Goal: Information Seeking & Learning: Learn about a topic

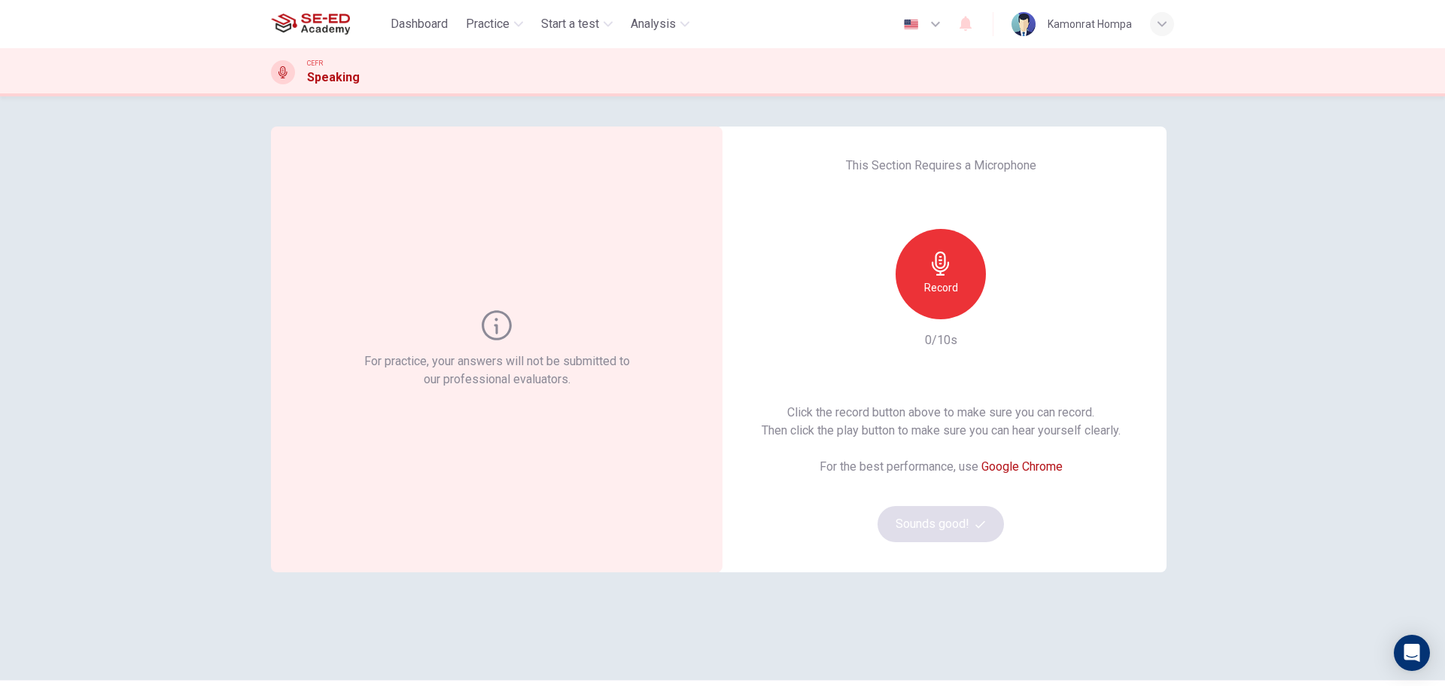
click at [924, 285] on h6 "Record" at bounding box center [941, 287] width 34 height 18
click at [939, 293] on h6 "Stop" at bounding box center [941, 287] width 23 height 18
click at [1009, 313] on icon "button" at bounding box center [1010, 307] width 15 height 15
click at [933, 275] on icon "button" at bounding box center [940, 263] width 17 height 24
click at [951, 277] on div "Stop" at bounding box center [941, 274] width 90 height 90
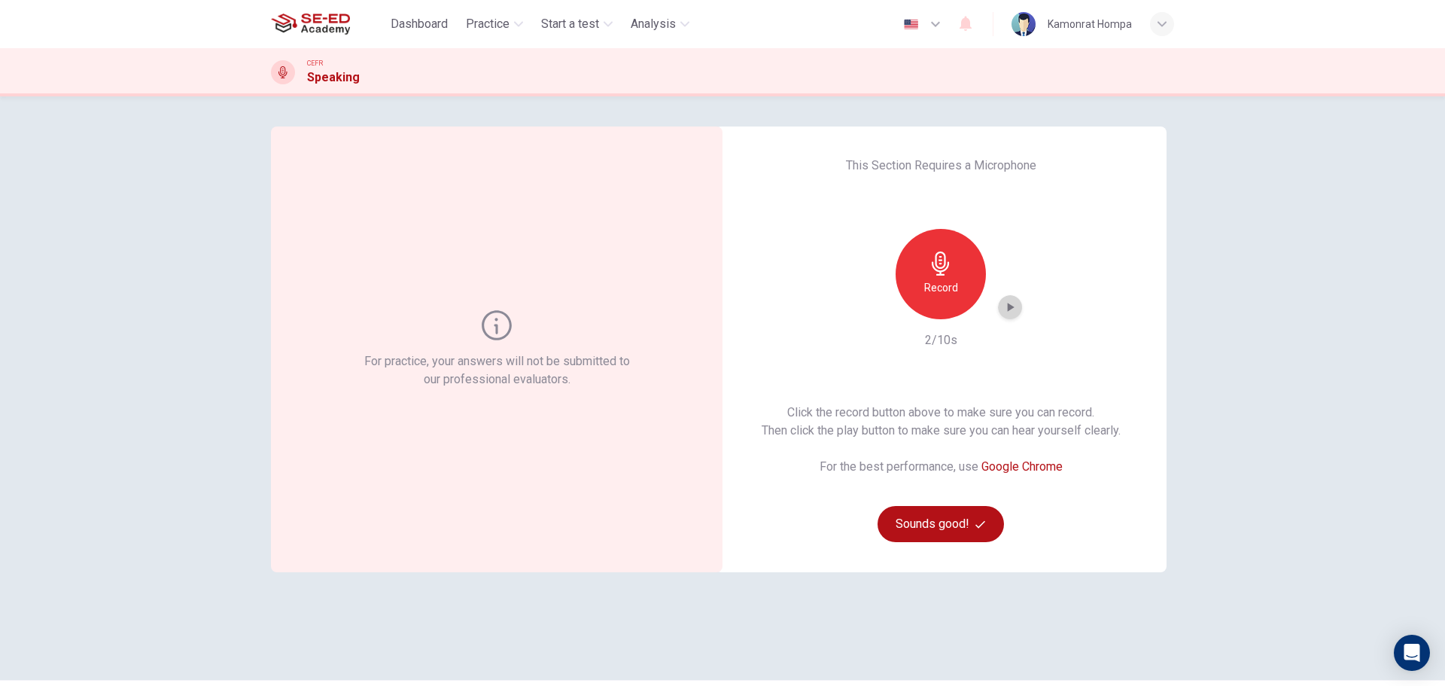
click at [1009, 306] on icon "button" at bounding box center [1011, 307] width 7 height 9
click at [1003, 305] on icon "button" at bounding box center [1010, 307] width 15 height 15
click at [948, 288] on h6 "Record" at bounding box center [941, 287] width 34 height 18
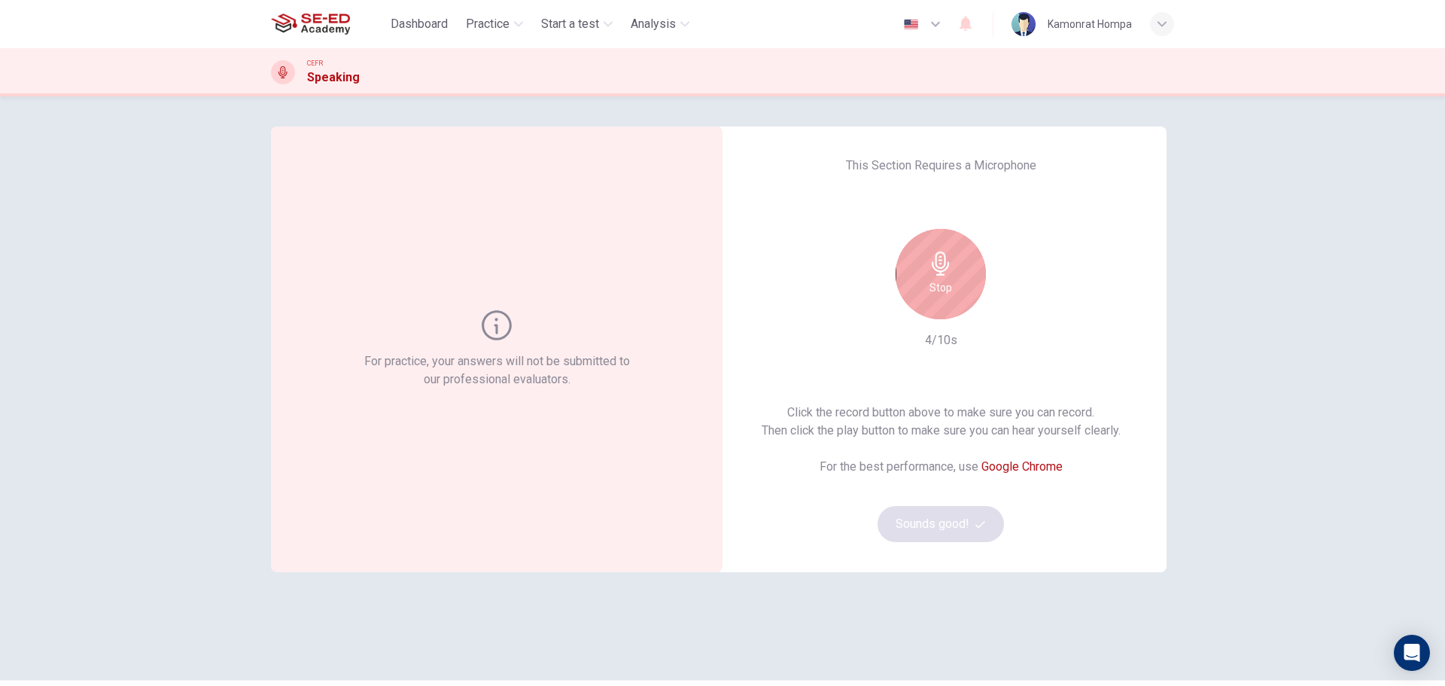
click at [964, 278] on div "Stop" at bounding box center [941, 274] width 90 height 90
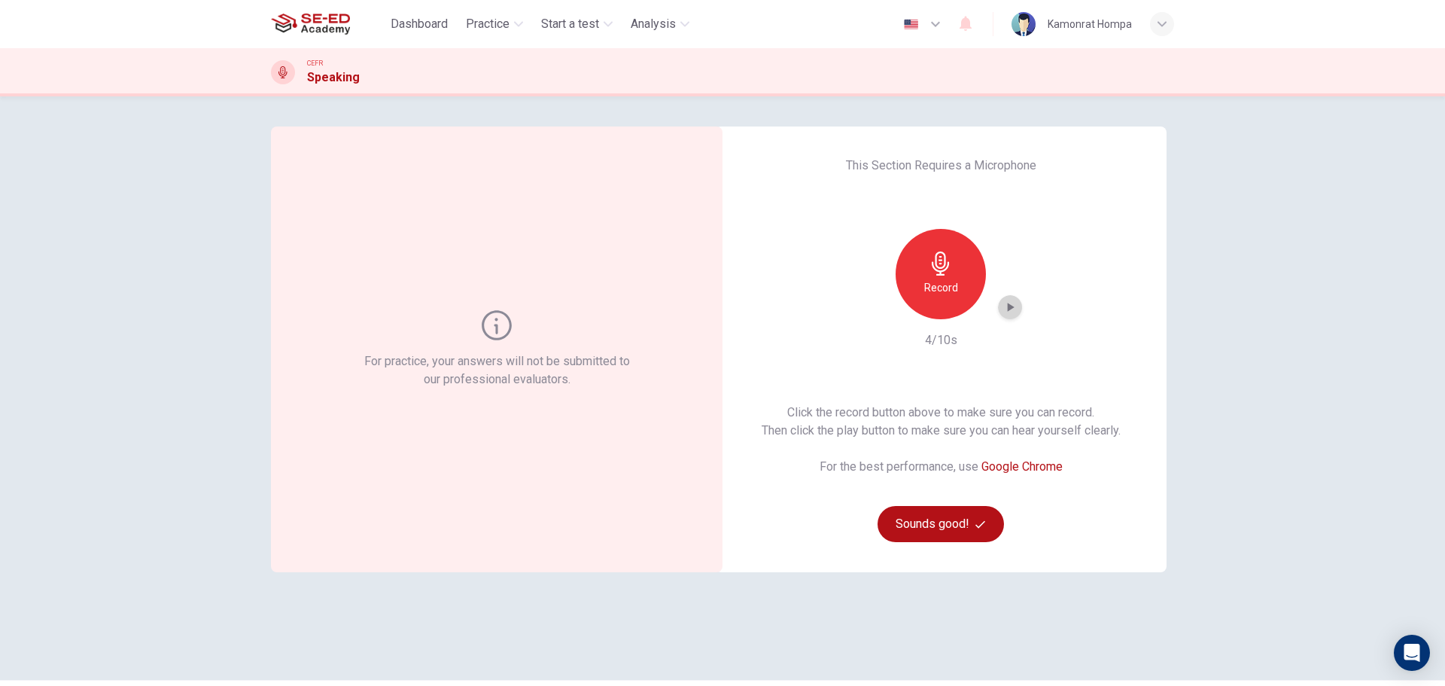
click at [1008, 309] on icon "button" at bounding box center [1011, 307] width 7 height 9
click at [943, 284] on h6 "Record" at bounding box center [941, 287] width 34 height 18
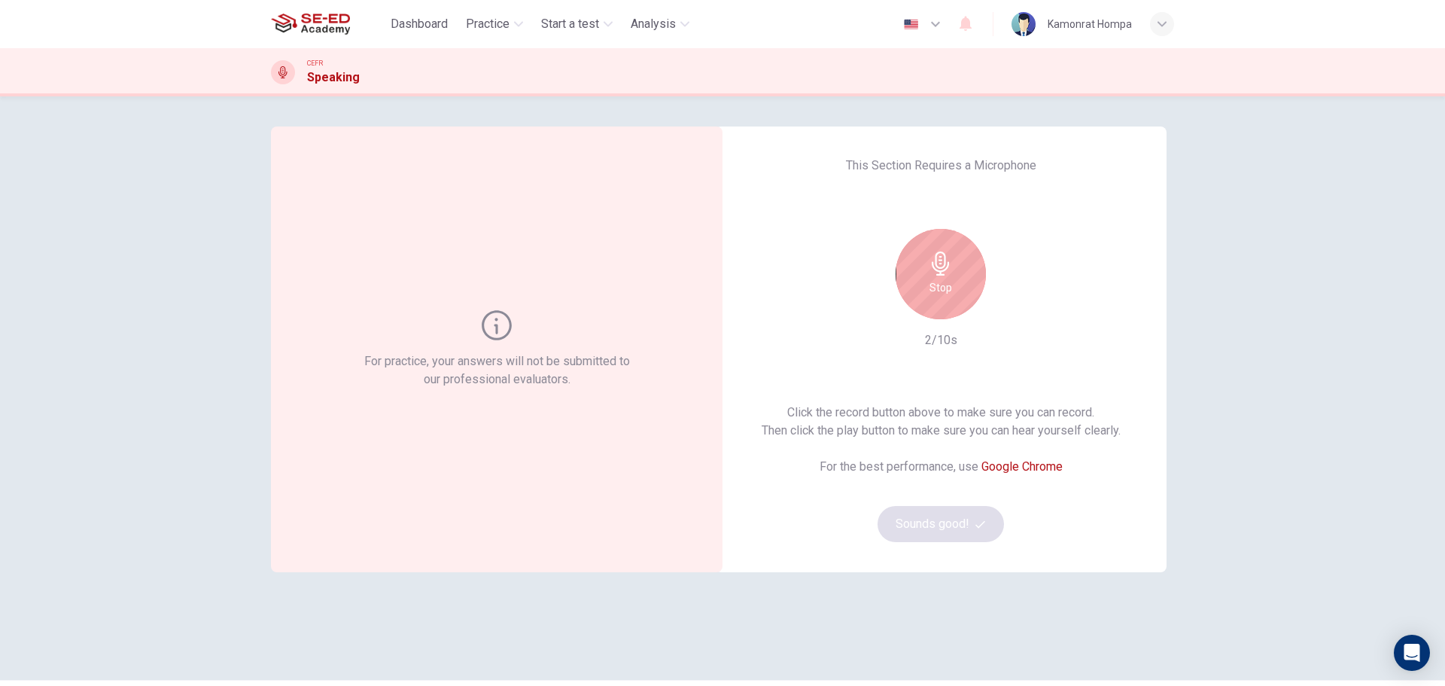
click at [936, 277] on div "Stop" at bounding box center [941, 274] width 90 height 90
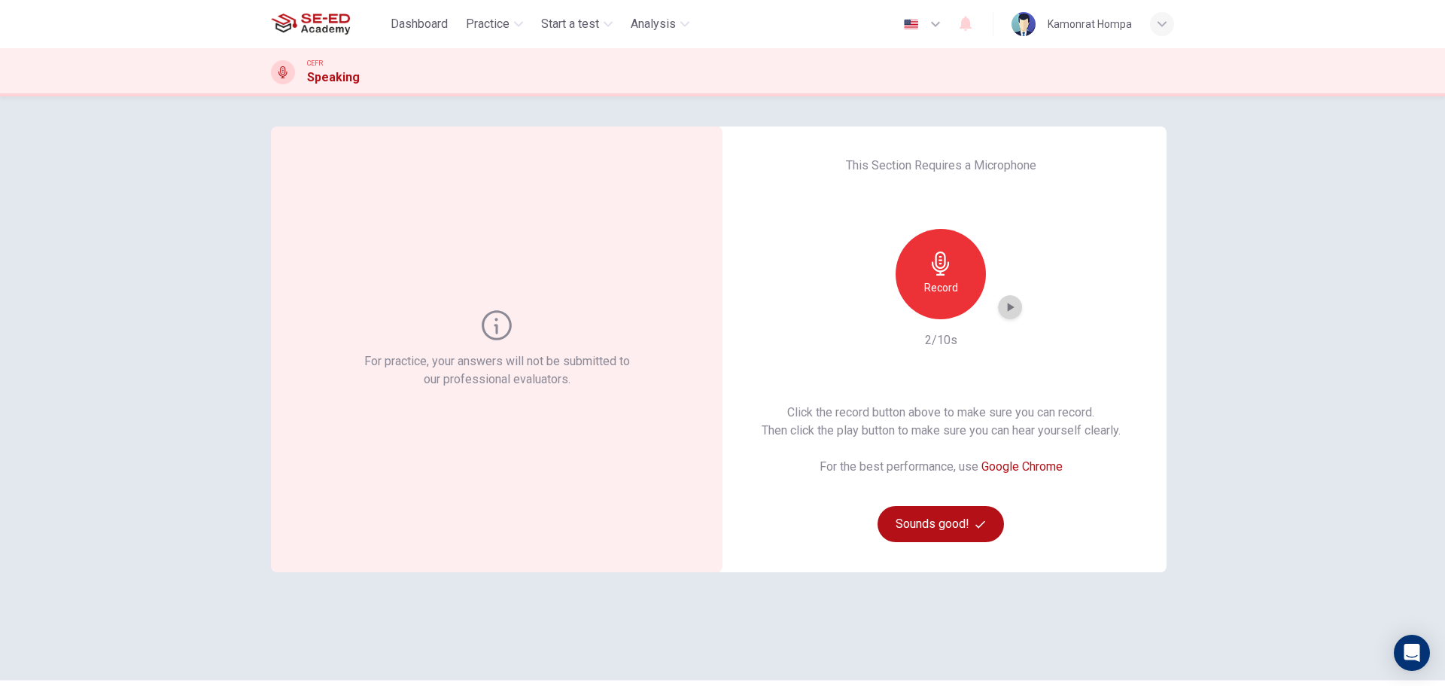
click at [1005, 301] on icon "button" at bounding box center [1010, 307] width 15 height 15
click at [927, 289] on h6 "Record" at bounding box center [941, 287] width 34 height 18
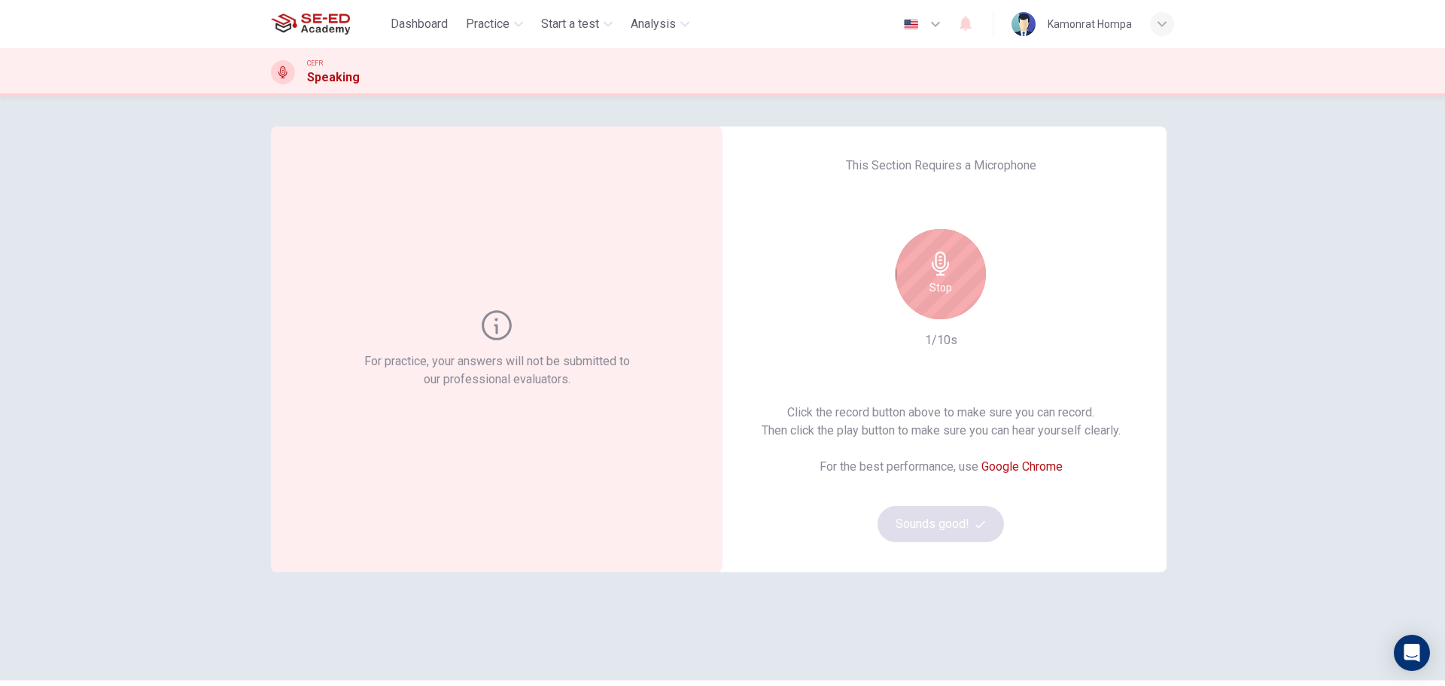
click at [963, 276] on div "Stop" at bounding box center [941, 274] width 90 height 90
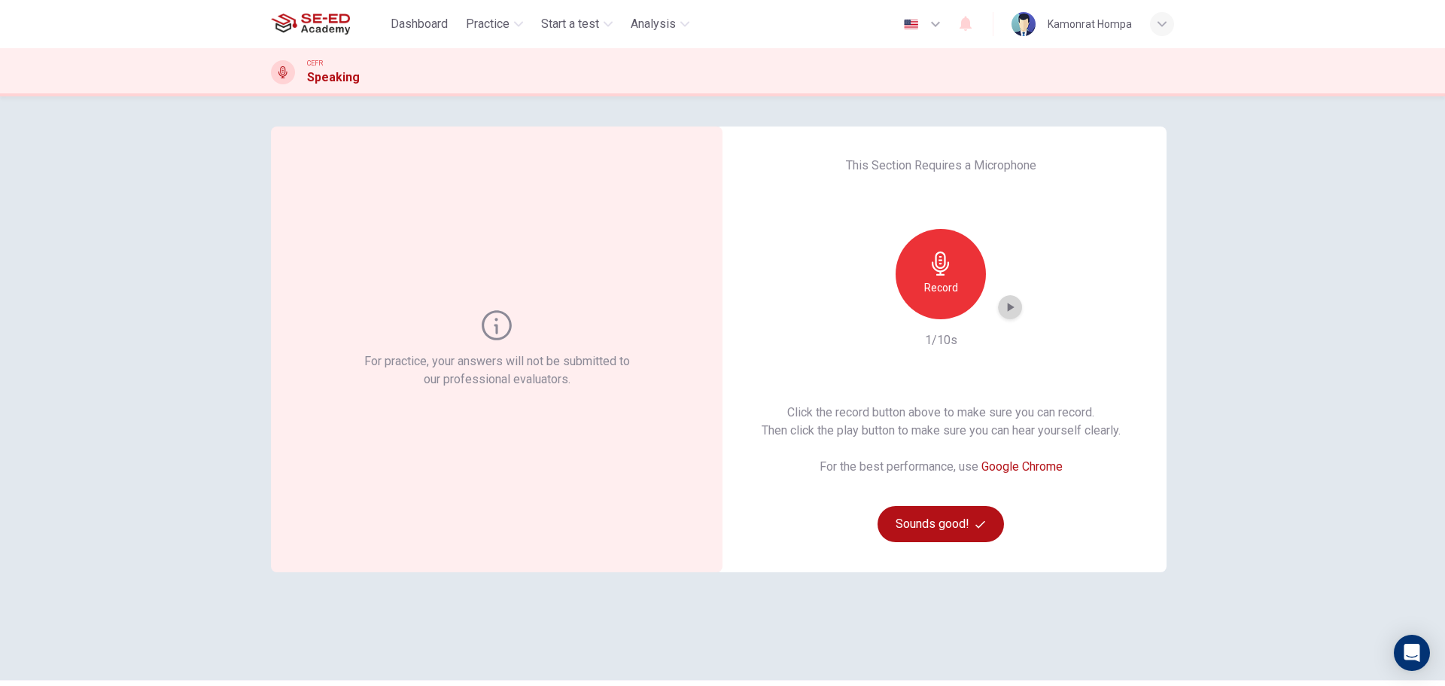
click at [1003, 318] on div "button" at bounding box center [1010, 307] width 24 height 24
click at [961, 275] on div "Record" at bounding box center [941, 274] width 90 height 90
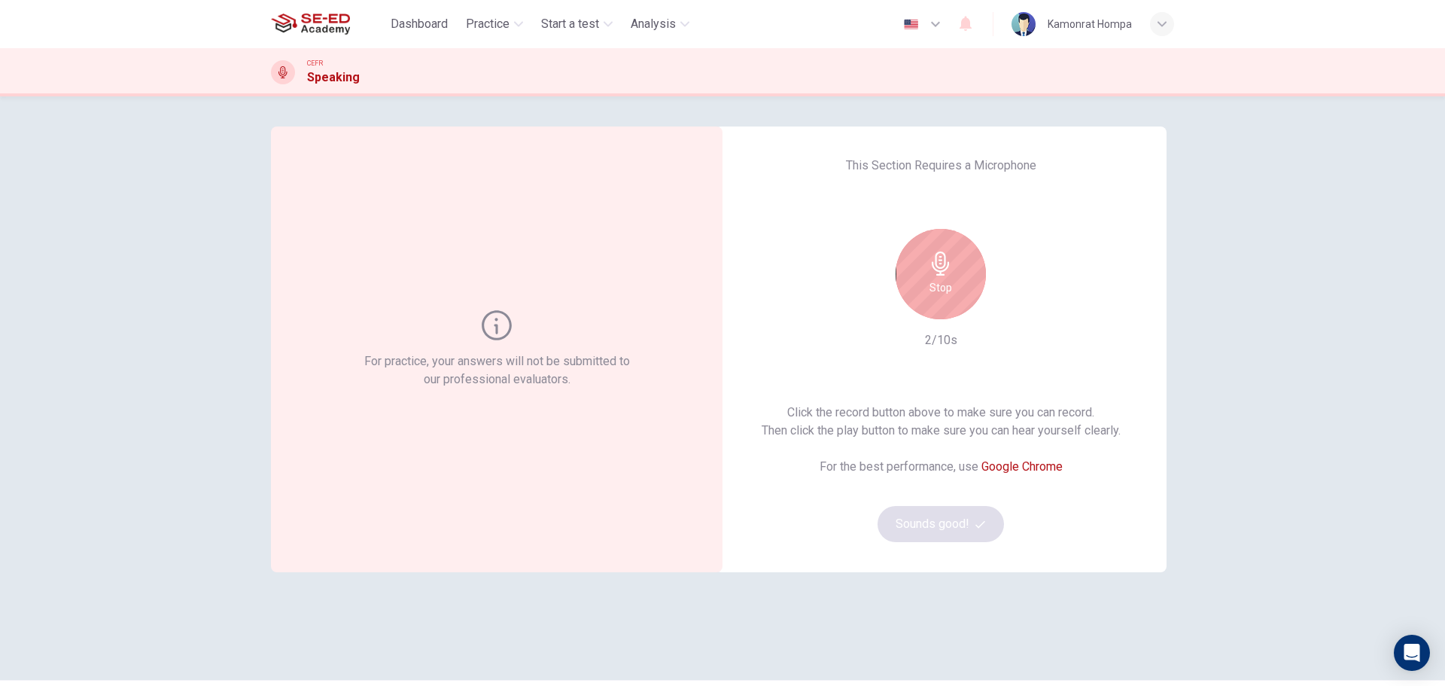
click at [951, 276] on div "Stop" at bounding box center [941, 274] width 90 height 90
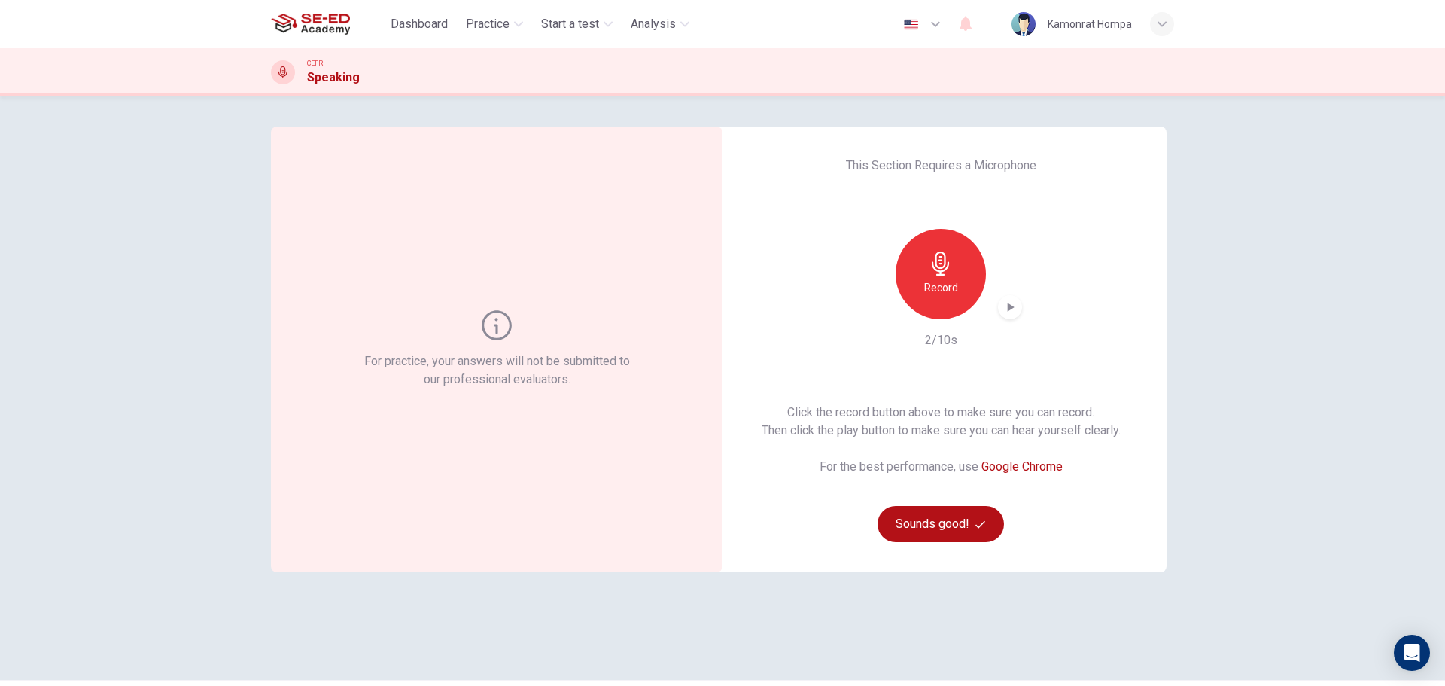
click at [1009, 308] on icon "button" at bounding box center [1011, 307] width 7 height 9
click at [998, 313] on div "button" at bounding box center [1010, 307] width 24 height 24
click at [904, 257] on div "Record" at bounding box center [941, 274] width 90 height 90
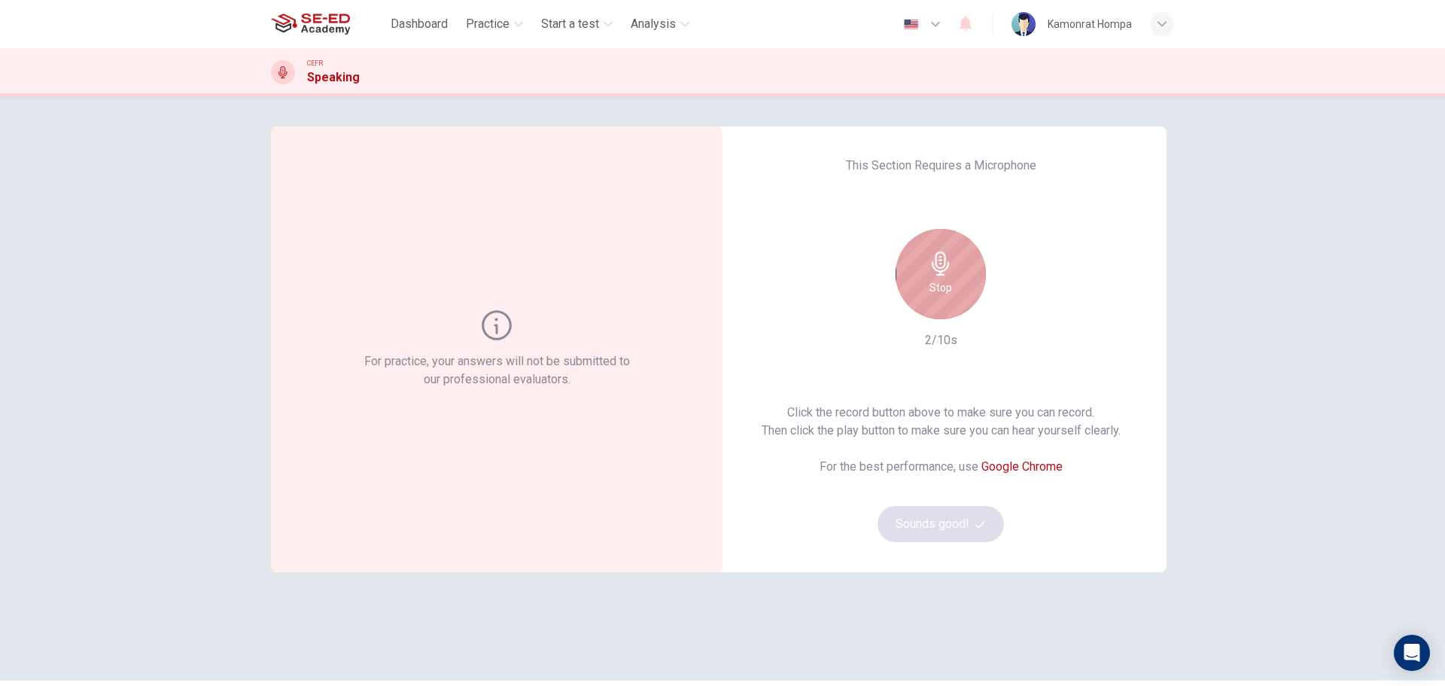
click at [944, 263] on icon "button" at bounding box center [940, 263] width 17 height 24
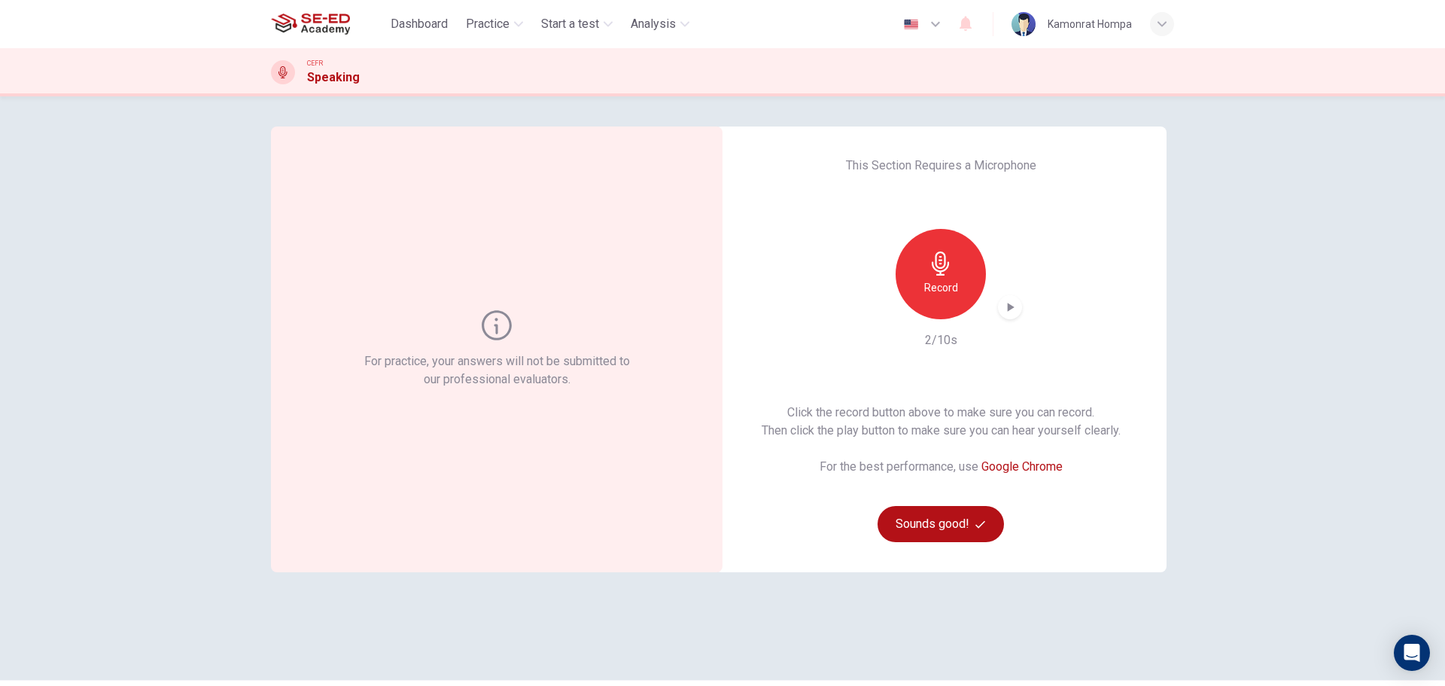
click at [1003, 303] on icon "button" at bounding box center [1010, 307] width 15 height 15
click at [1258, 270] on div "For practice, your answers will not be submitted to our professional evaluators…" at bounding box center [722, 390] width 1445 height 589
click at [1010, 313] on icon "button" at bounding box center [1010, 307] width 15 height 15
click at [924, 254] on div "Record" at bounding box center [941, 274] width 90 height 90
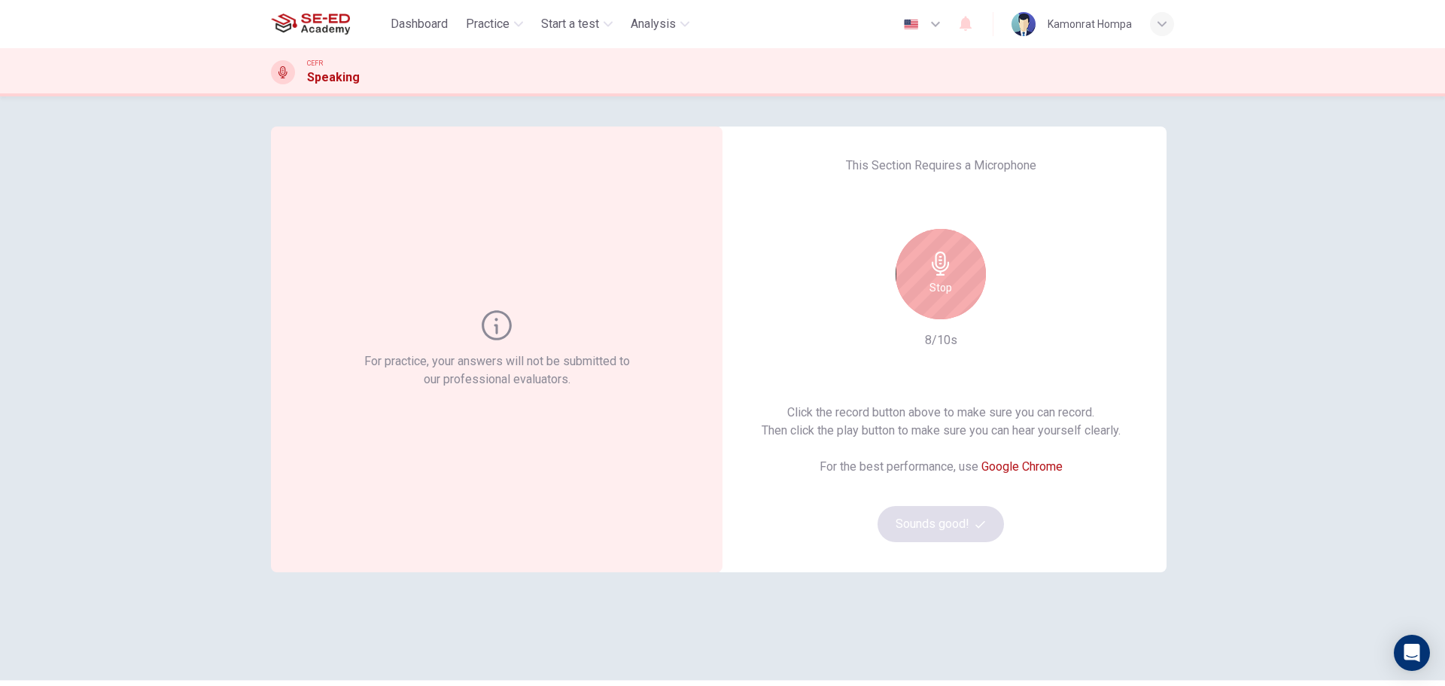
click at [960, 265] on div "Stop" at bounding box center [941, 274] width 90 height 90
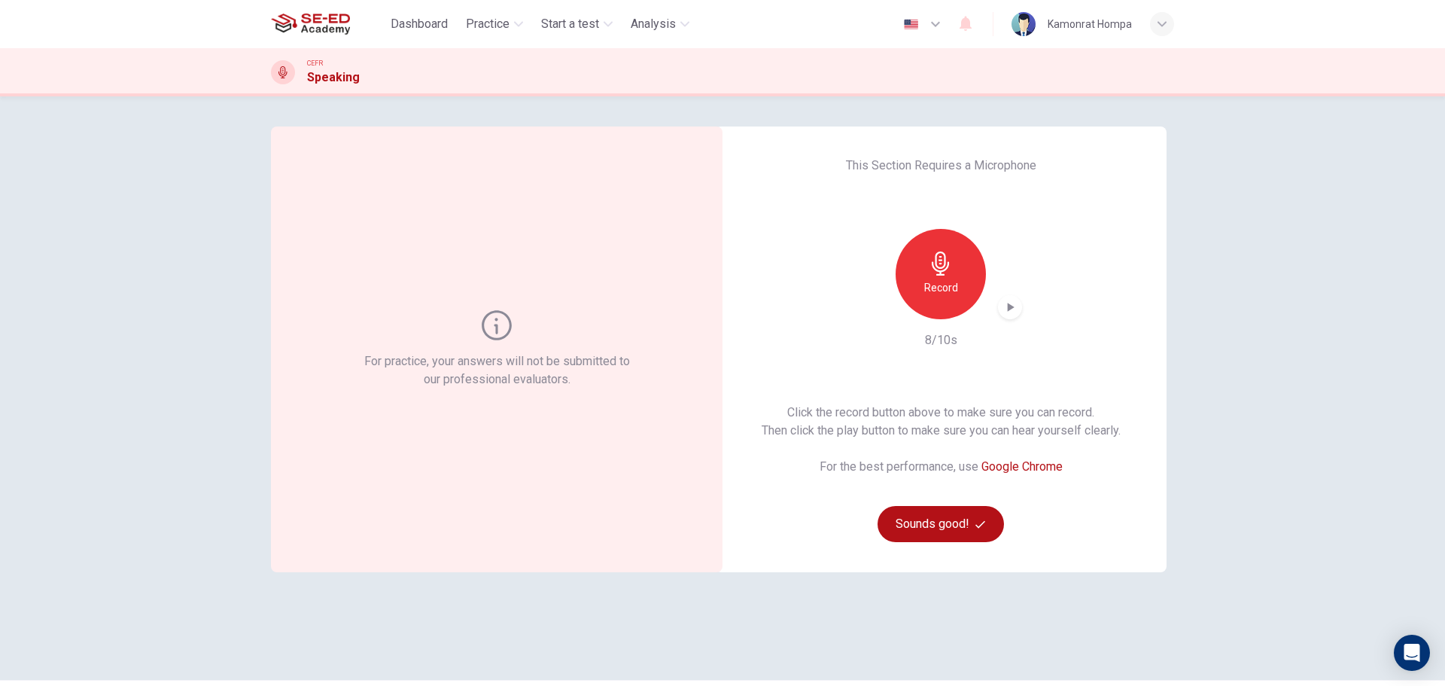
click at [1002, 315] on div "button" at bounding box center [1010, 307] width 24 height 24
click at [1084, 616] on div "For practice, your answers will not be submitted to our professional evaluators…" at bounding box center [722, 387] width 903 height 523
click at [1017, 315] on div "Record" at bounding box center [941, 274] width 163 height 90
click at [1005, 301] on icon "button" at bounding box center [1010, 307] width 15 height 15
click at [936, 272] on icon "button" at bounding box center [941, 263] width 24 height 24
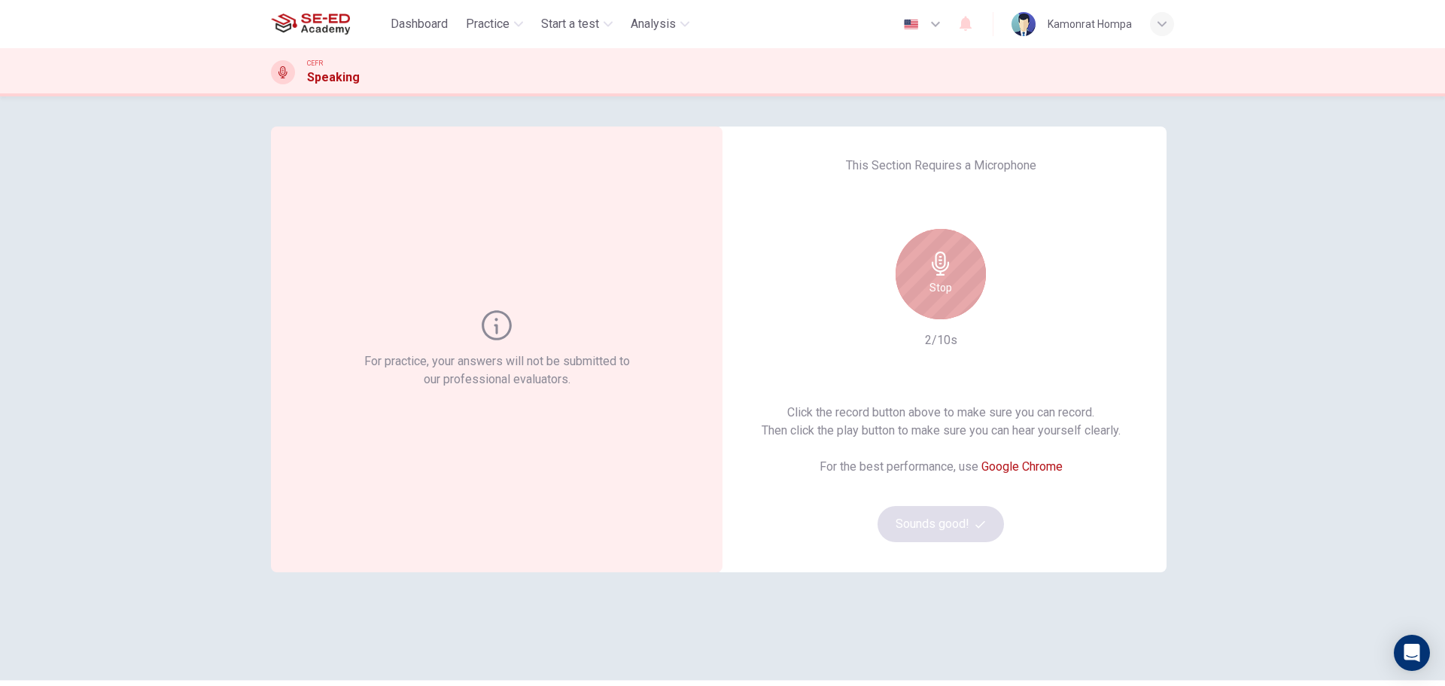
click at [961, 286] on div "Stop" at bounding box center [941, 274] width 90 height 90
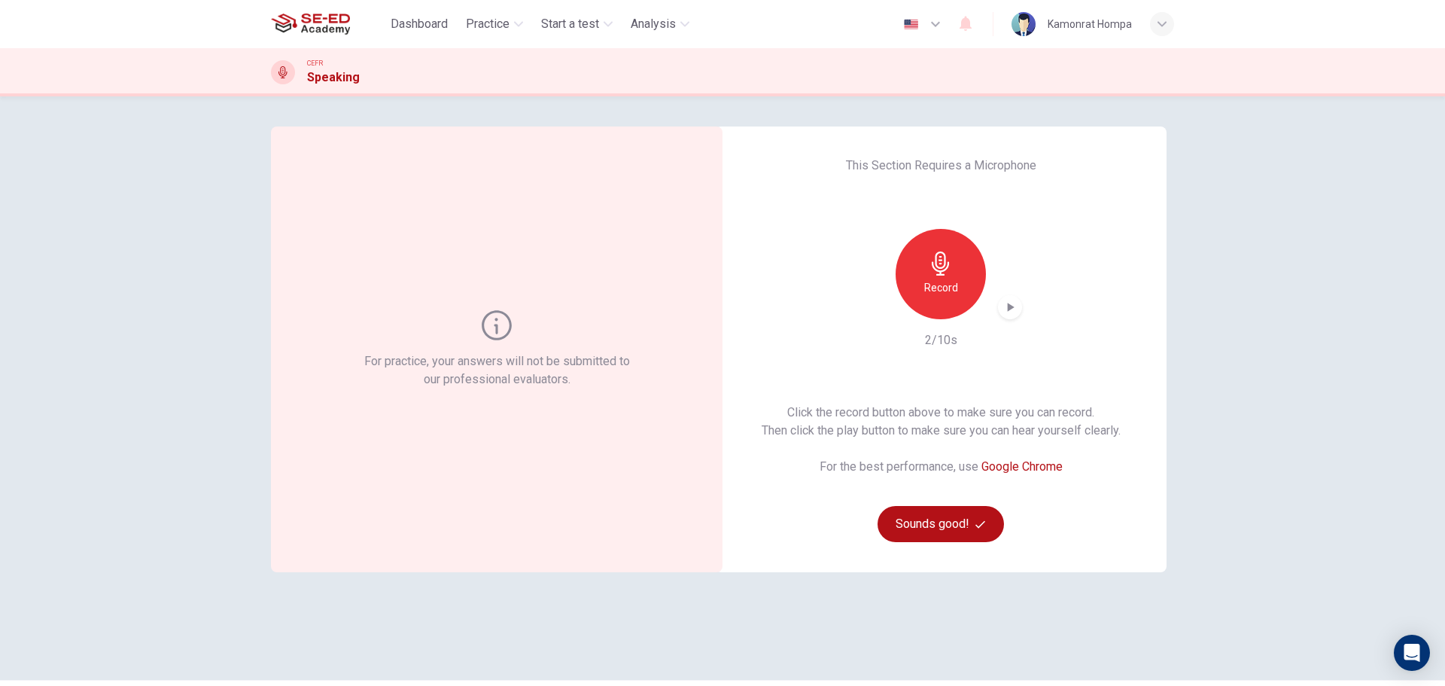
click at [1008, 309] on icon "button" at bounding box center [1011, 307] width 7 height 9
click at [973, 513] on button "Sounds good!" at bounding box center [941, 524] width 126 height 36
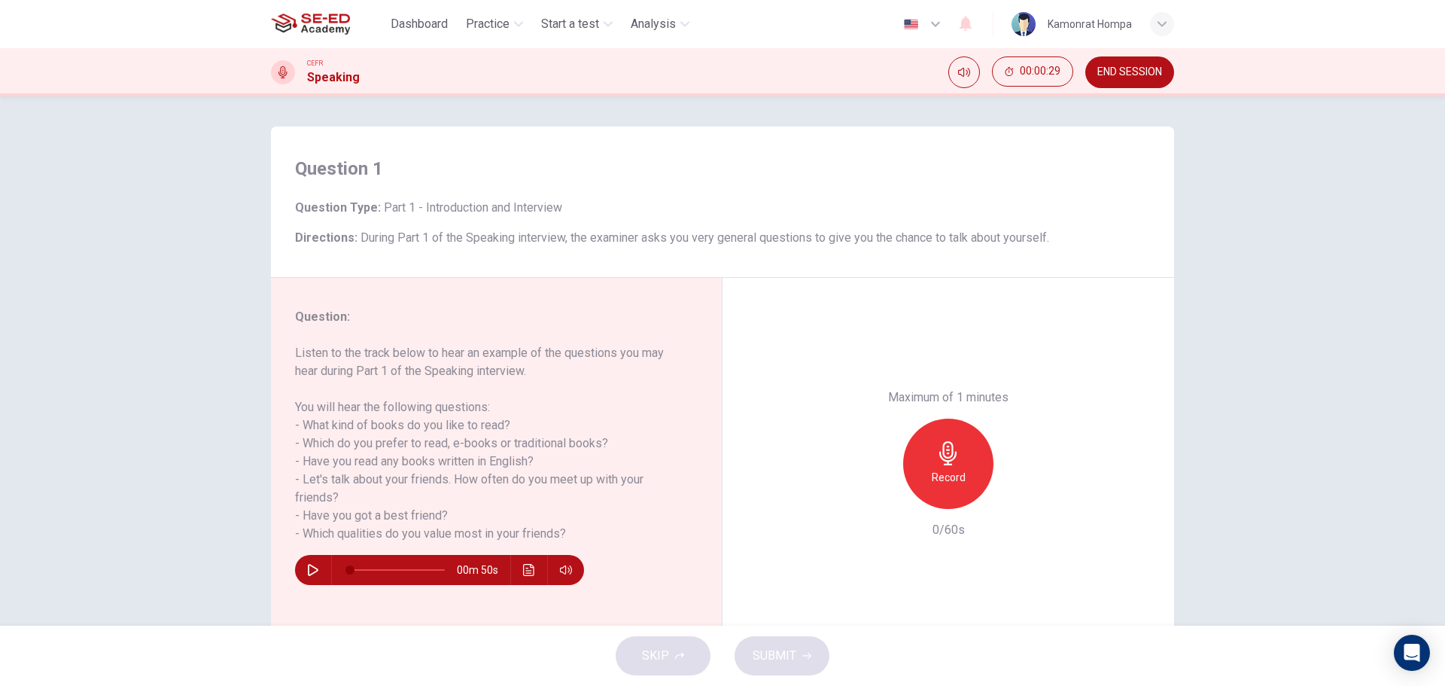
click at [309, 573] on icon "button" at bounding box center [313, 570] width 11 height 12
click at [1259, 273] on div "Question 1 Question Type : Part 1 - Introduction and Interview Directions : Dur…" at bounding box center [722, 360] width 1445 height 529
click at [312, 559] on button "button" at bounding box center [313, 570] width 24 height 30
click at [918, 476] on div "Record" at bounding box center [948, 463] width 90 height 90
click at [954, 452] on icon "button" at bounding box center [948, 453] width 24 height 24
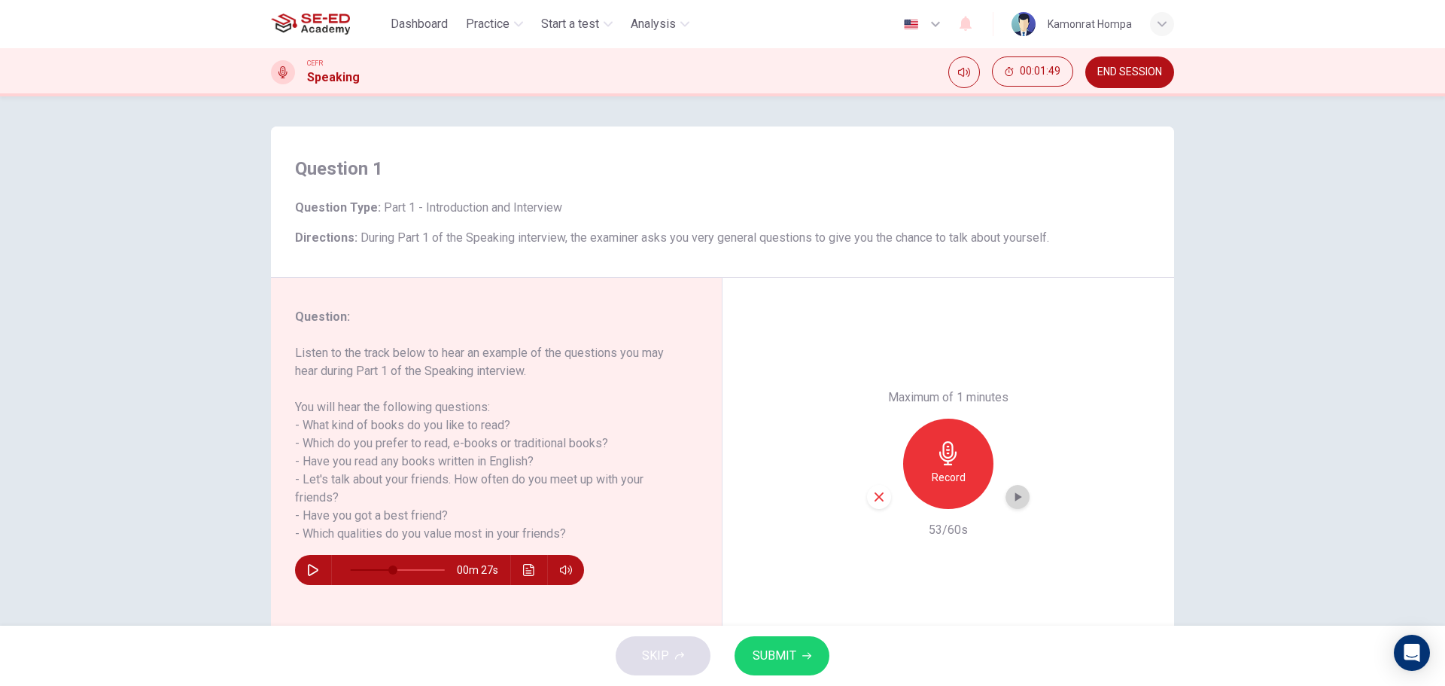
click at [1013, 501] on icon "button" at bounding box center [1017, 496] width 15 height 15
click at [1232, 319] on div "Question 1 Question Type : Part 1 - Introduction and Interview Directions : Dur…" at bounding box center [722, 360] width 1445 height 529
click at [1033, 291] on div "Maximum of 1 minutes Record 53/60s" at bounding box center [949, 464] width 452 height 372
click at [802, 650] on button "SUBMIT" at bounding box center [782, 655] width 95 height 39
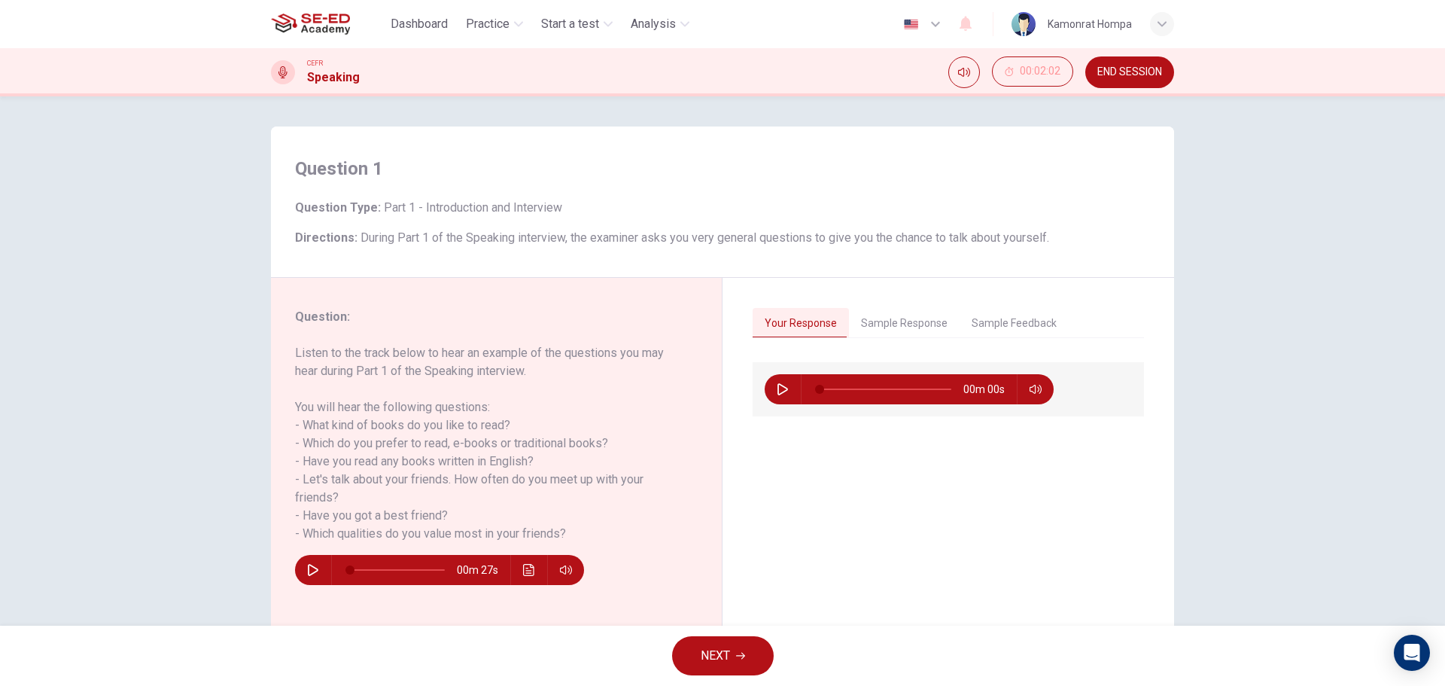
type input "0"
click at [875, 322] on button "Sample Response" at bounding box center [904, 324] width 111 height 32
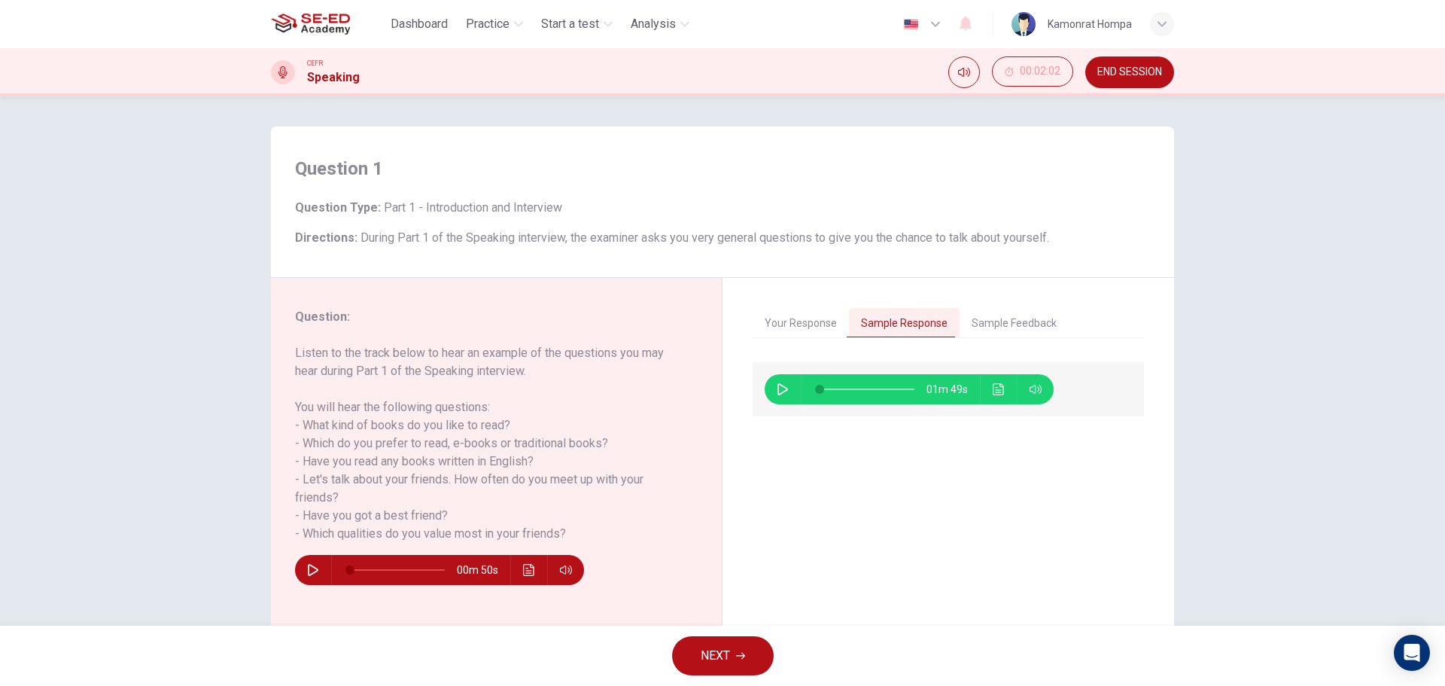
click at [766, 387] on div "01m 49s" at bounding box center [909, 389] width 289 height 30
click at [771, 388] on button "button" at bounding box center [783, 389] width 24 height 30
click at [995, 330] on button "Sample Feedback" at bounding box center [1014, 324] width 109 height 32
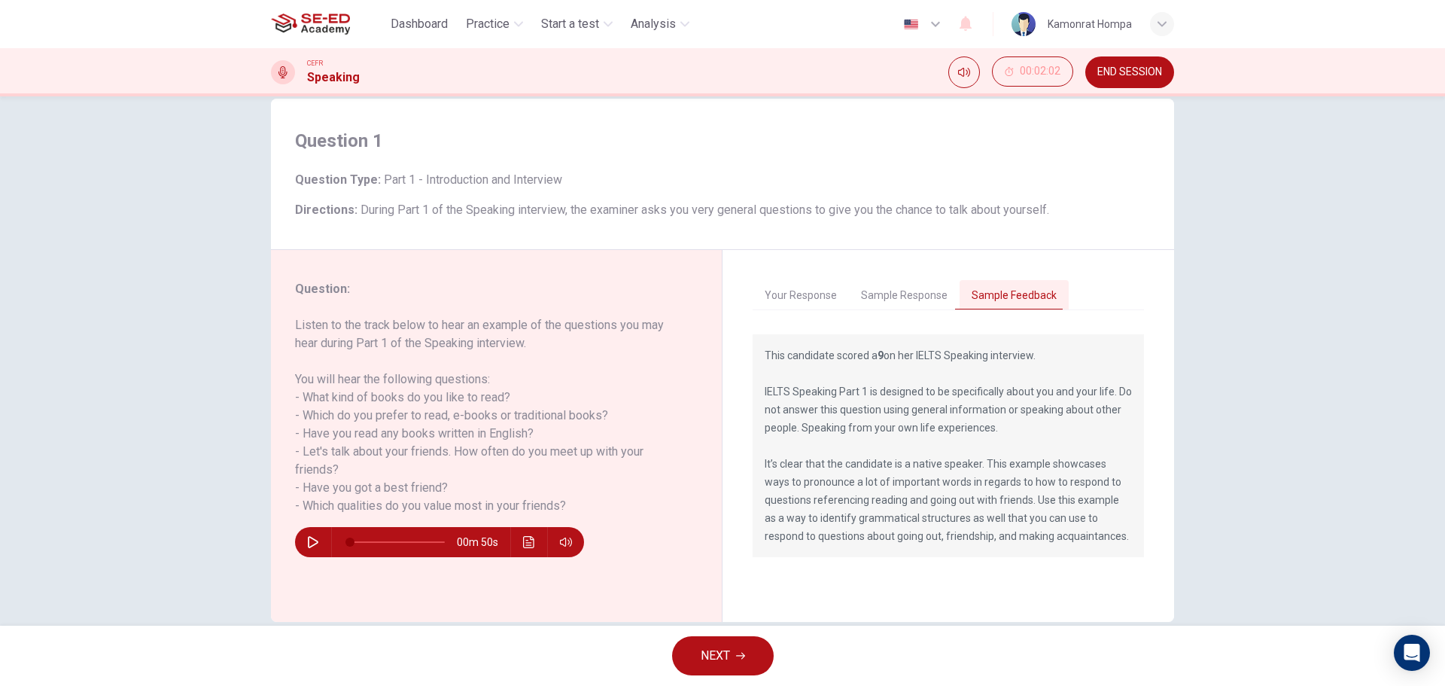
scroll to position [54, 0]
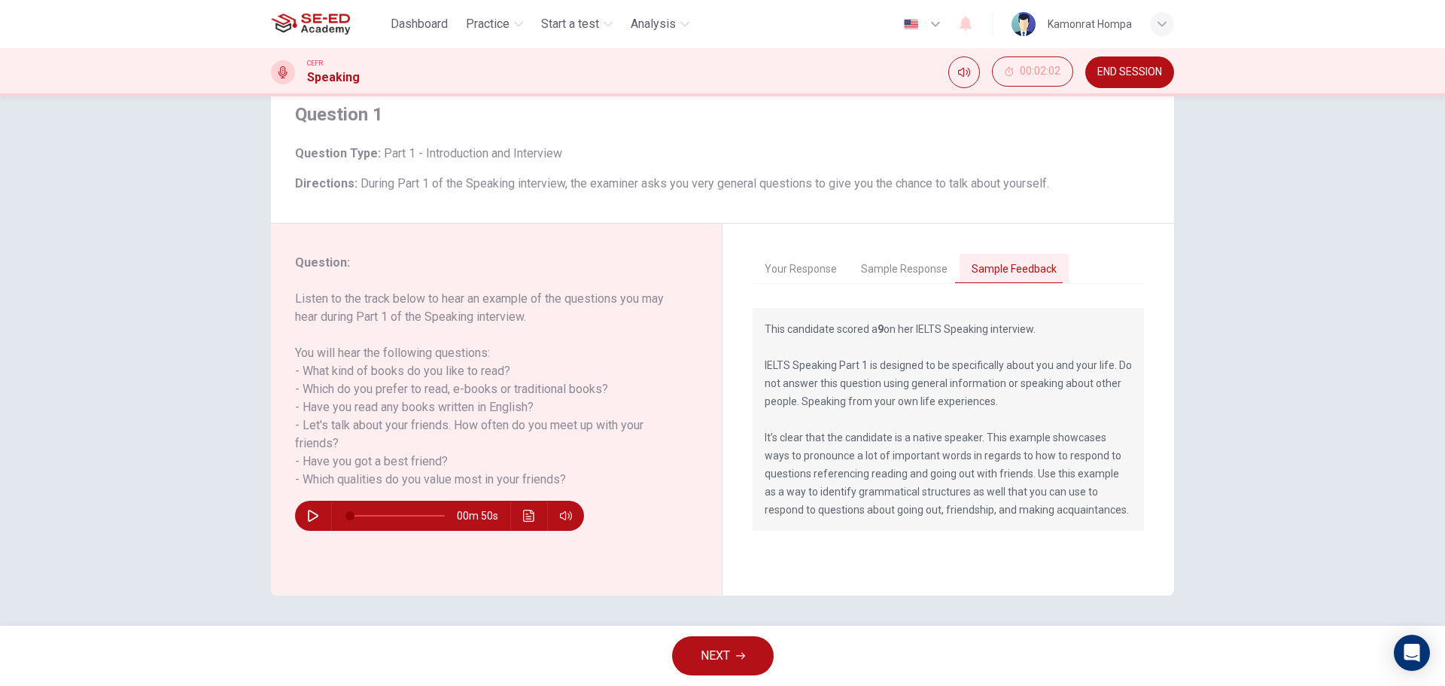
drag, startPoint x: 756, startPoint y: 326, endPoint x: 893, endPoint y: 339, distance: 137.7
click at [893, 339] on div "This candidate scored a 9 on her IELTS Speaking interview. IELTS Speaking Part …" at bounding box center [948, 419] width 391 height 223
click at [738, 641] on button "NEXT" at bounding box center [723, 655] width 102 height 39
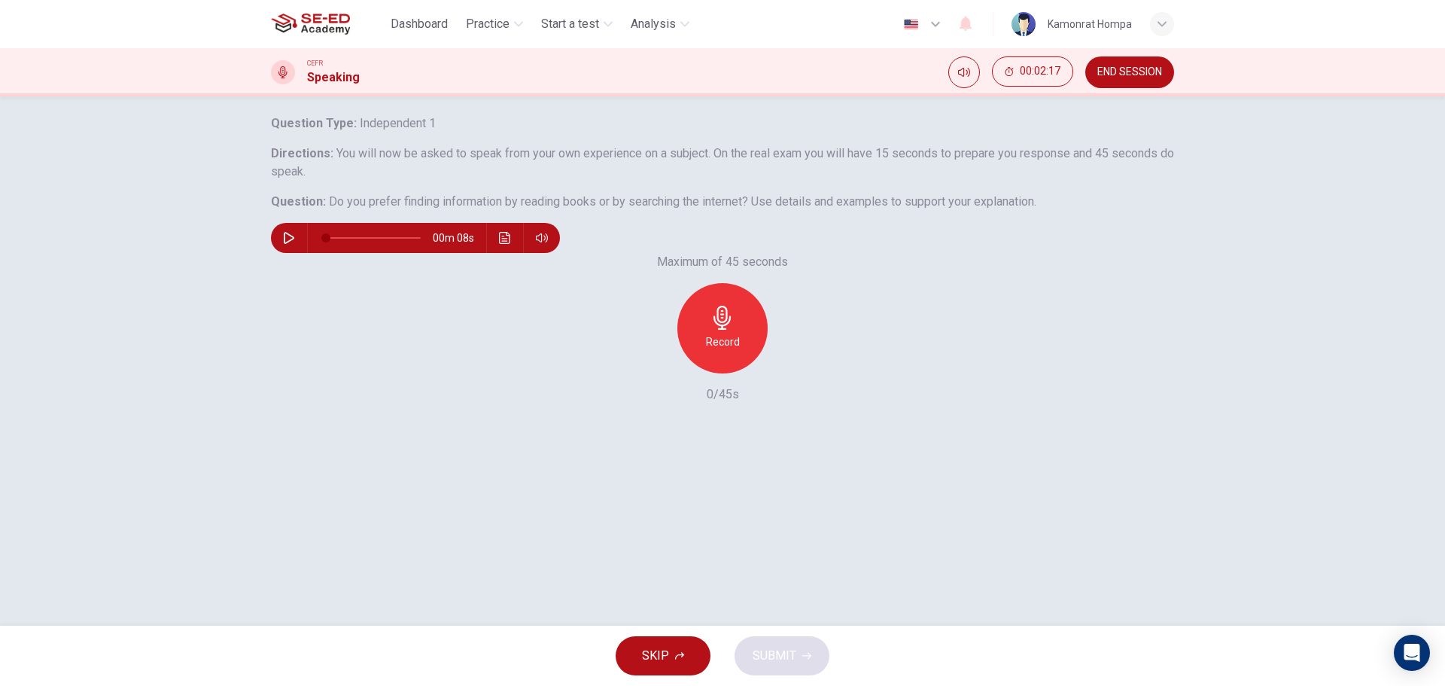
click at [744, 373] on div "Record" at bounding box center [722, 328] width 90 height 90
click at [782, 656] on span "SUBMIT" at bounding box center [775, 655] width 44 height 21
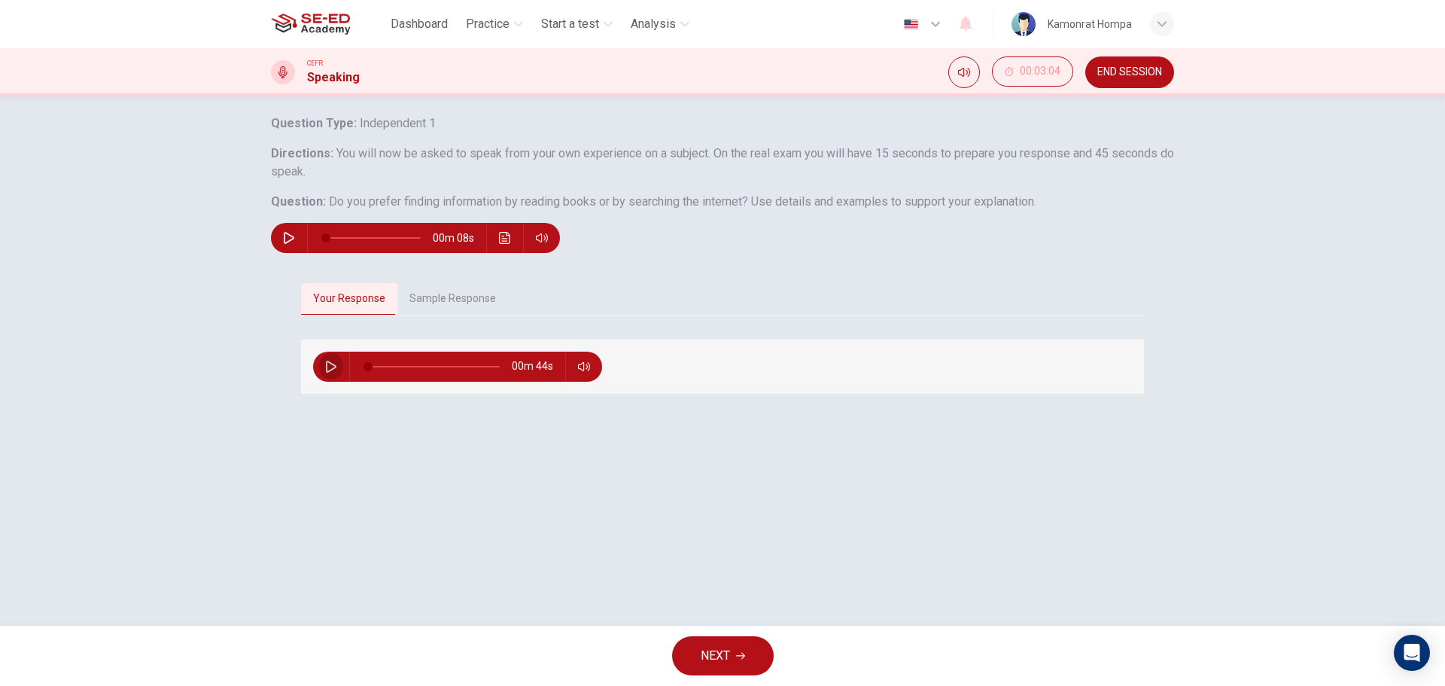
click at [331, 382] on button "button" at bounding box center [331, 366] width 24 height 30
click at [1006, 253] on div "Question 2 Question Type : Independent 1 Directions : You will now be asked to …" at bounding box center [722, 162] width 903 height 181
type input "0"
click at [455, 315] on button "Sample Response" at bounding box center [452, 299] width 111 height 32
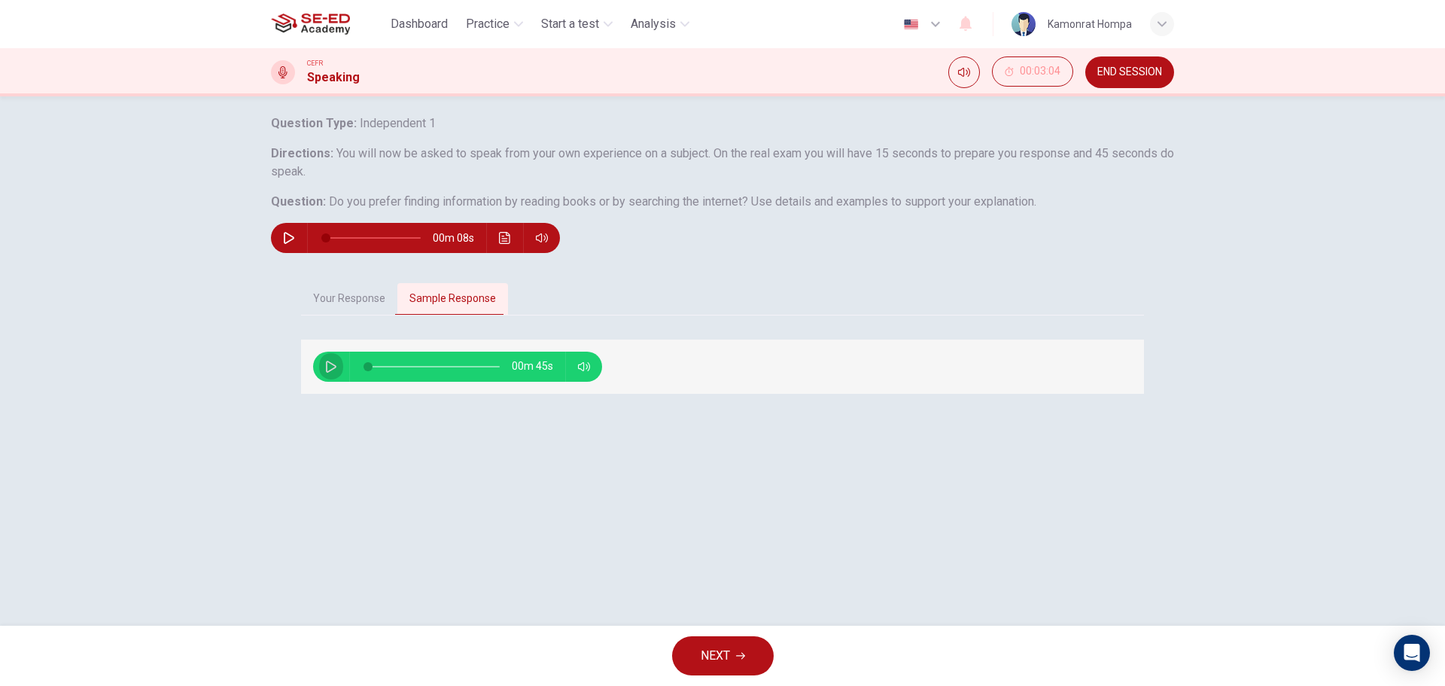
click at [327, 373] on icon "button" at bounding box center [331, 367] width 12 height 12
type input "50"
click at [733, 655] on button "NEXT" at bounding box center [723, 655] width 102 height 39
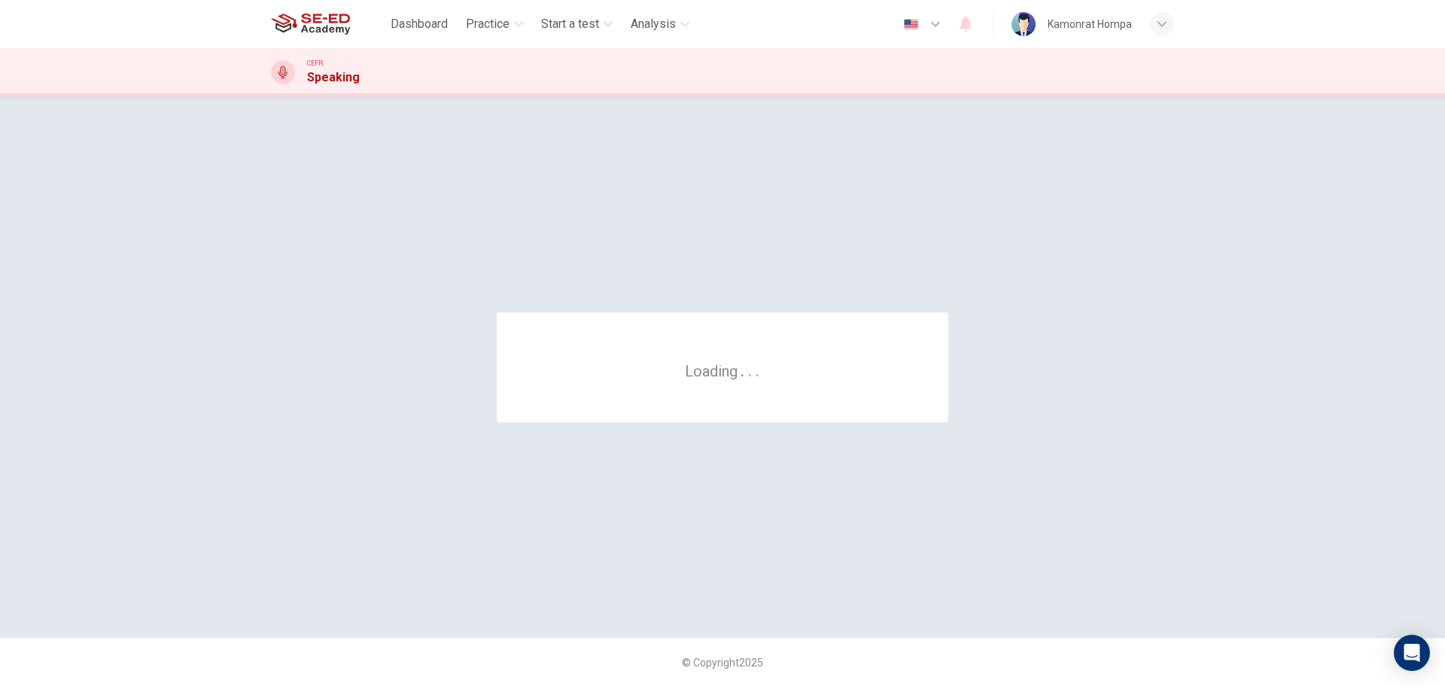
scroll to position [0, 0]
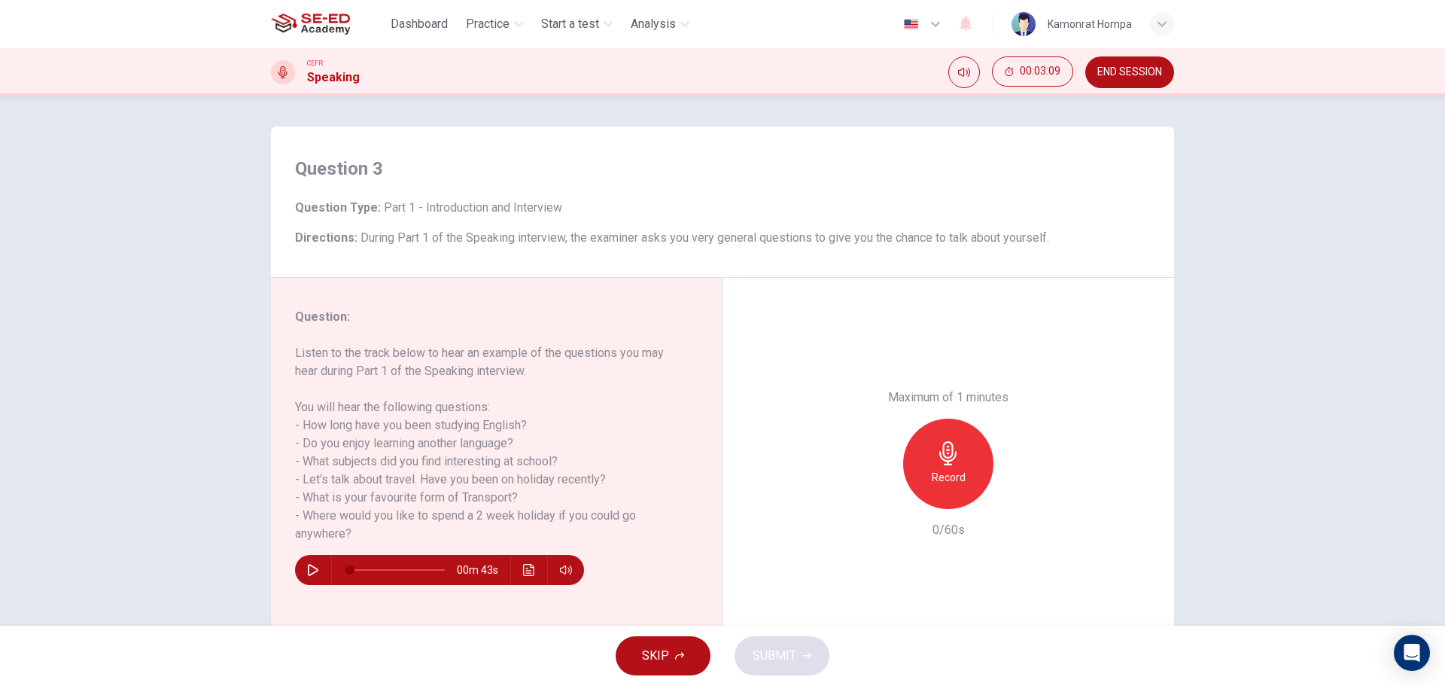
click at [940, 495] on div "Record" at bounding box center [948, 463] width 90 height 90
click at [924, 470] on div "Stop" at bounding box center [948, 463] width 90 height 90
click at [771, 656] on span "SUBMIT" at bounding box center [775, 655] width 44 height 21
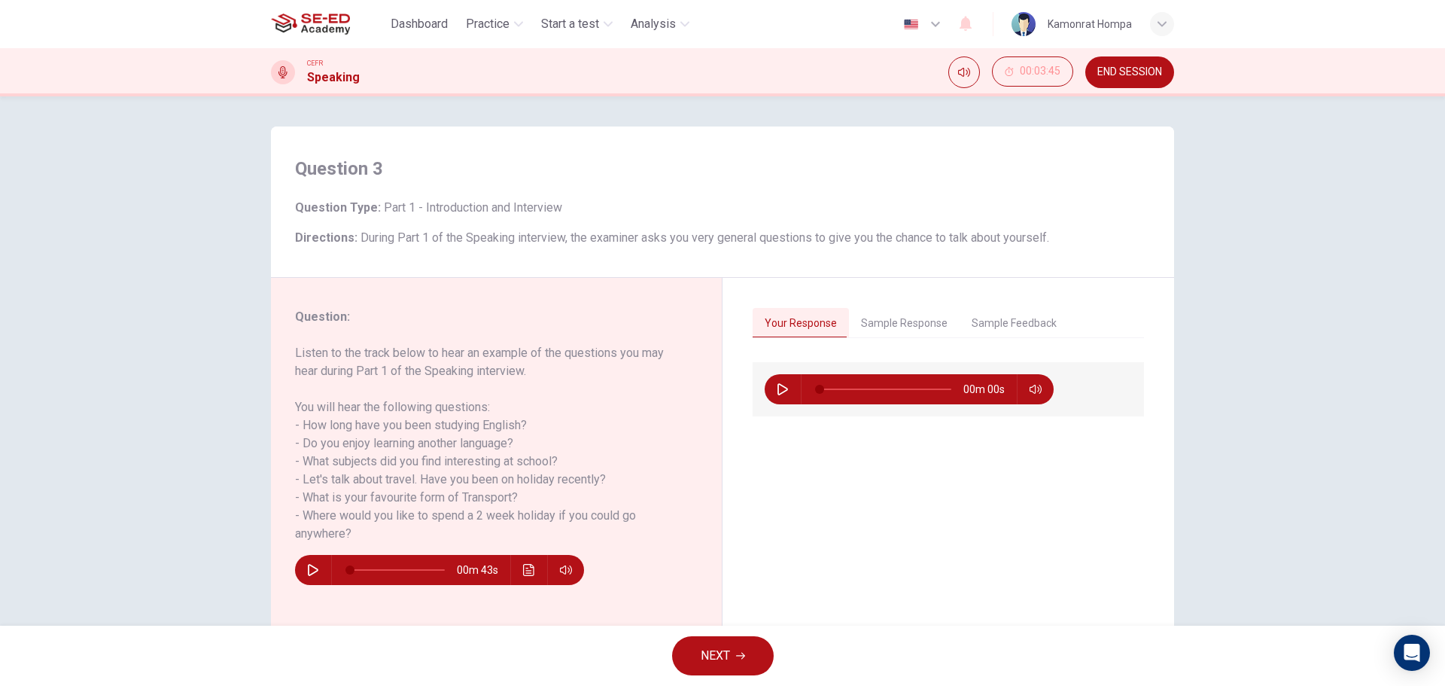
click at [1015, 326] on button "Sample Feedback" at bounding box center [1014, 324] width 109 height 32
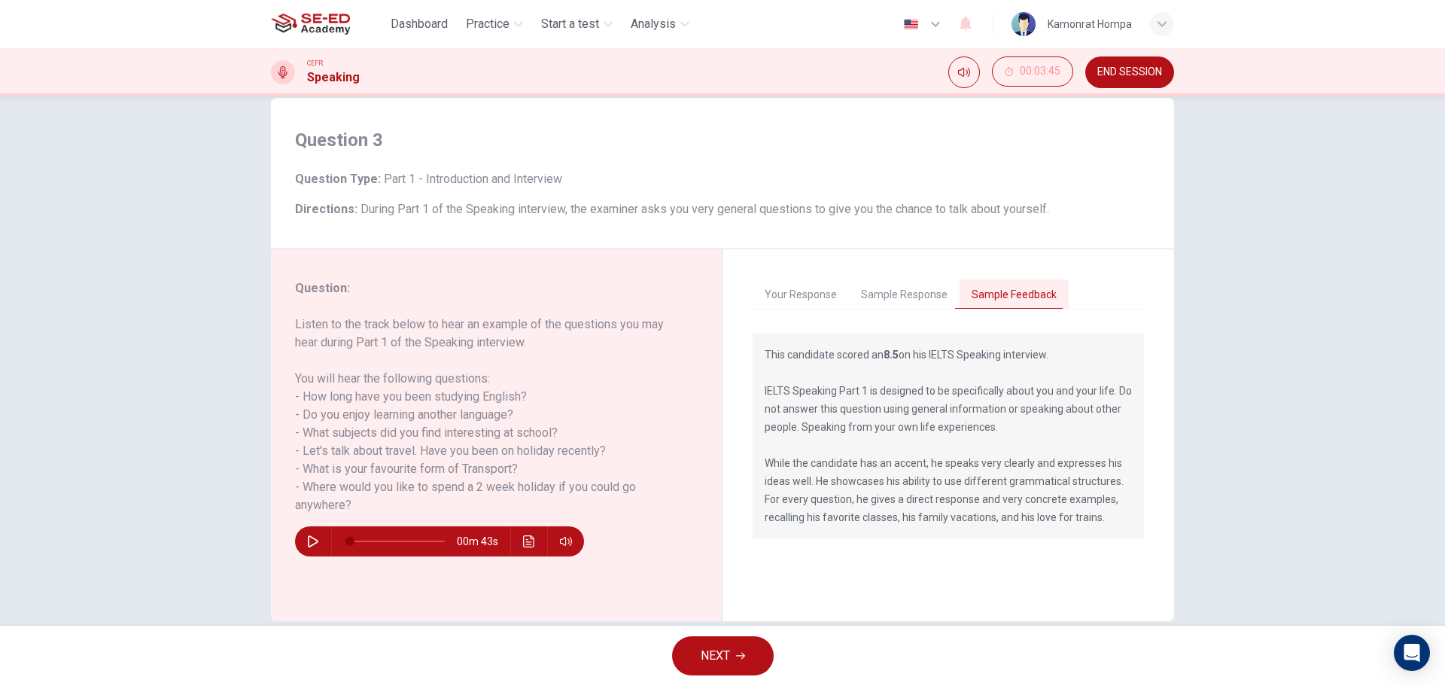
scroll to position [54, 0]
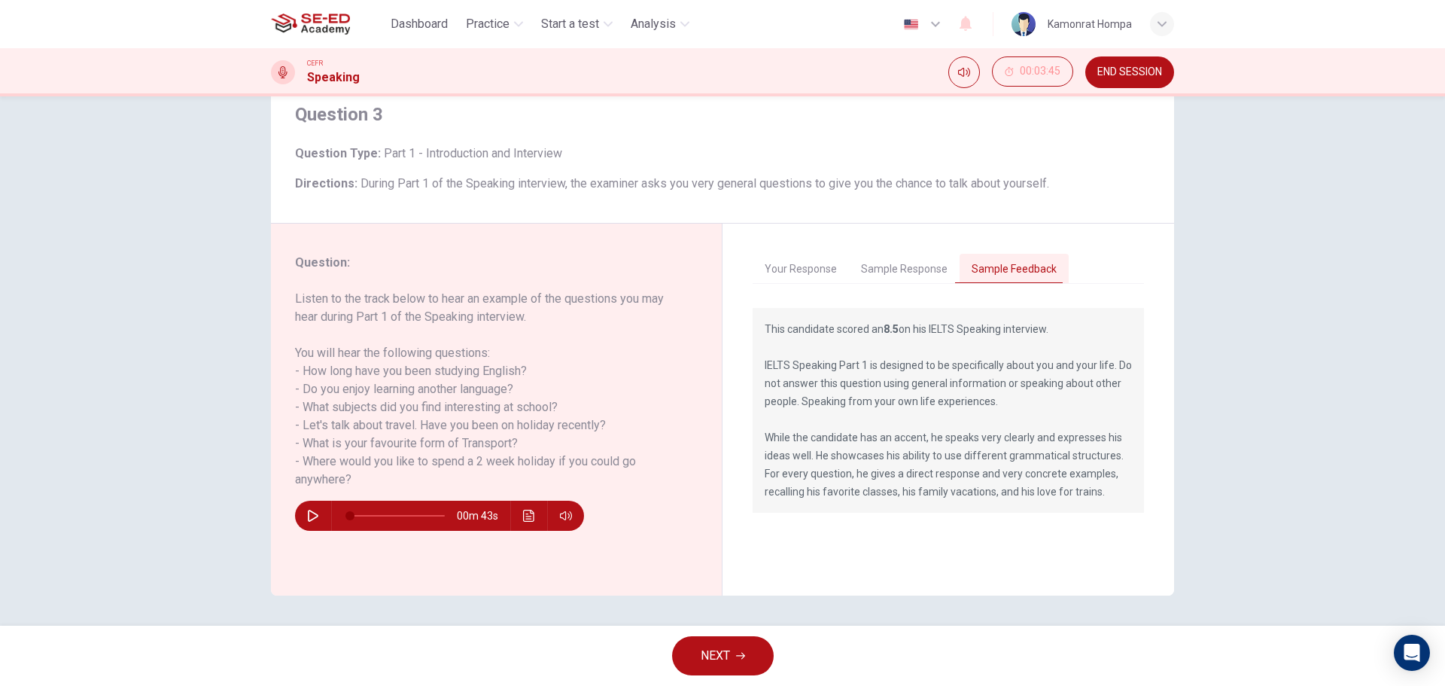
click at [741, 664] on button "NEXT" at bounding box center [723, 655] width 102 height 39
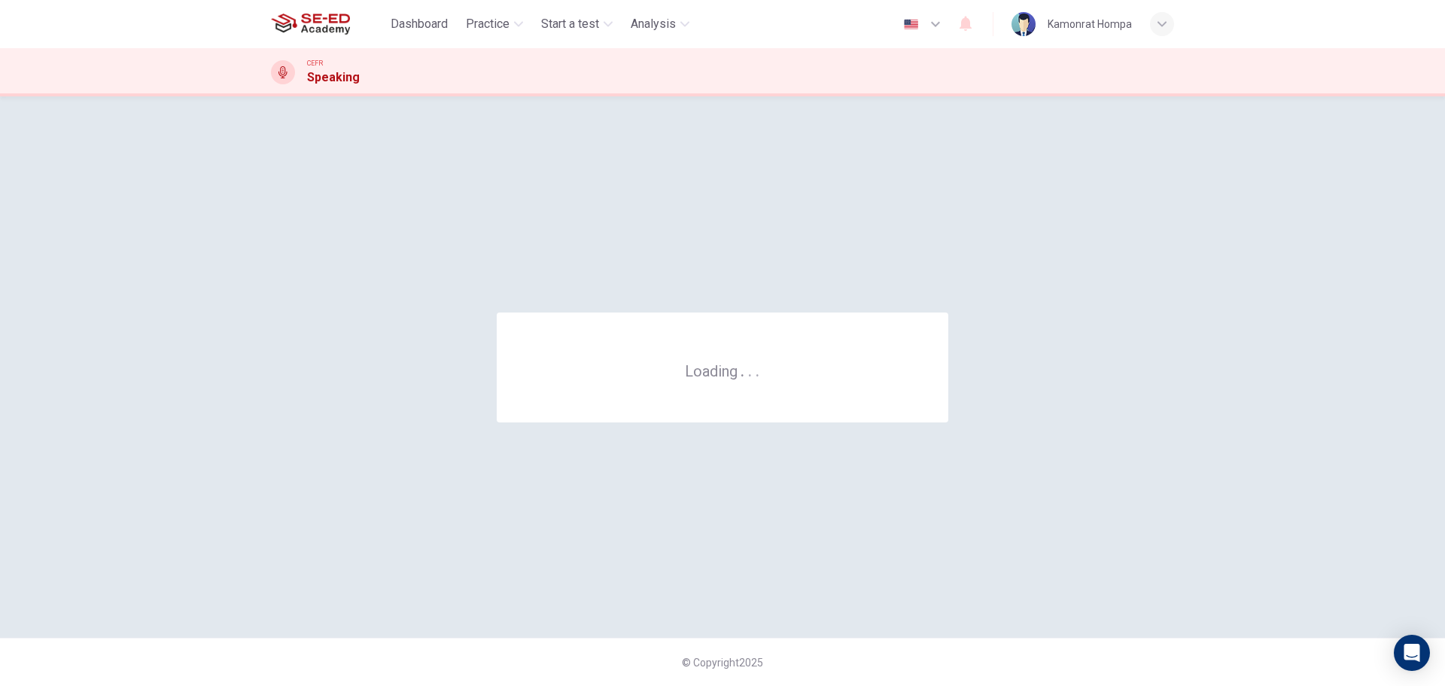
scroll to position [0, 0]
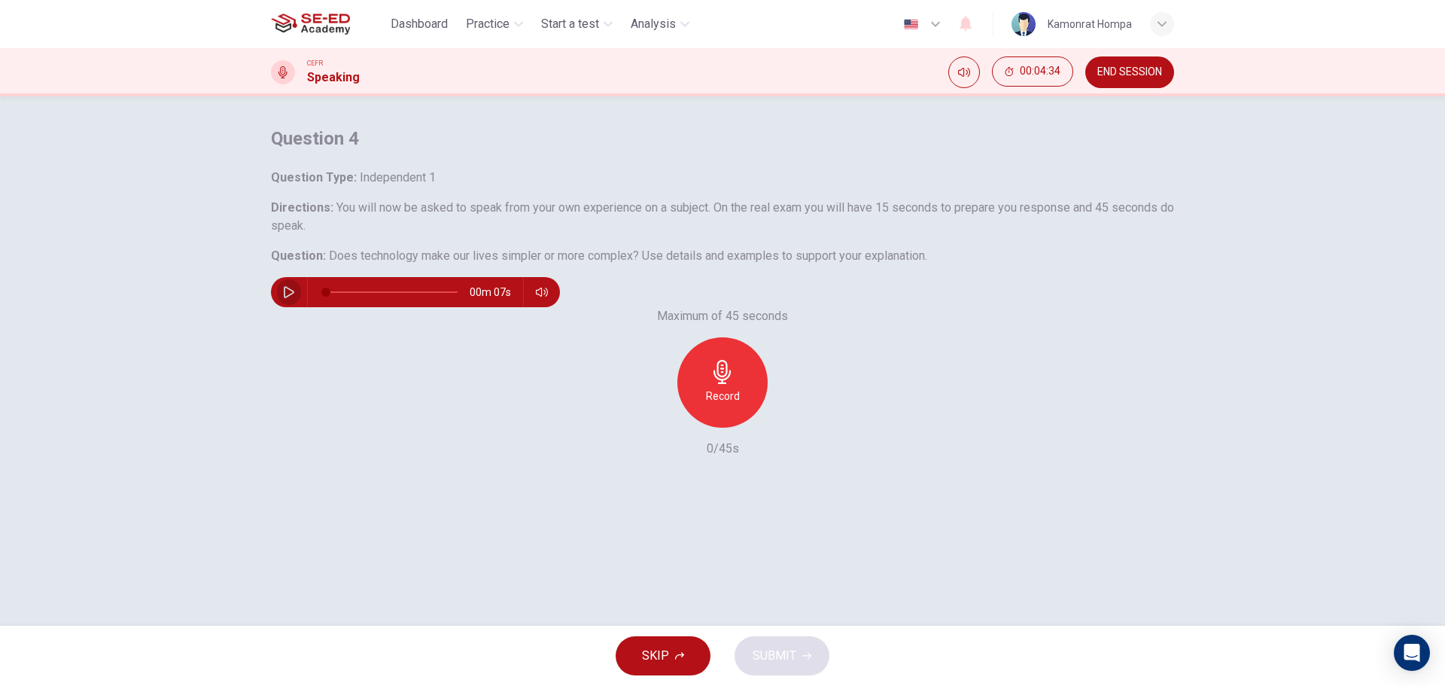
click at [295, 298] on icon "button" at bounding box center [289, 292] width 12 height 12
type input "0"
click at [704, 428] on div "Record" at bounding box center [722, 382] width 90 height 90
click at [808, 633] on div "SKIP SUBMIT" at bounding box center [722, 655] width 1445 height 60
click at [806, 652] on icon "button" at bounding box center [806, 655] width 9 height 9
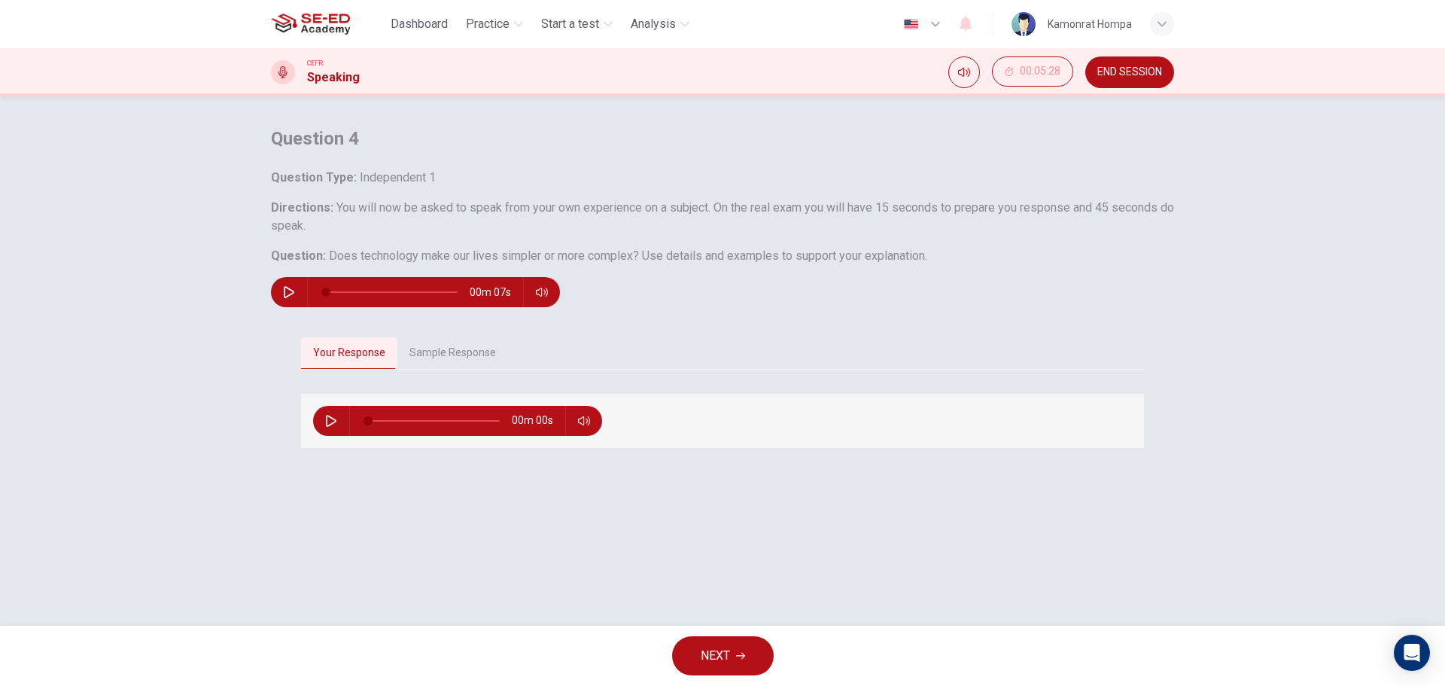
click at [448, 369] on button "Sample Response" at bounding box center [452, 353] width 111 height 32
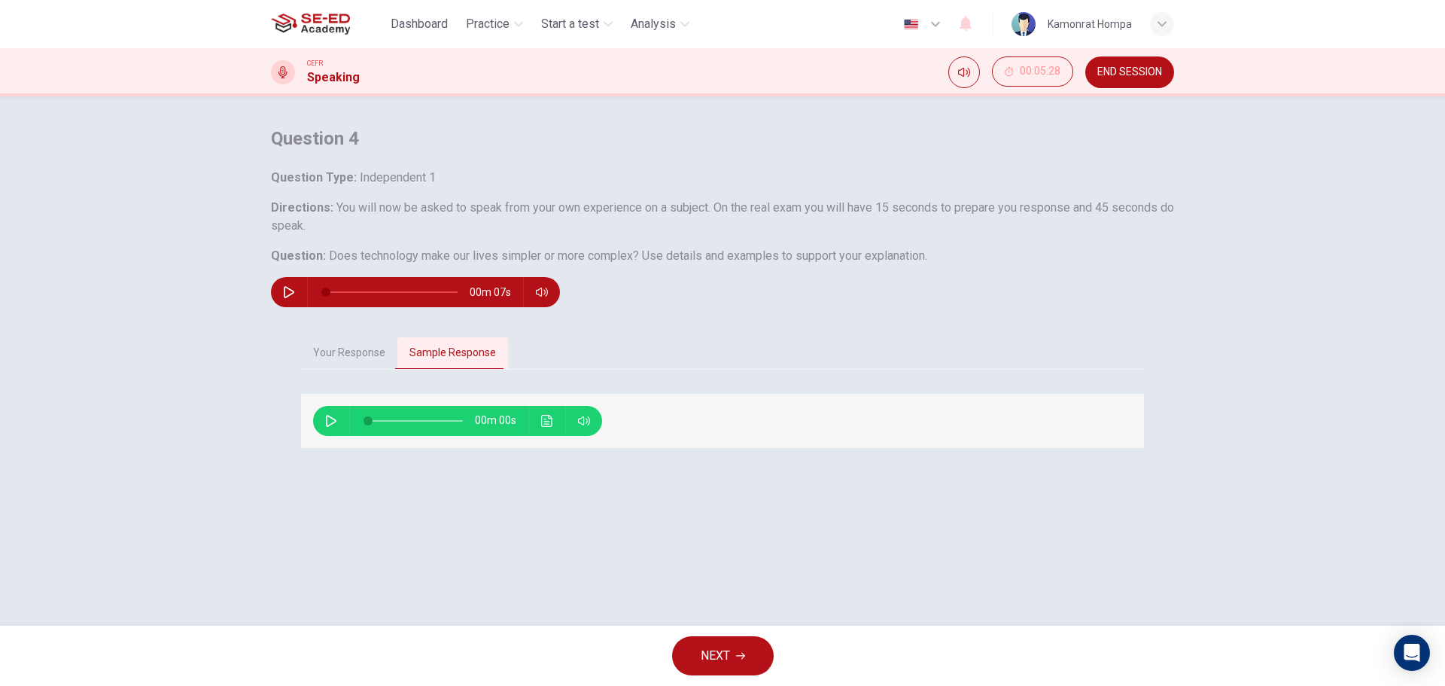
click at [332, 427] on icon "button" at bounding box center [331, 421] width 12 height 12
type input "15"
click at [732, 644] on button "NEXT" at bounding box center [723, 655] width 102 height 39
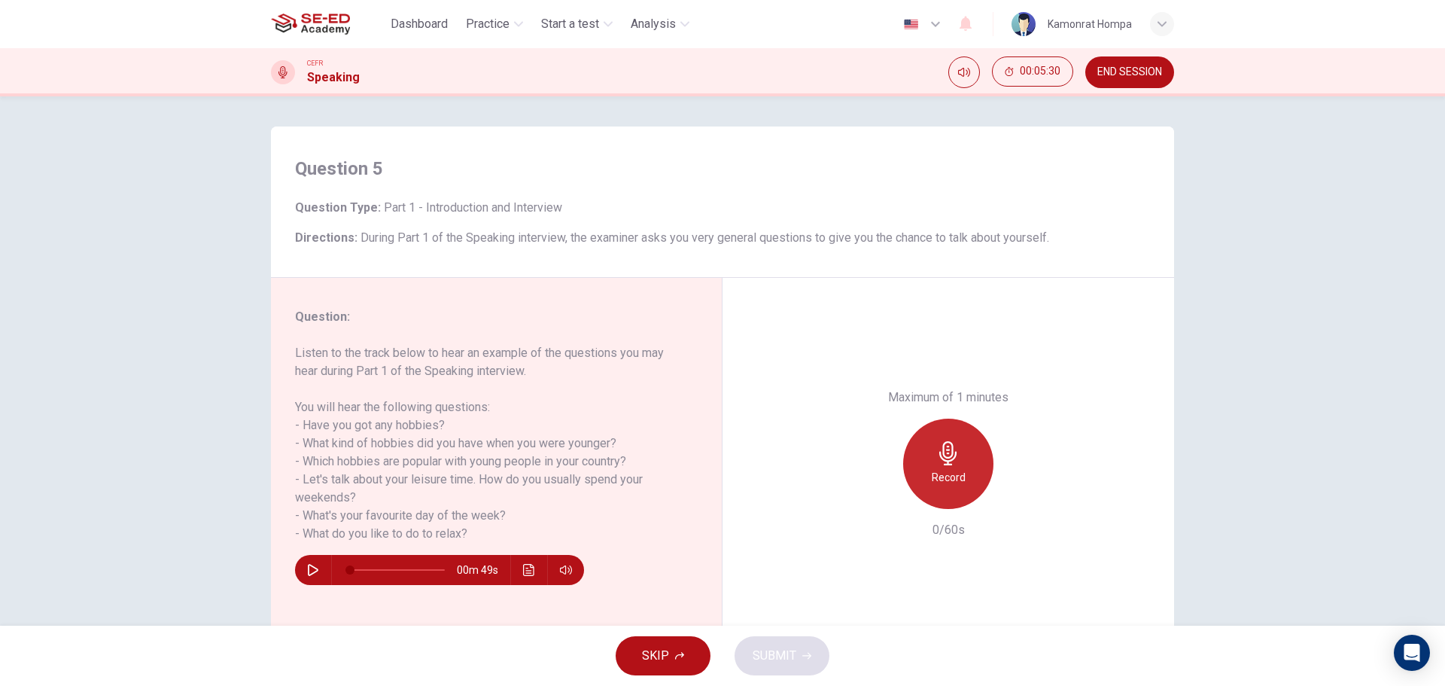
click at [957, 449] on div "Record" at bounding box center [948, 463] width 90 height 90
click at [939, 472] on h6 "Stop" at bounding box center [948, 477] width 23 height 18
click at [784, 652] on span "SUBMIT" at bounding box center [775, 655] width 44 height 21
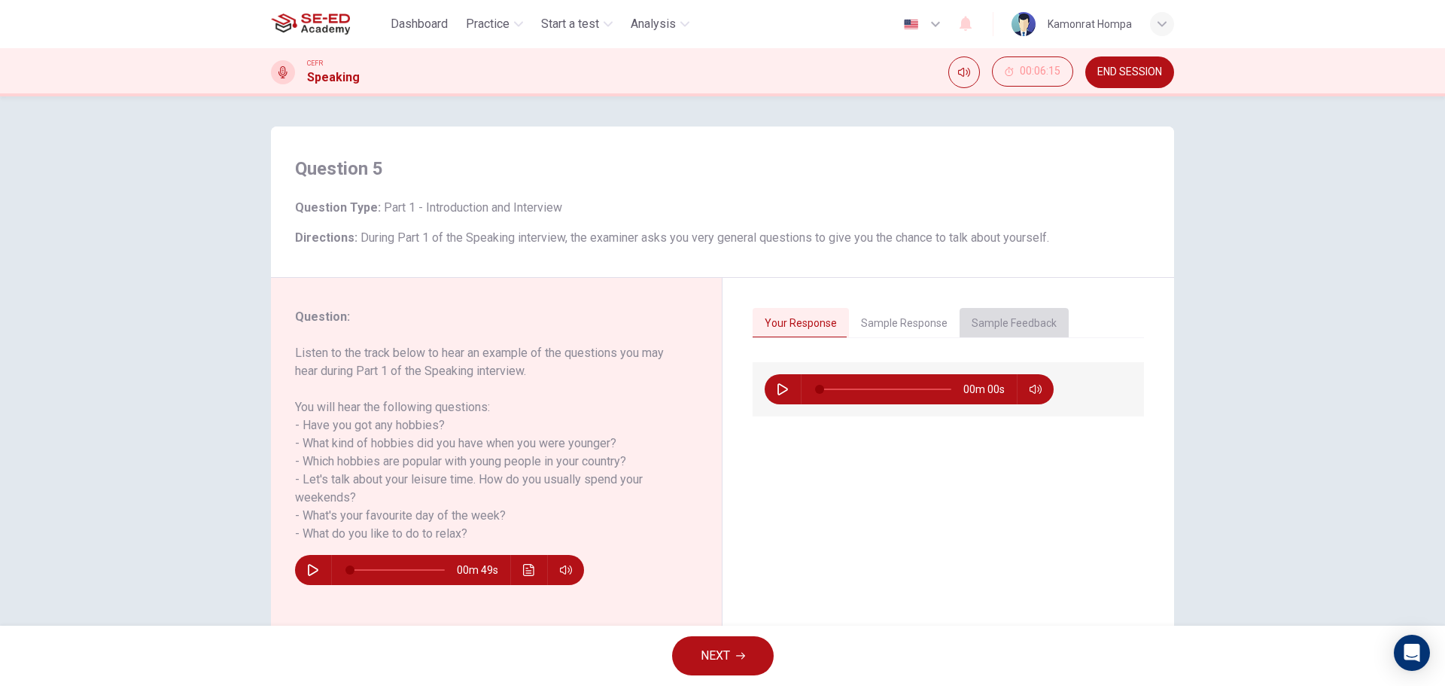
click at [1005, 322] on button "Sample Feedback" at bounding box center [1014, 324] width 109 height 32
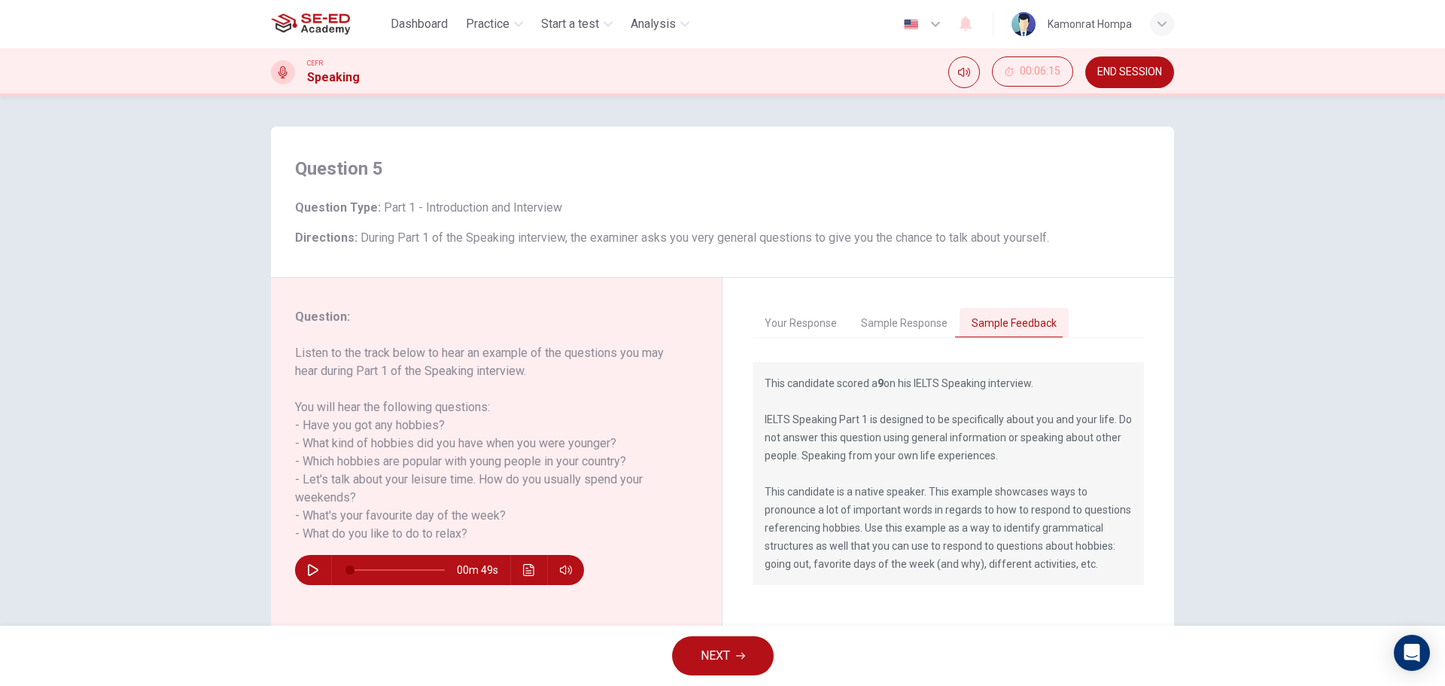
click at [735, 646] on button "NEXT" at bounding box center [723, 655] width 102 height 39
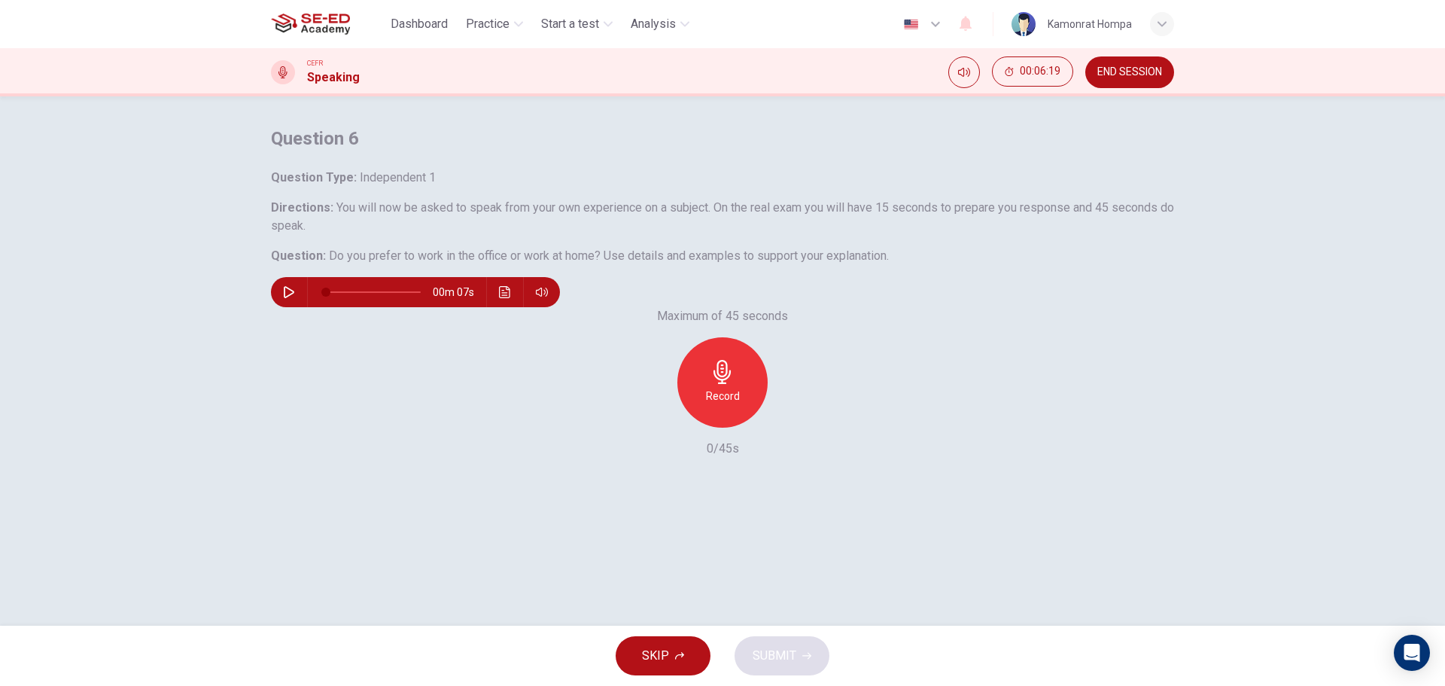
click at [711, 384] on icon "button" at bounding box center [723, 372] width 24 height 24
click at [802, 663] on button "SUBMIT" at bounding box center [782, 655] width 95 height 39
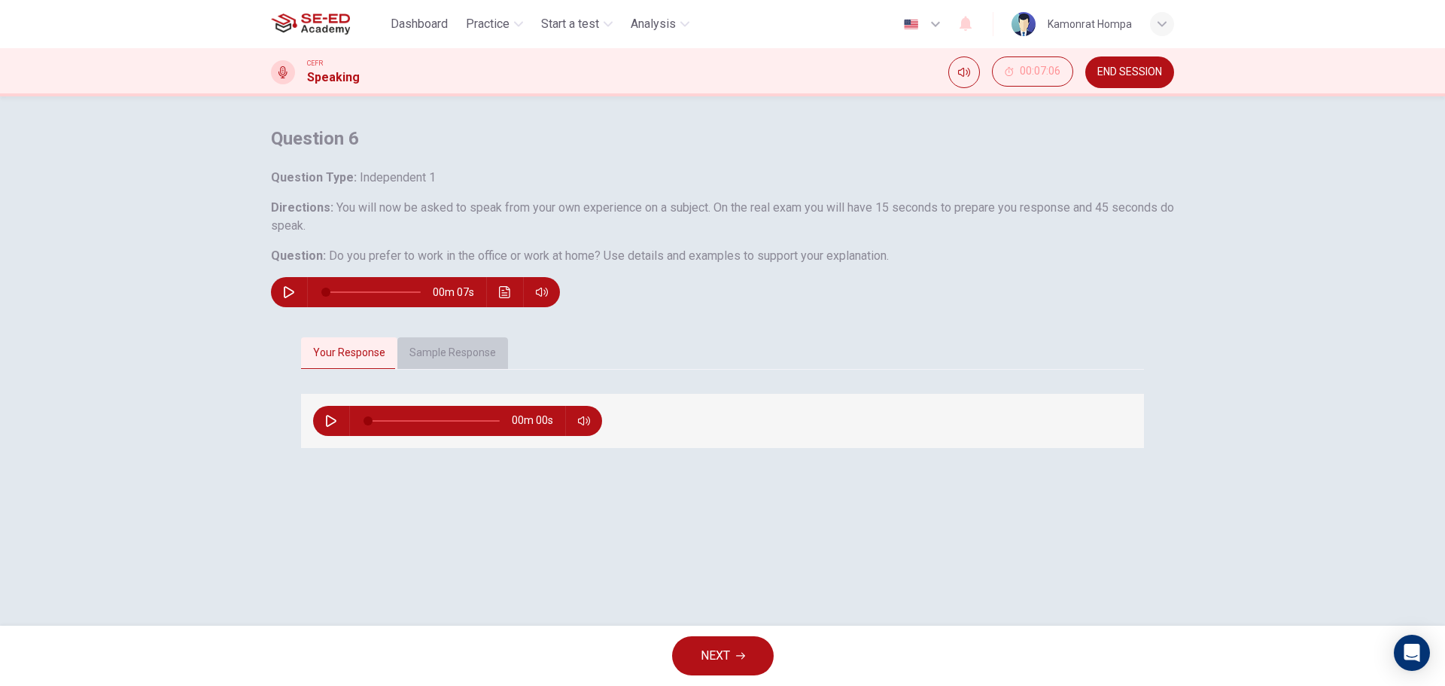
click at [470, 369] on button "Sample Response" at bounding box center [452, 353] width 111 height 32
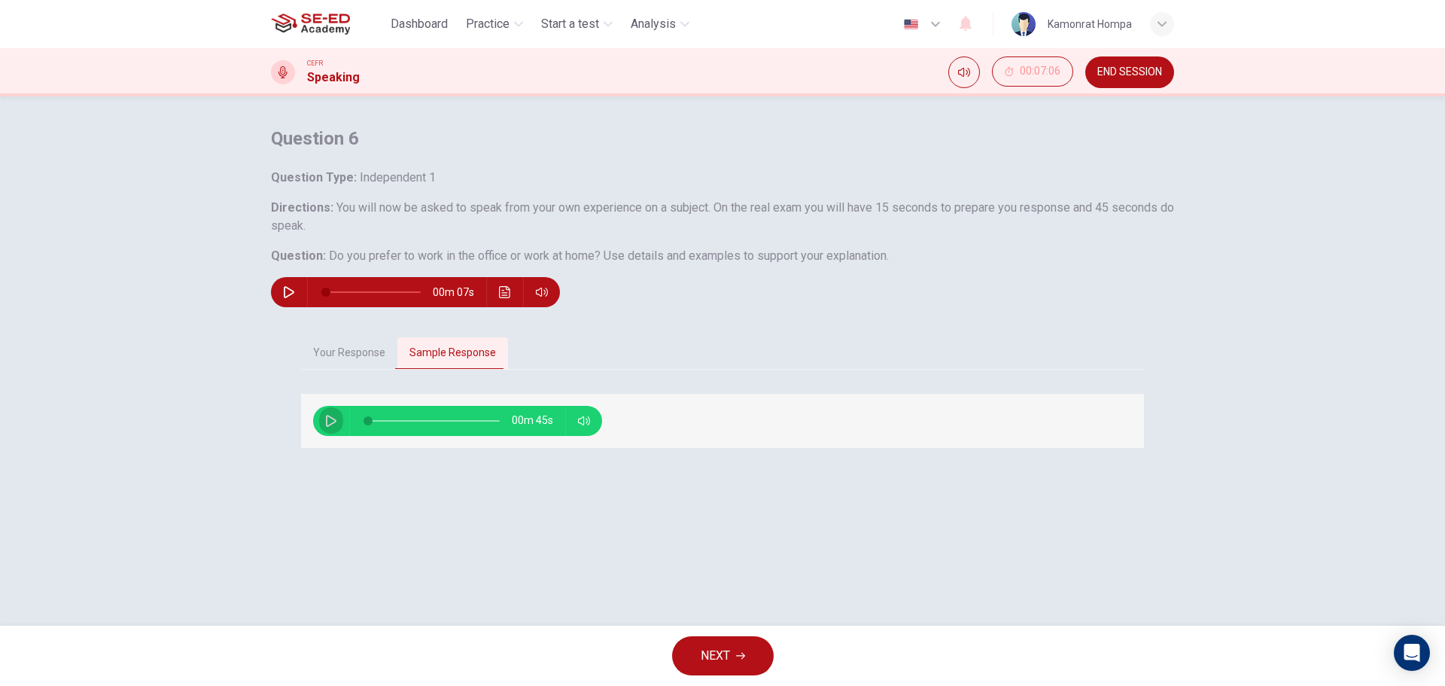
click at [320, 436] on button "button" at bounding box center [331, 421] width 24 height 30
type input "70"
click at [740, 638] on button "NEXT" at bounding box center [723, 655] width 102 height 39
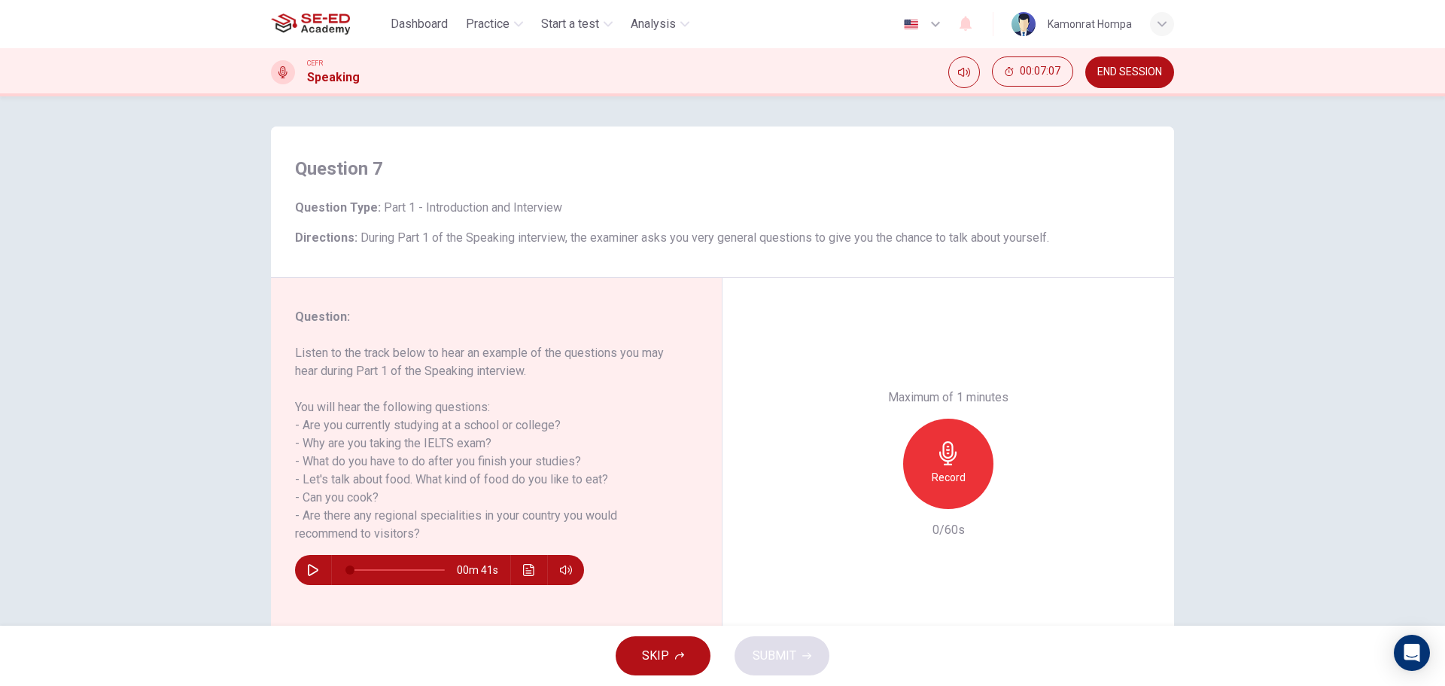
click at [942, 464] on icon "button" at bounding box center [947, 453] width 17 height 24
click at [809, 651] on button "SUBMIT" at bounding box center [782, 655] width 95 height 39
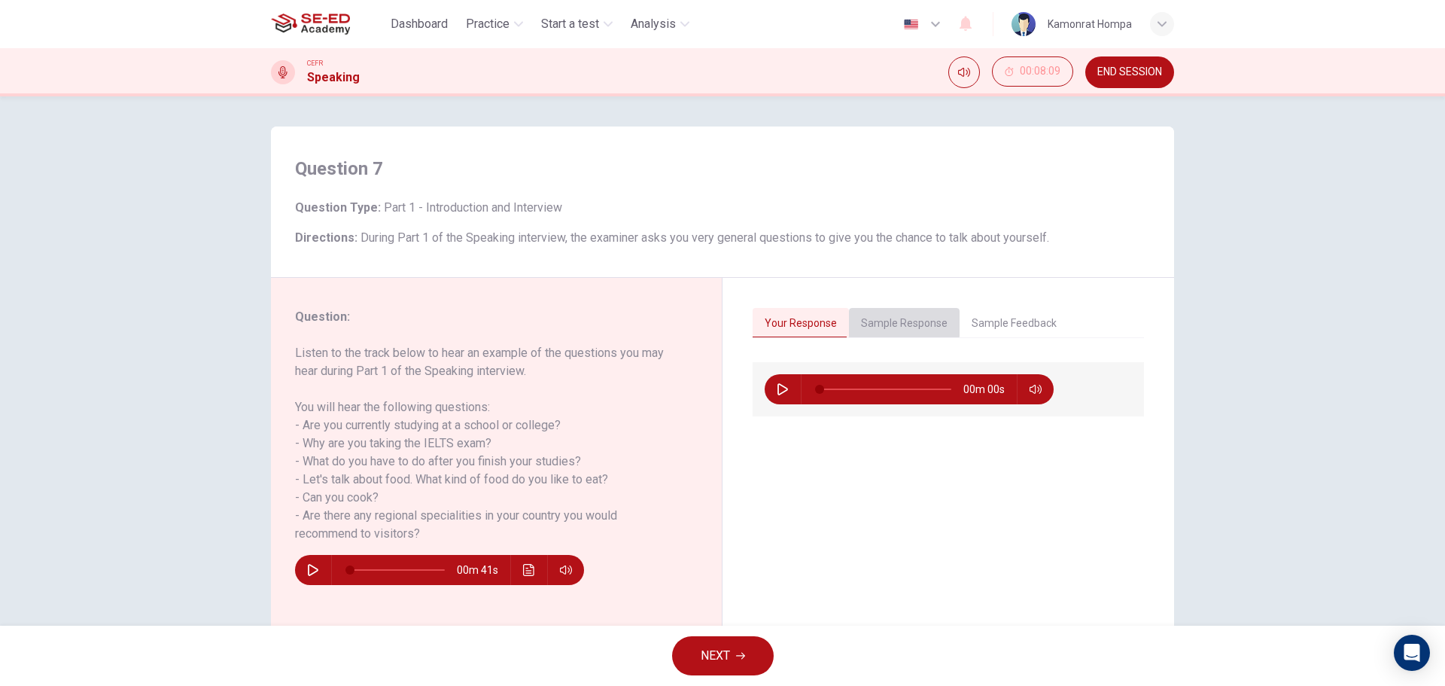
click at [893, 322] on button "Sample Response" at bounding box center [904, 324] width 111 height 32
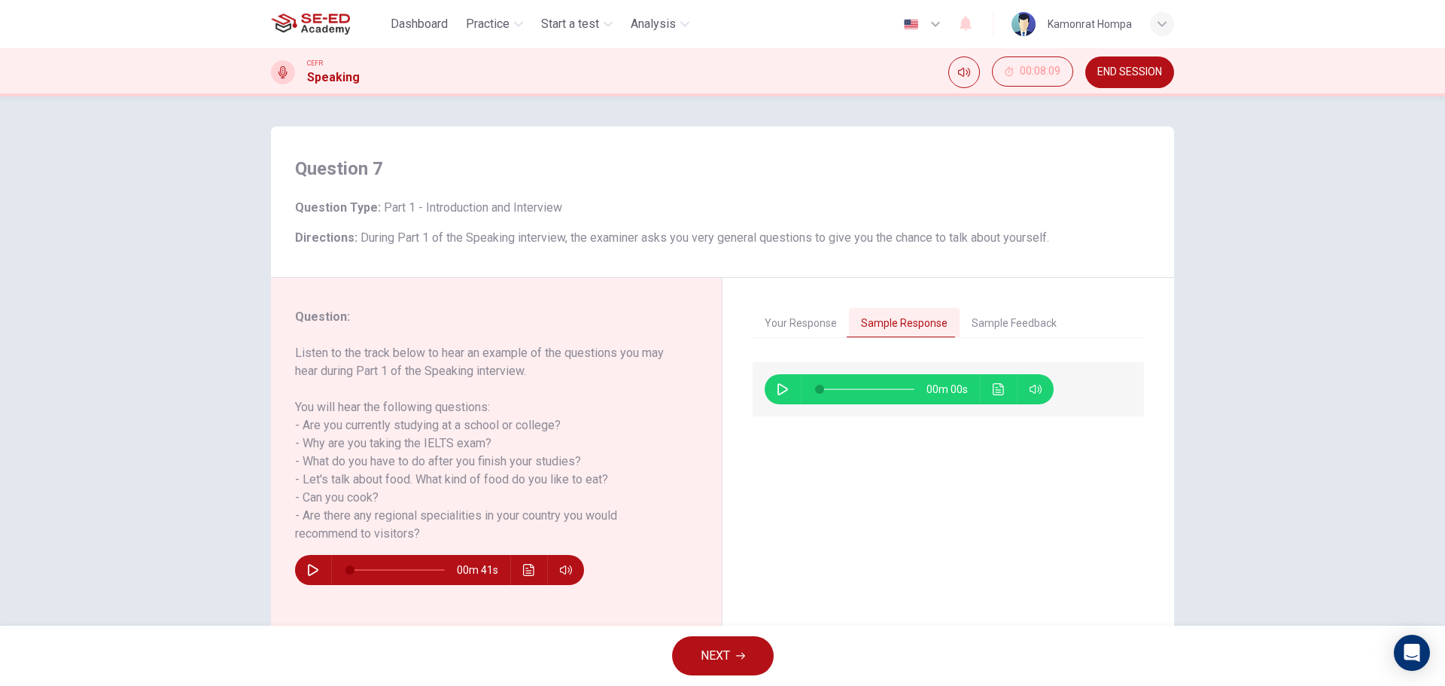
click at [1008, 314] on button "Sample Feedback" at bounding box center [1014, 324] width 109 height 32
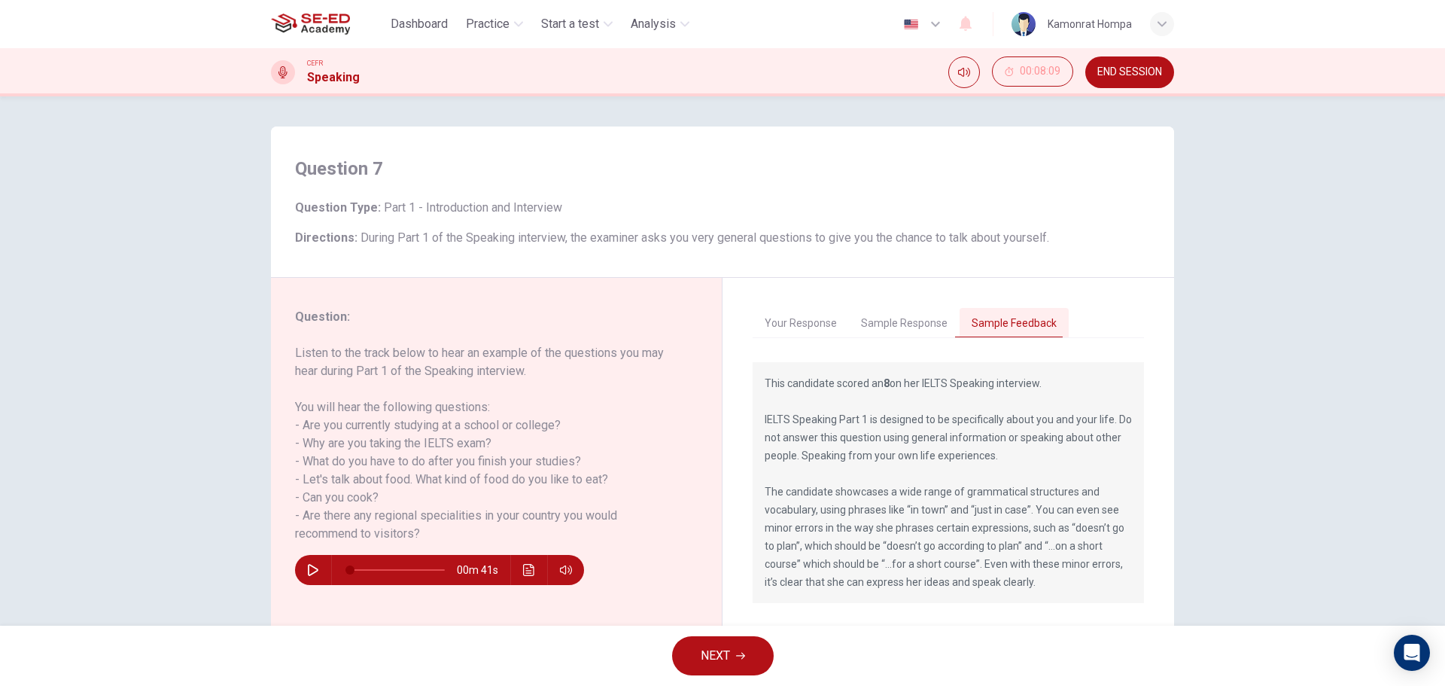
click at [738, 665] on button "NEXT" at bounding box center [723, 655] width 102 height 39
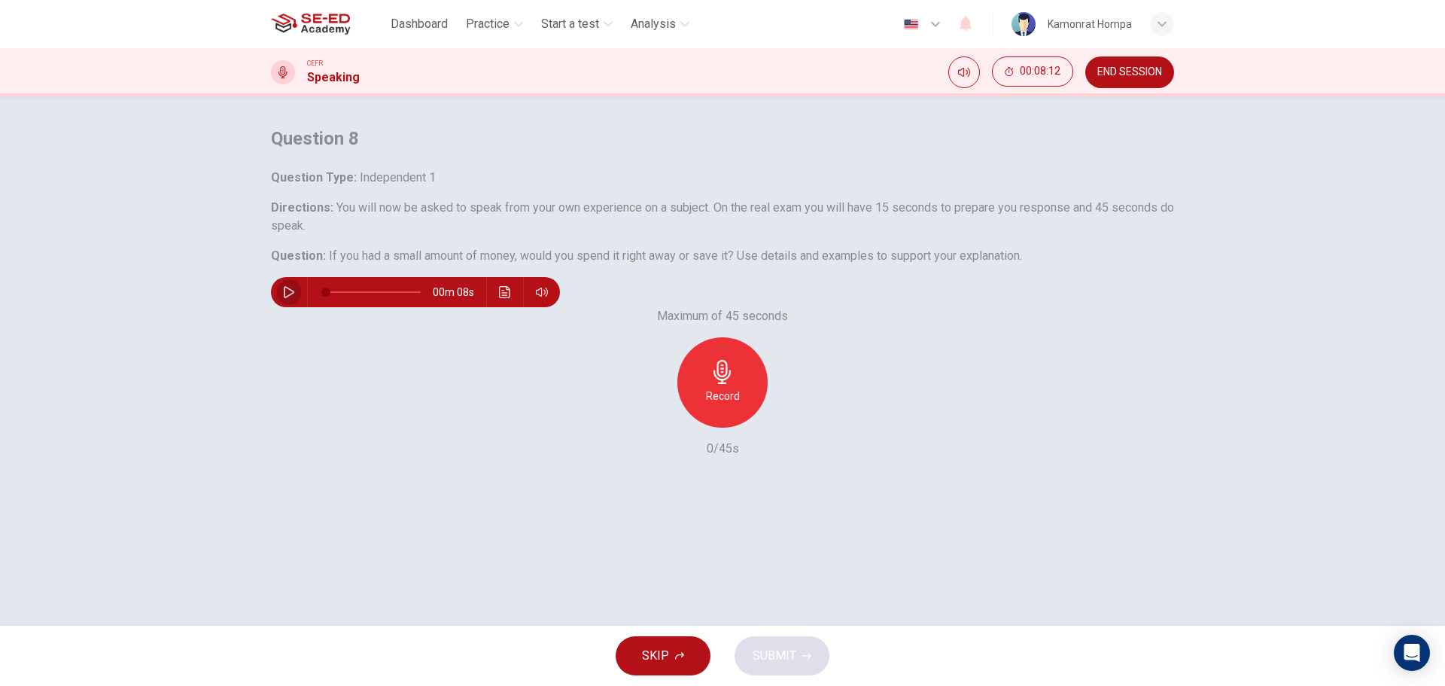
click at [301, 307] on button "button" at bounding box center [289, 292] width 24 height 30
click at [698, 428] on div "Record" at bounding box center [722, 382] width 90 height 90
click at [711, 384] on icon "button" at bounding box center [723, 372] width 24 height 24
type input "0"
click at [647, 422] on icon "button" at bounding box center [654, 416] width 14 height 14
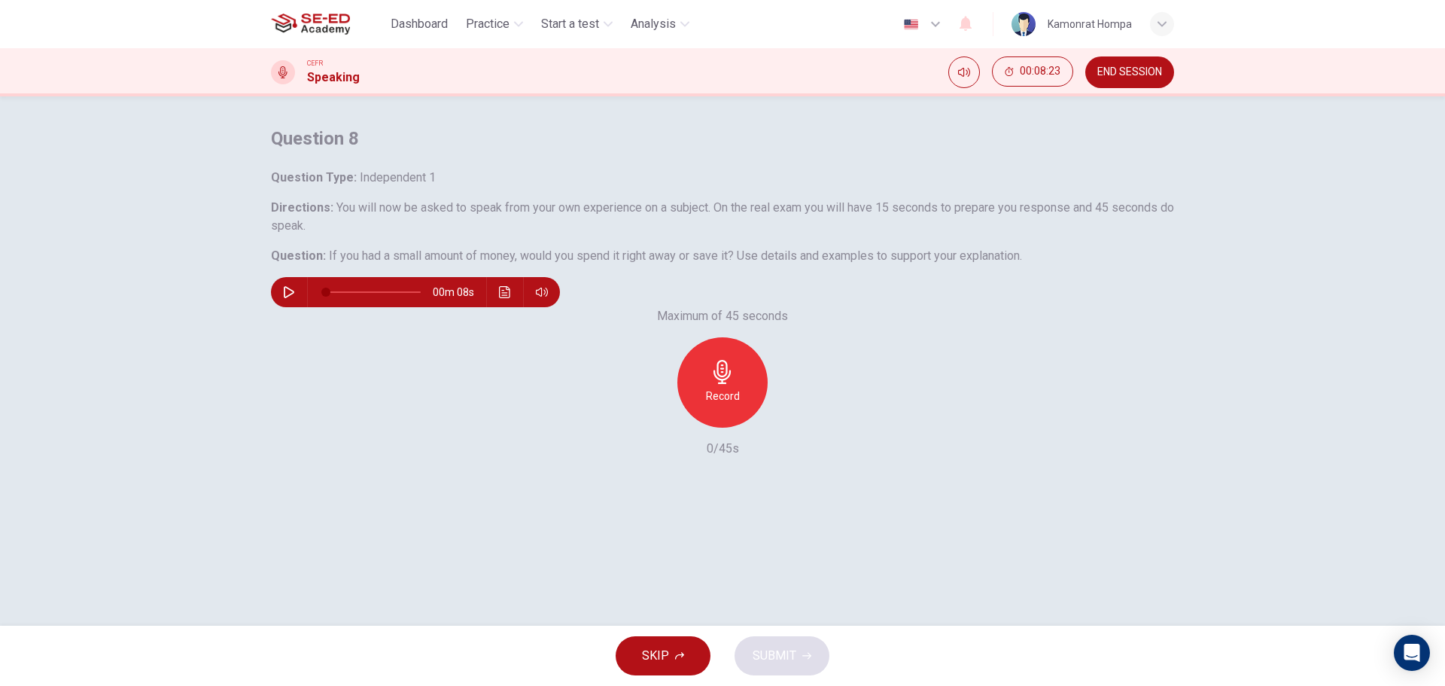
click at [701, 428] on div "Record" at bounding box center [722, 382] width 90 height 90
click at [782, 655] on span "SUBMIT" at bounding box center [775, 655] width 44 height 21
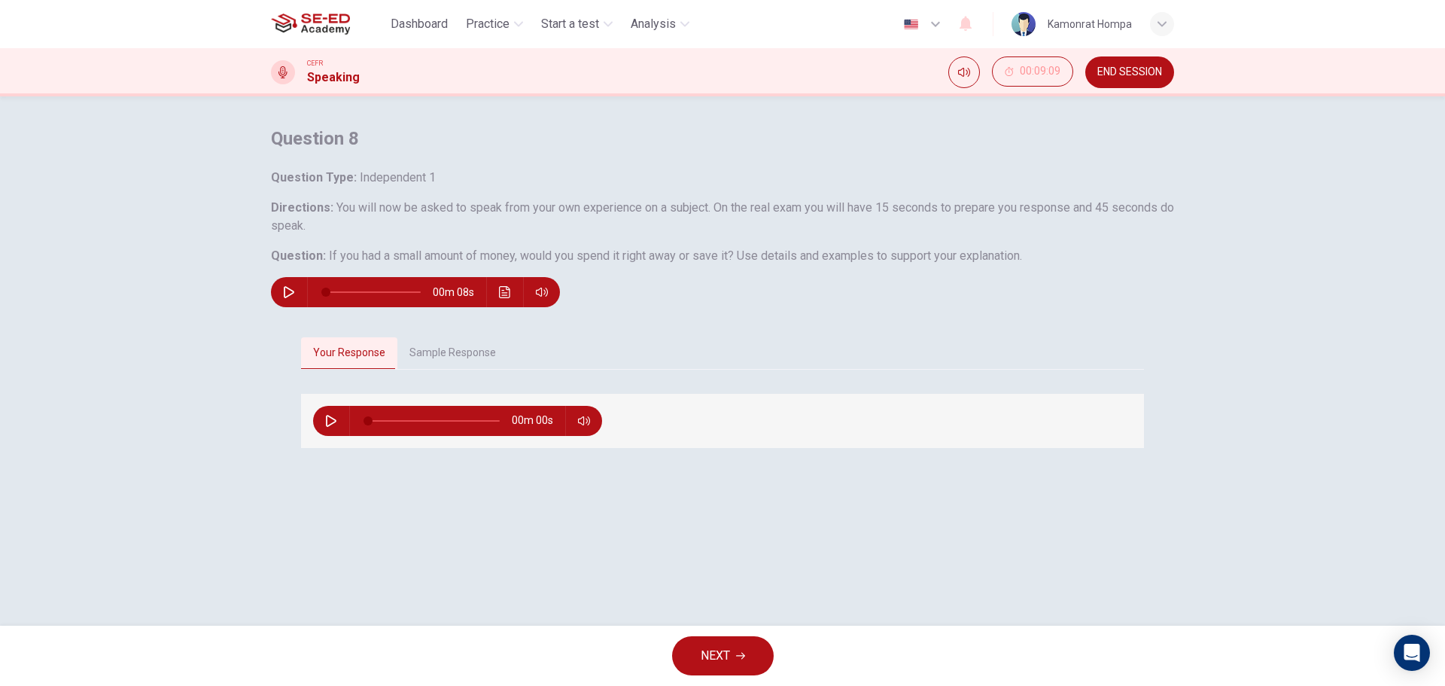
click at [422, 369] on button "Sample Response" at bounding box center [452, 353] width 111 height 32
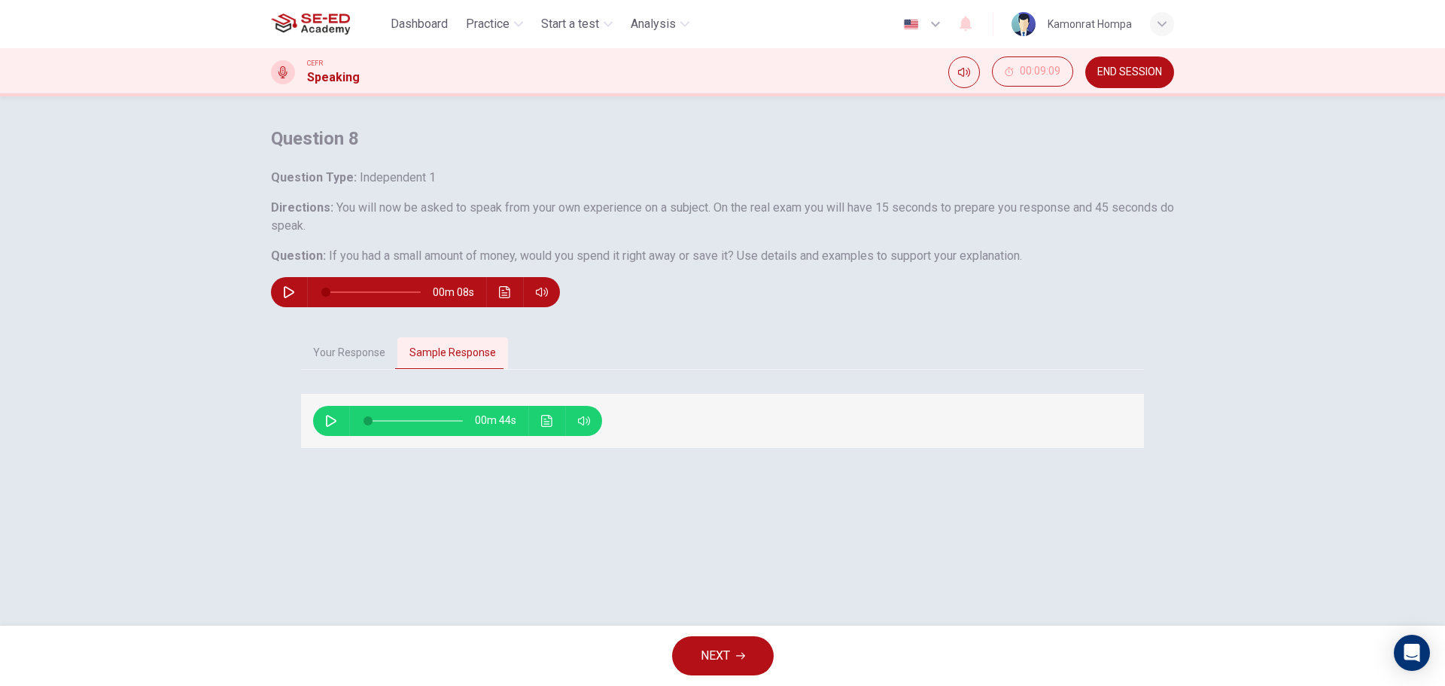
click at [757, 650] on button "NEXT" at bounding box center [723, 655] width 102 height 39
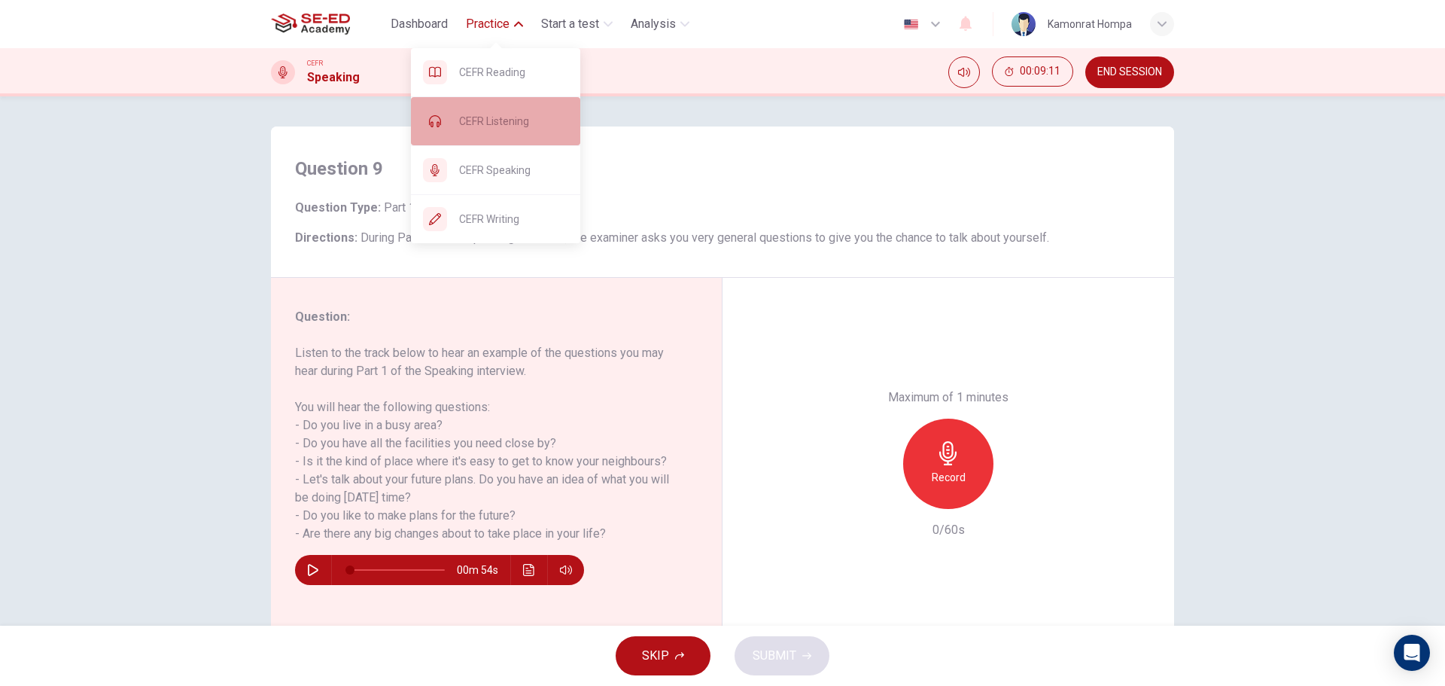
click at [505, 122] on span "CEFR Listening" at bounding box center [513, 121] width 109 height 18
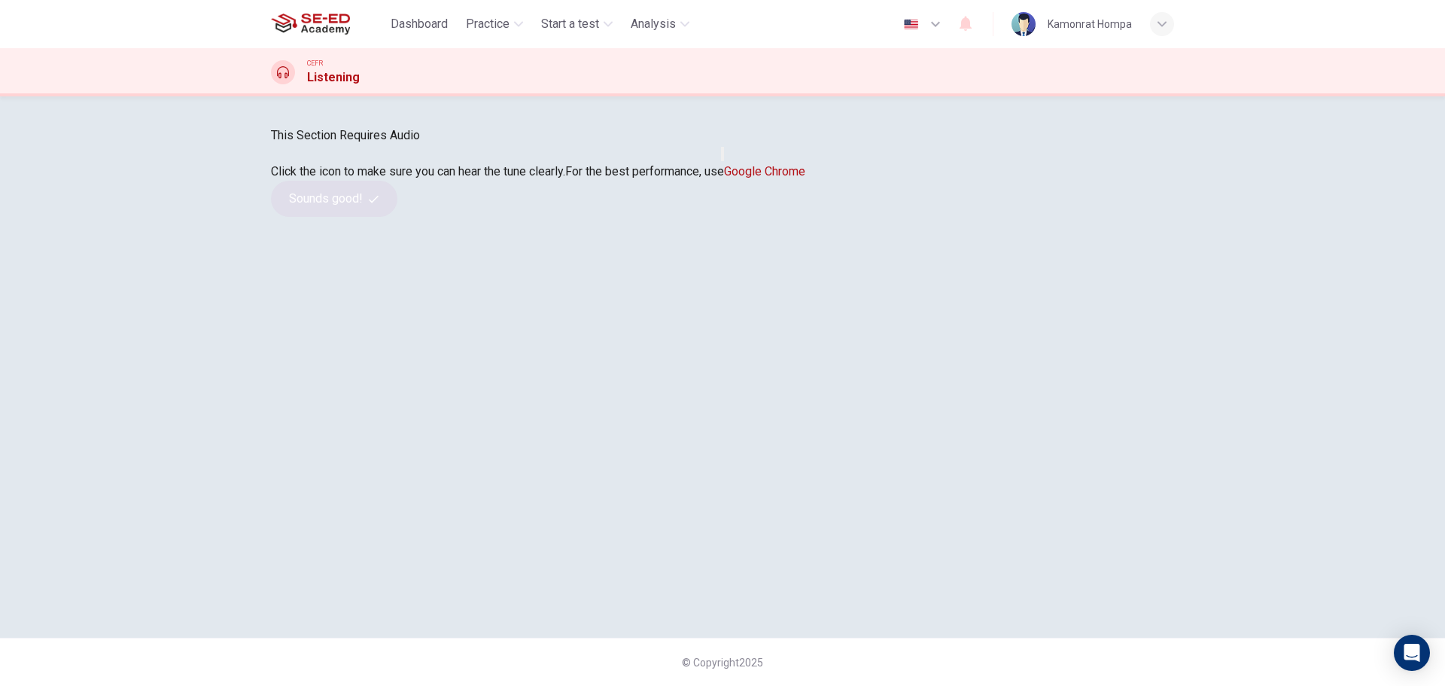
click at [721, 161] on button "button" at bounding box center [722, 154] width 3 height 14
click at [397, 217] on button "Sounds good!" at bounding box center [334, 199] width 126 height 36
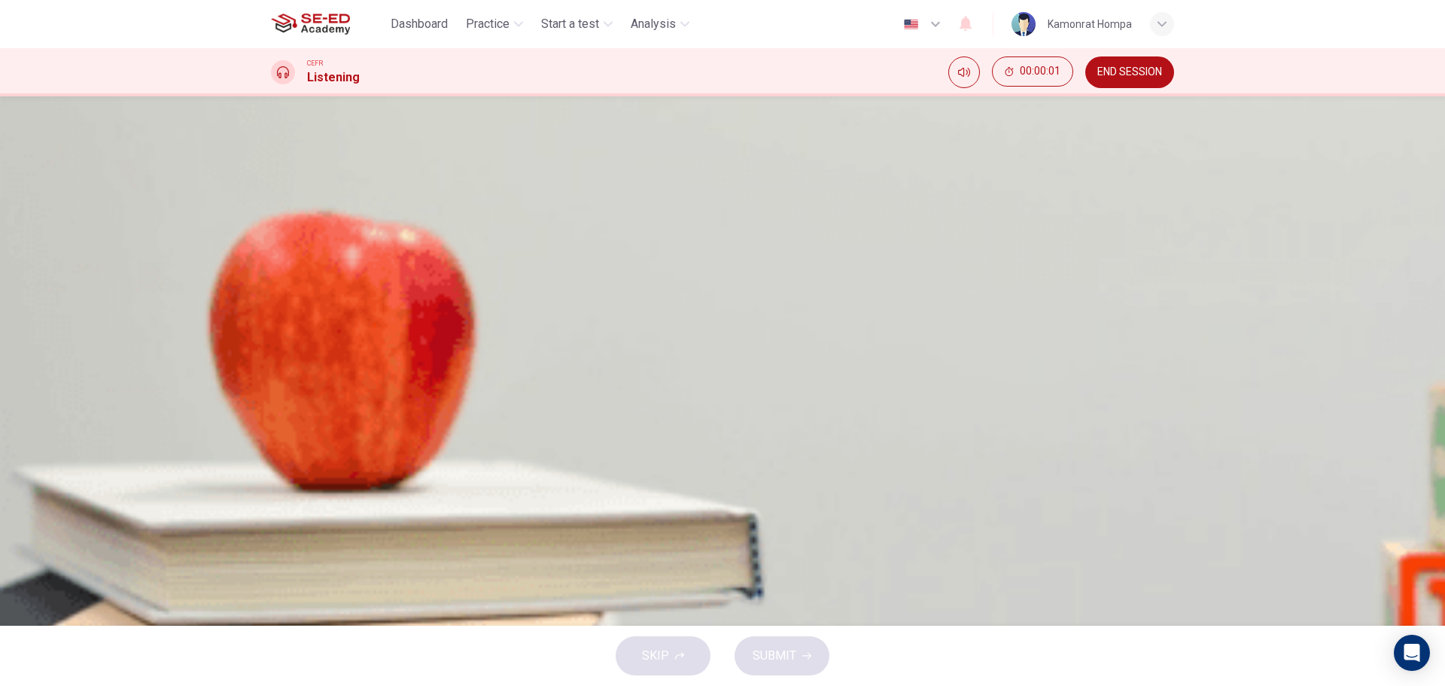
click at [278, 421] on button "button" at bounding box center [283, 433] width 24 height 24
click at [401, 294] on input at bounding box center [336, 286] width 130 height 14
type input "3"
type input "dgdg"
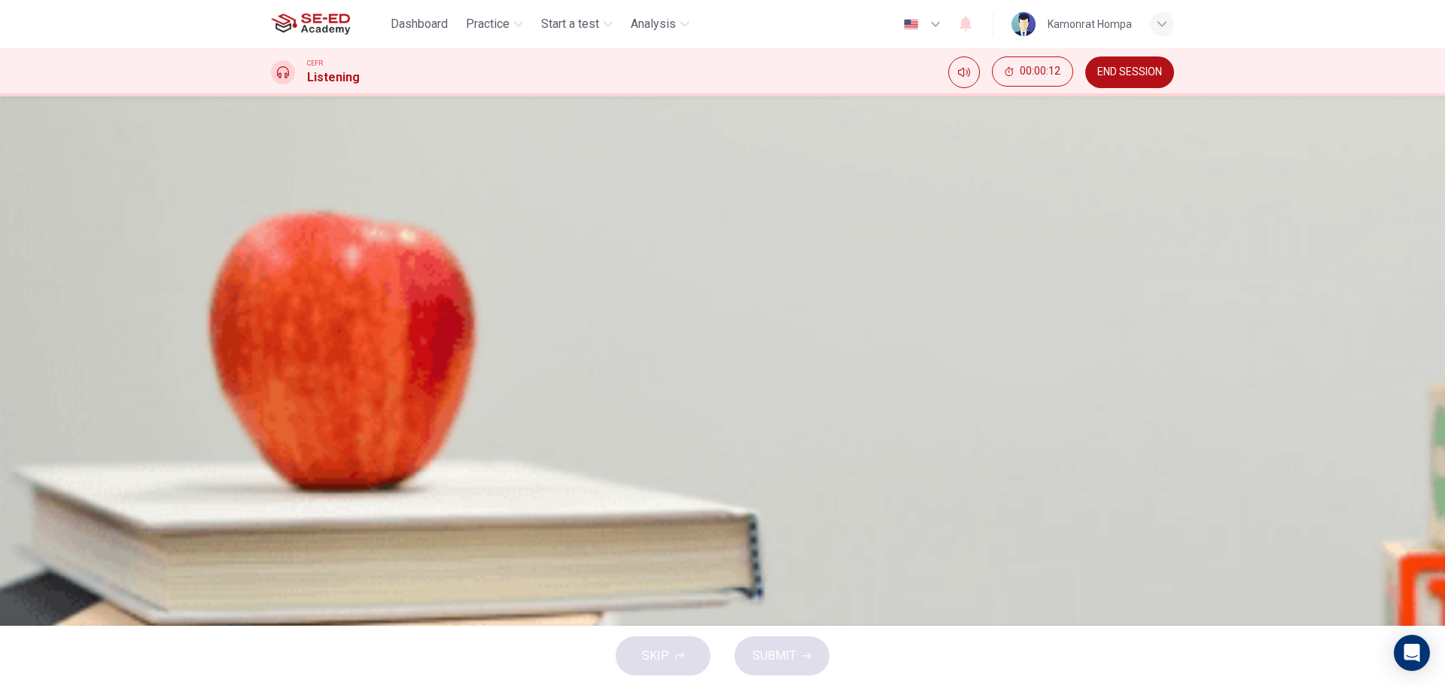
type input "3"
type input "dgdg"
click at [401, 333] on input at bounding box center [336, 340] width 130 height 14
type input "dfgdg"
click at [401, 402] on input at bounding box center [336, 395] width 130 height 14
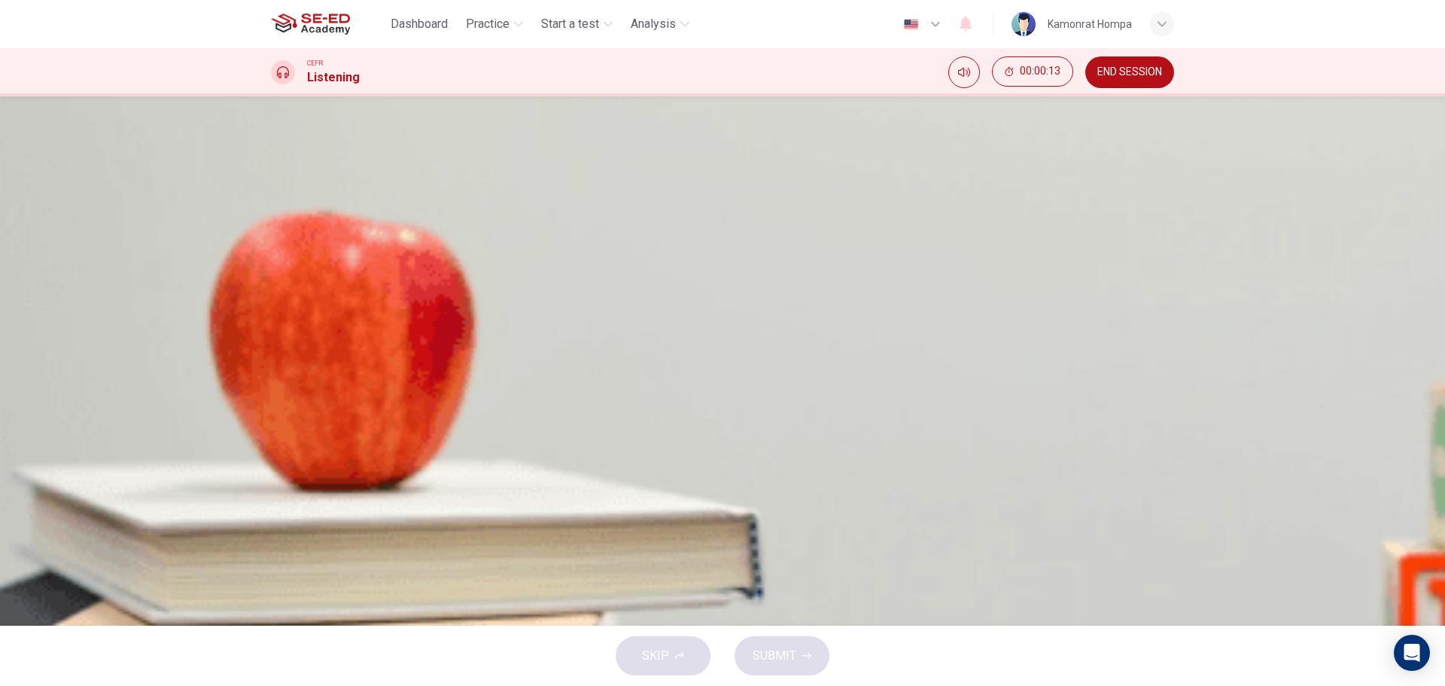
type input "d"
type input "3"
type input "dg"
type input "3"
type input "dgd"
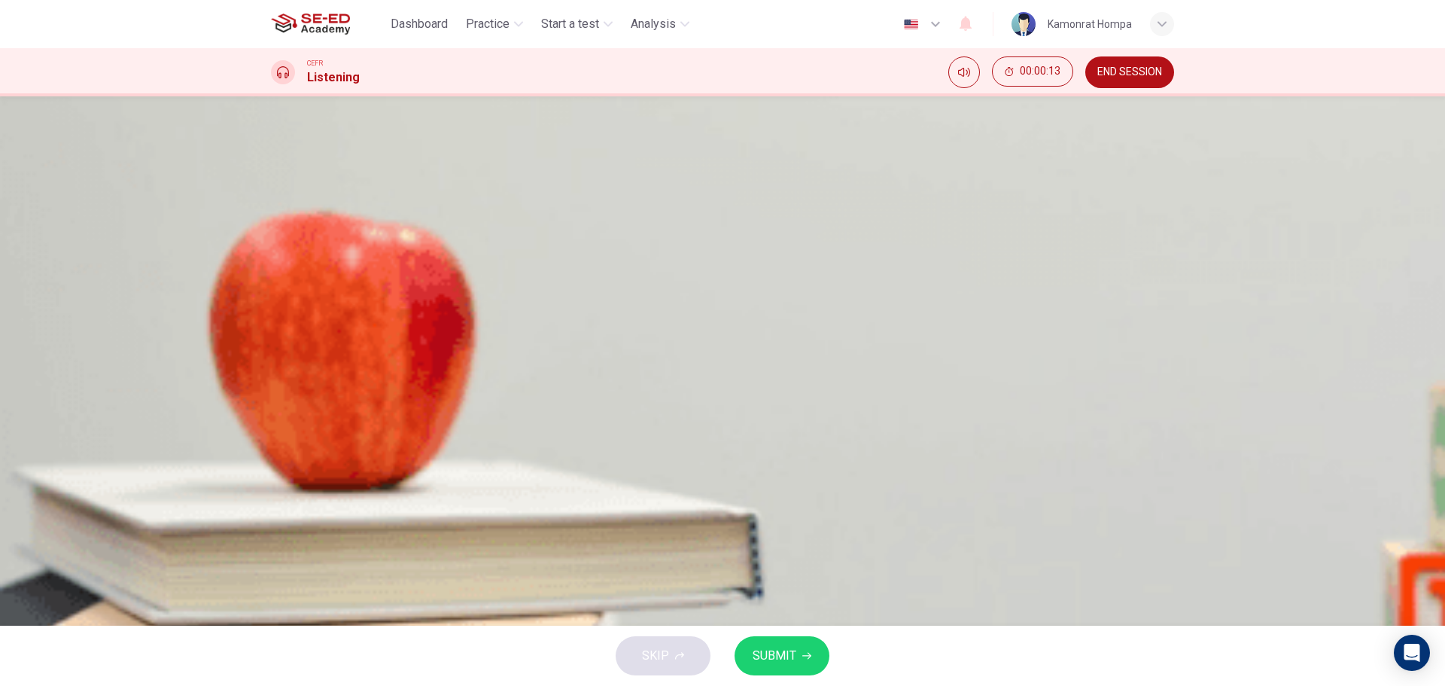
type input "3"
type input "dgdf"
type input "4"
type input "dgdfg"
type input "4"
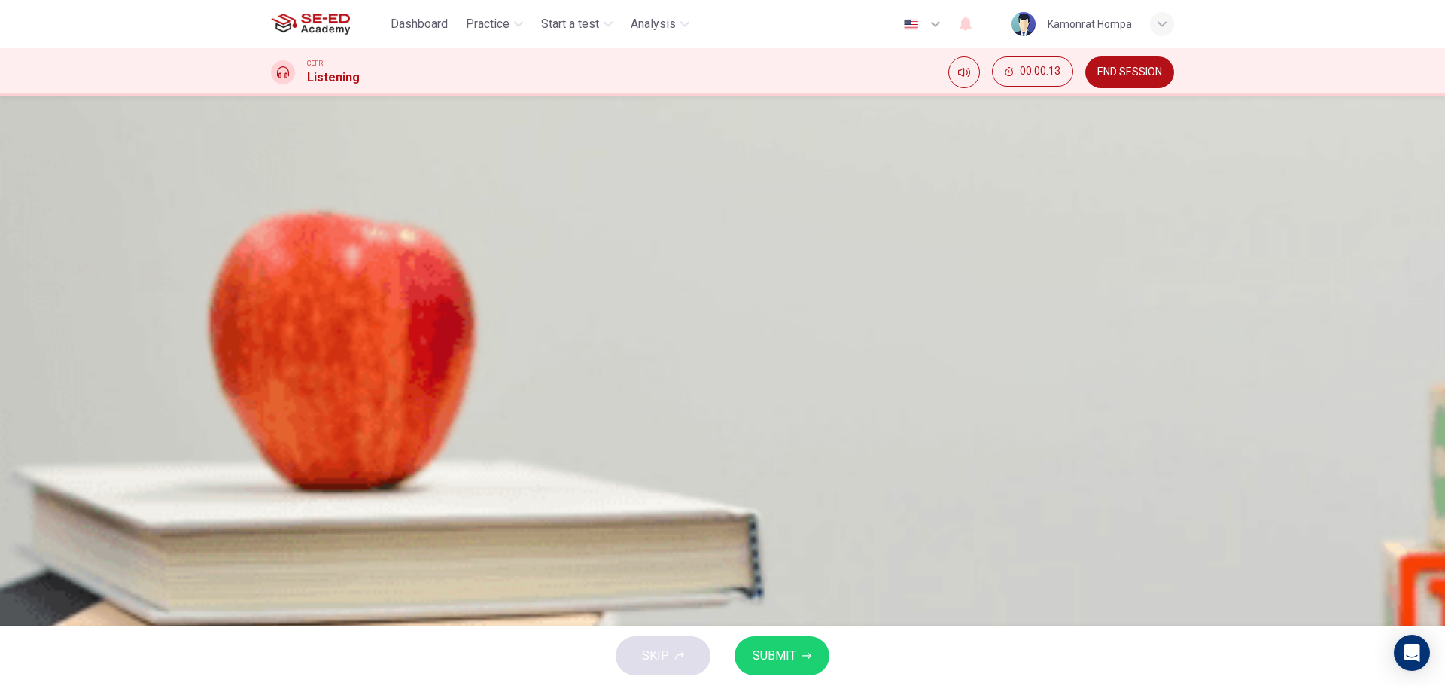
type input "dgdfg"
click at [798, 615] on div "Questions 1 - 3 Answer the questions below. Write NO MORE THAN THREE WORDS for …" at bounding box center [722, 360] width 1445 height 529
click at [798, 648] on button "SUBMIT" at bounding box center [782, 655] width 95 height 39
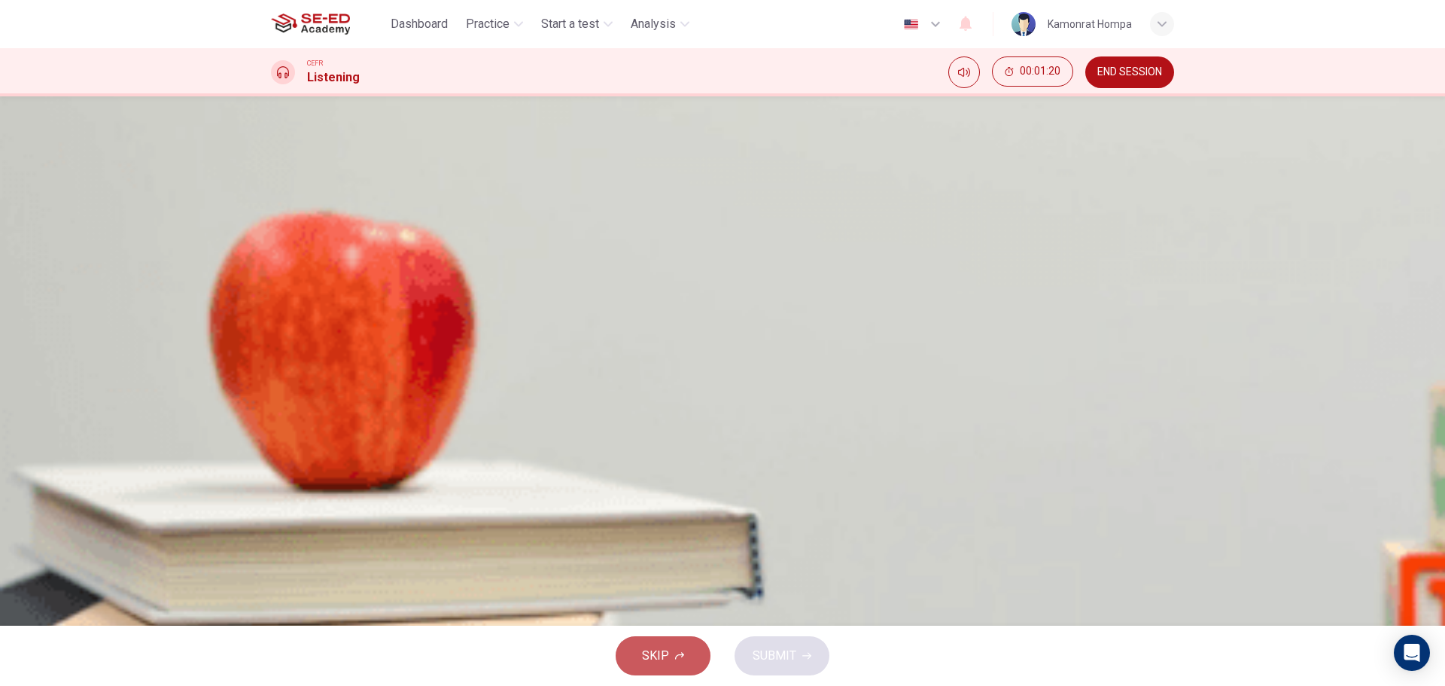
click at [664, 659] on span "SKIP" at bounding box center [655, 655] width 27 height 21
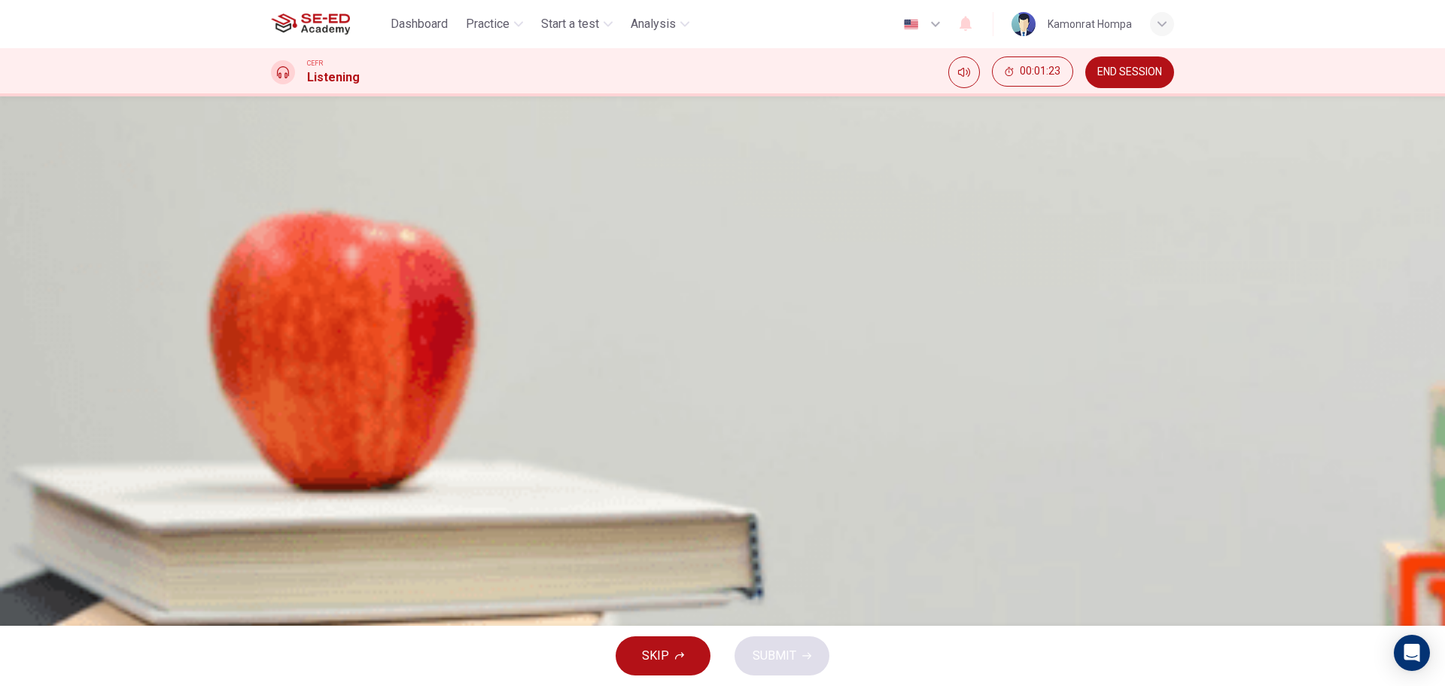
click at [368, 265] on span "use of visuals." at bounding box center [336, 259] width 63 height 11
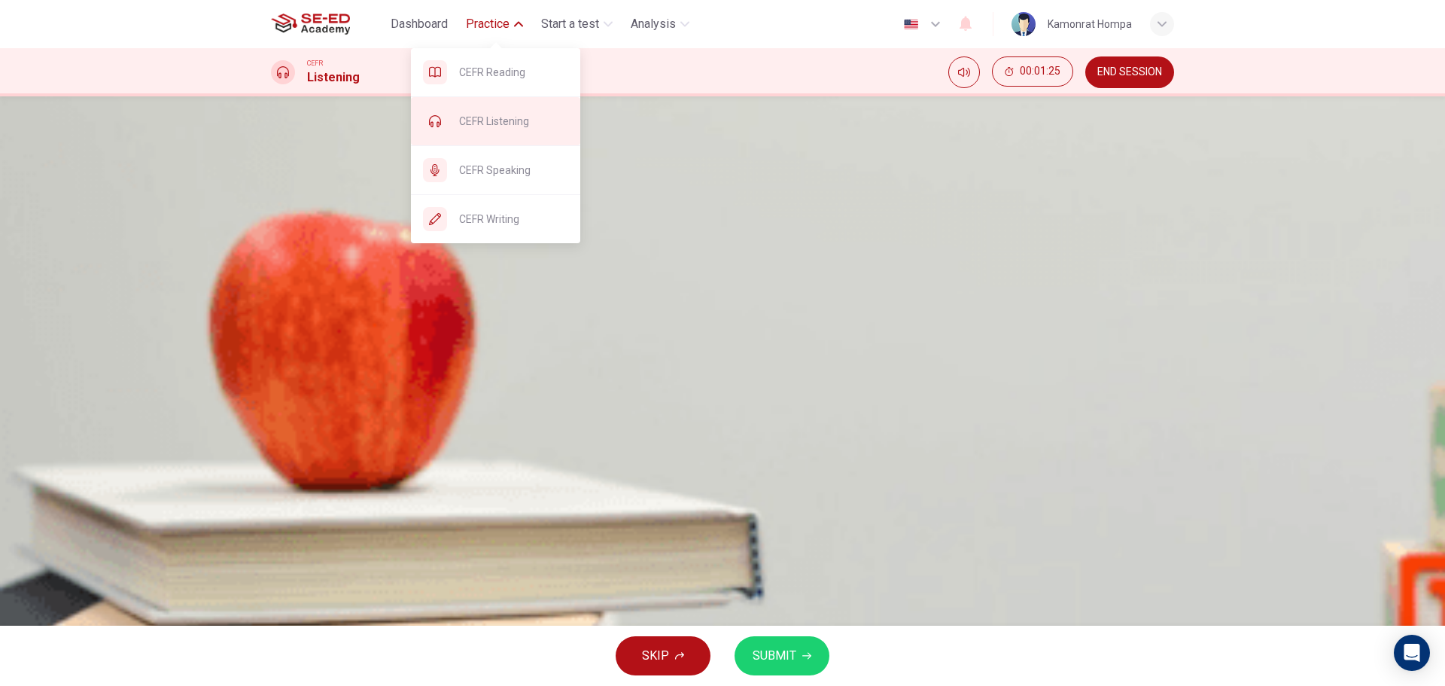
type input "27"
drag, startPoint x: 504, startPoint y: 76, endPoint x: 782, endPoint y: 98, distance: 279.3
click at [503, 76] on span "CEFR Reading" at bounding box center [513, 72] width 109 height 18
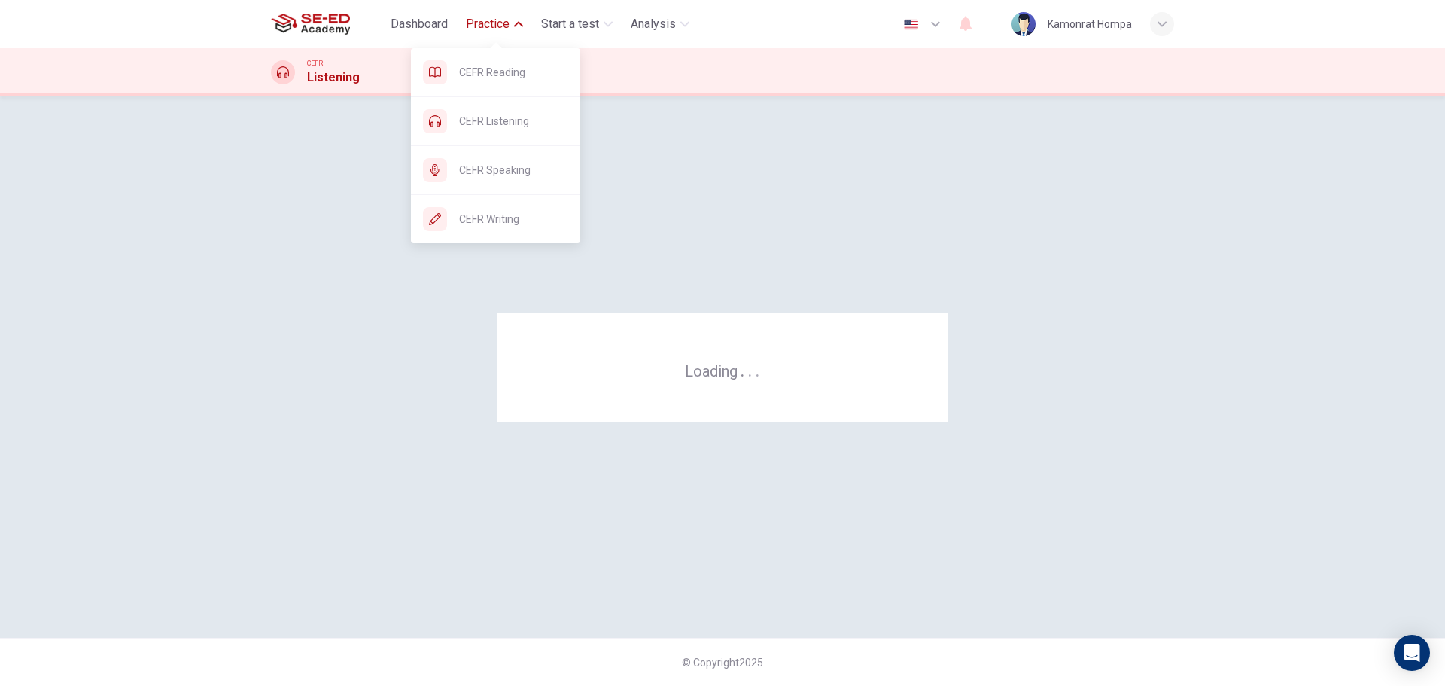
scroll to position [0, 0]
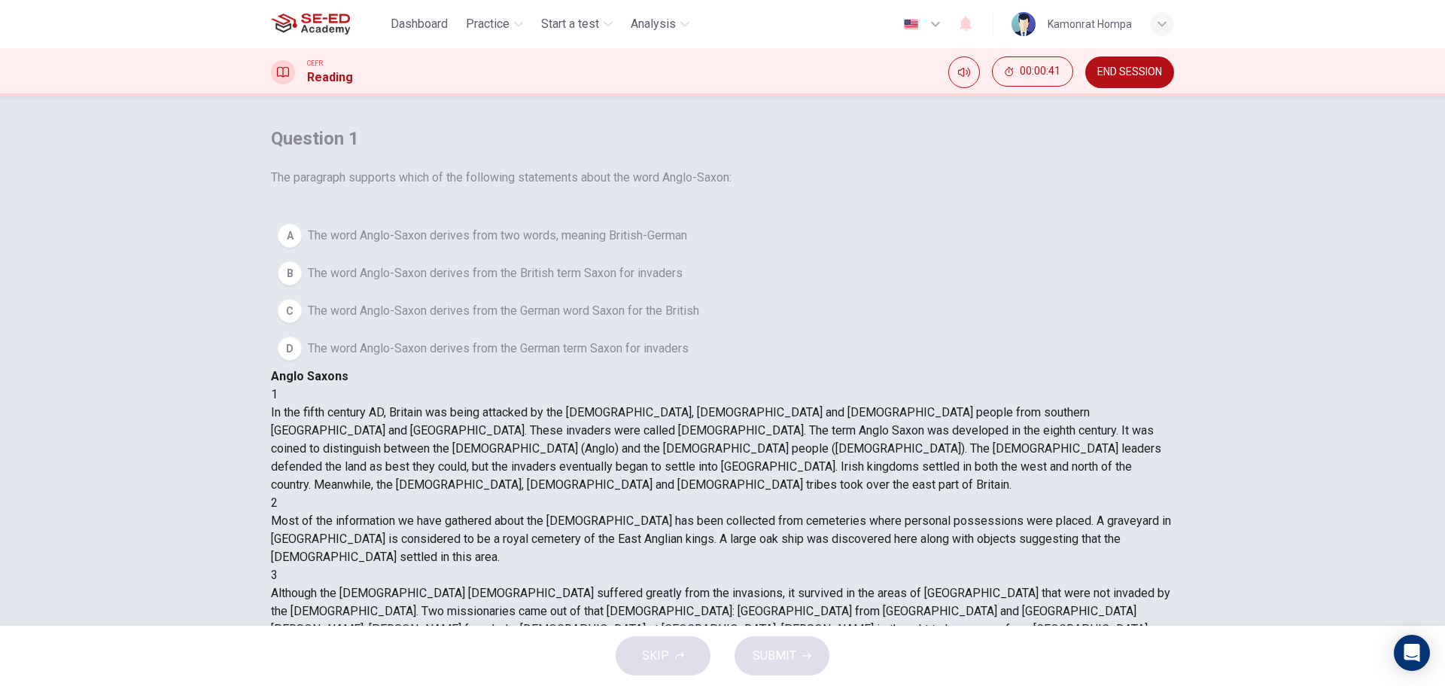
click at [589, 245] on span "The word Anglo-Saxon derives from two words, meaning British-German" at bounding box center [497, 236] width 379 height 18
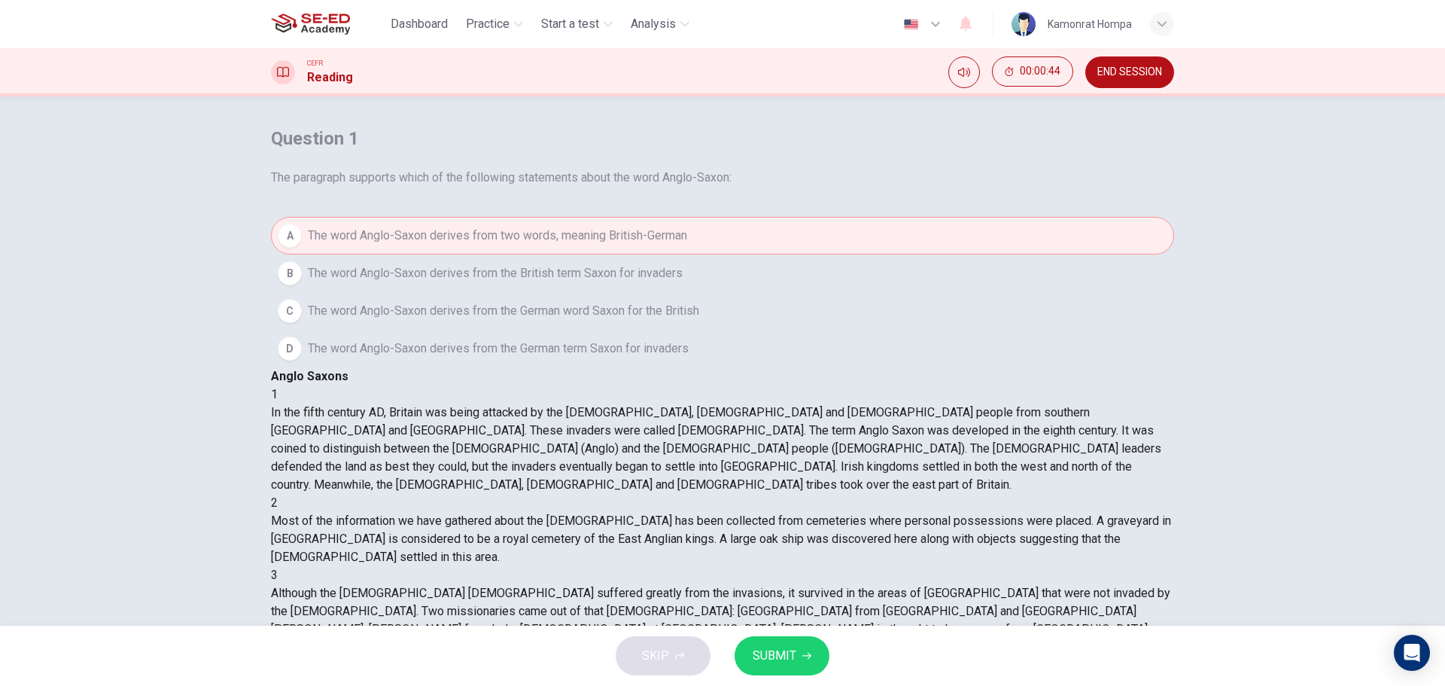
click at [776, 648] on span "SUBMIT" at bounding box center [775, 655] width 44 height 21
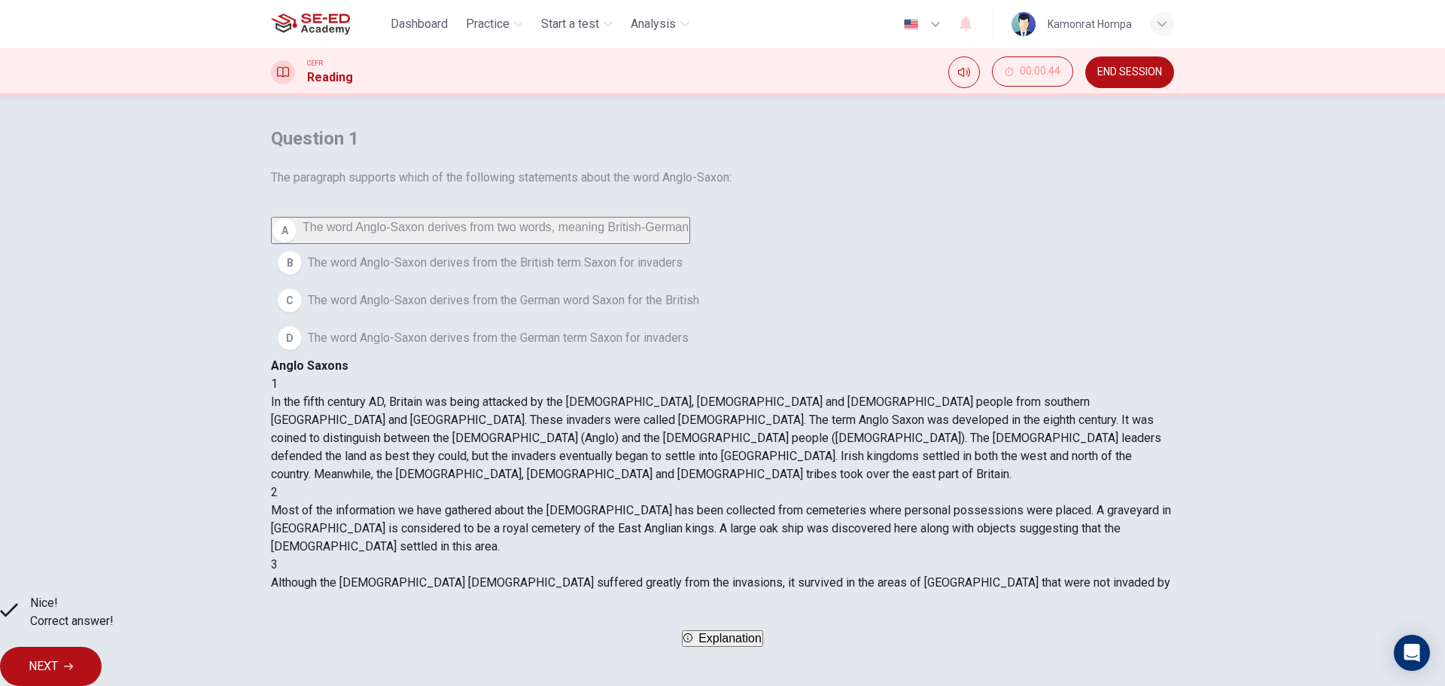
click at [102, 658] on button "NEXT" at bounding box center [51, 666] width 102 height 39
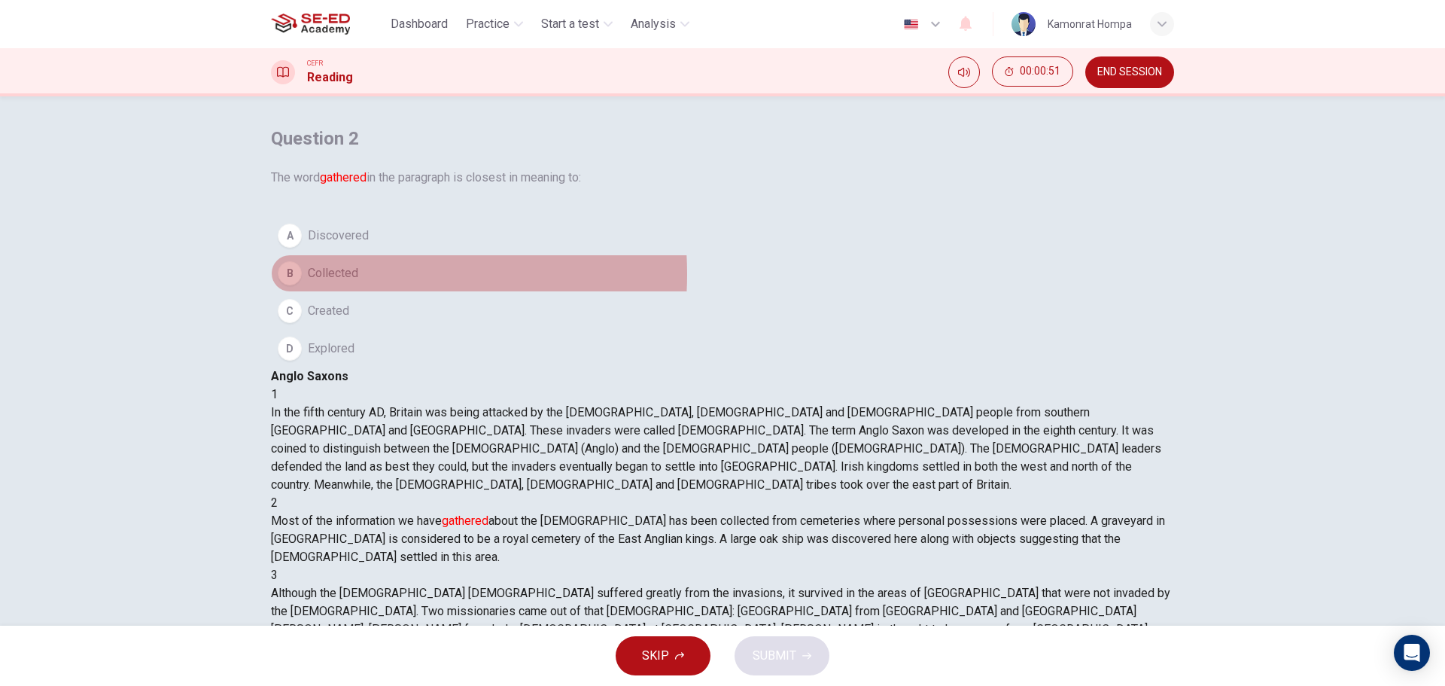
click at [358, 282] on span "Collected" at bounding box center [333, 273] width 50 height 18
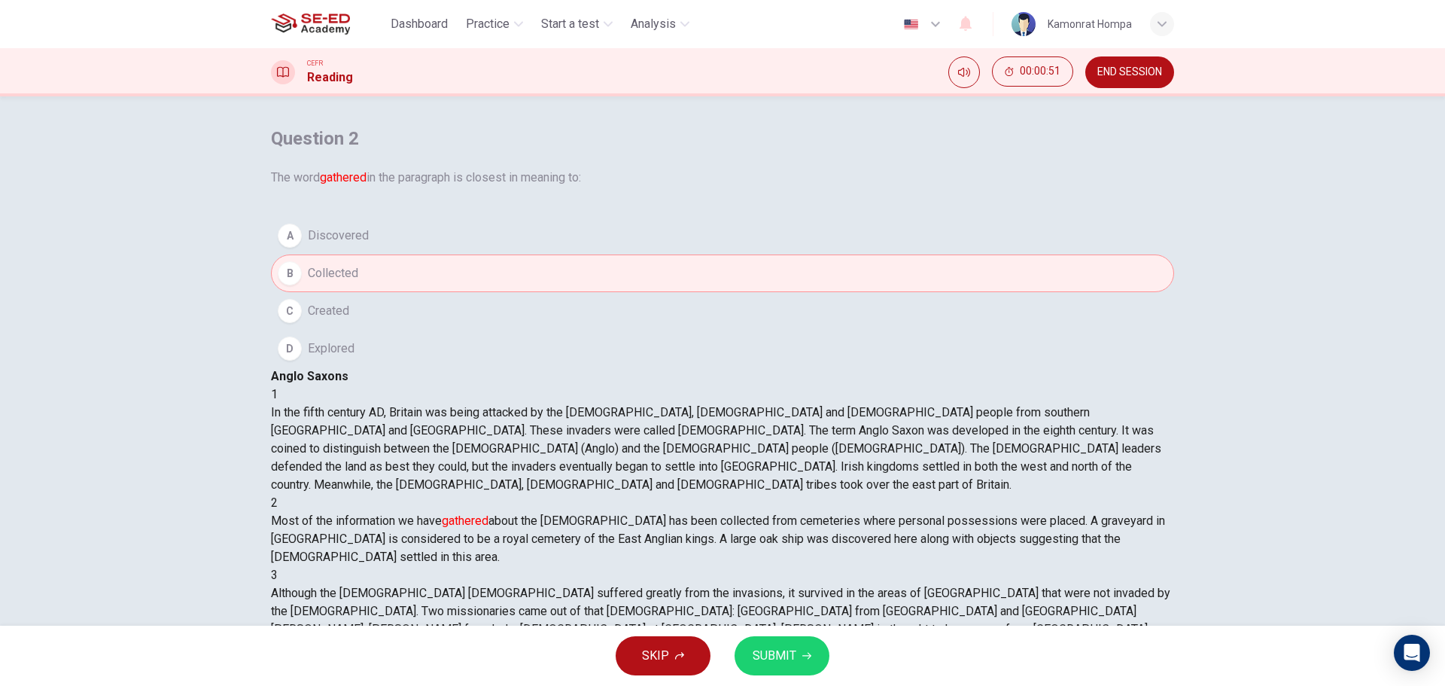
click at [800, 655] on button "SUBMIT" at bounding box center [782, 655] width 95 height 39
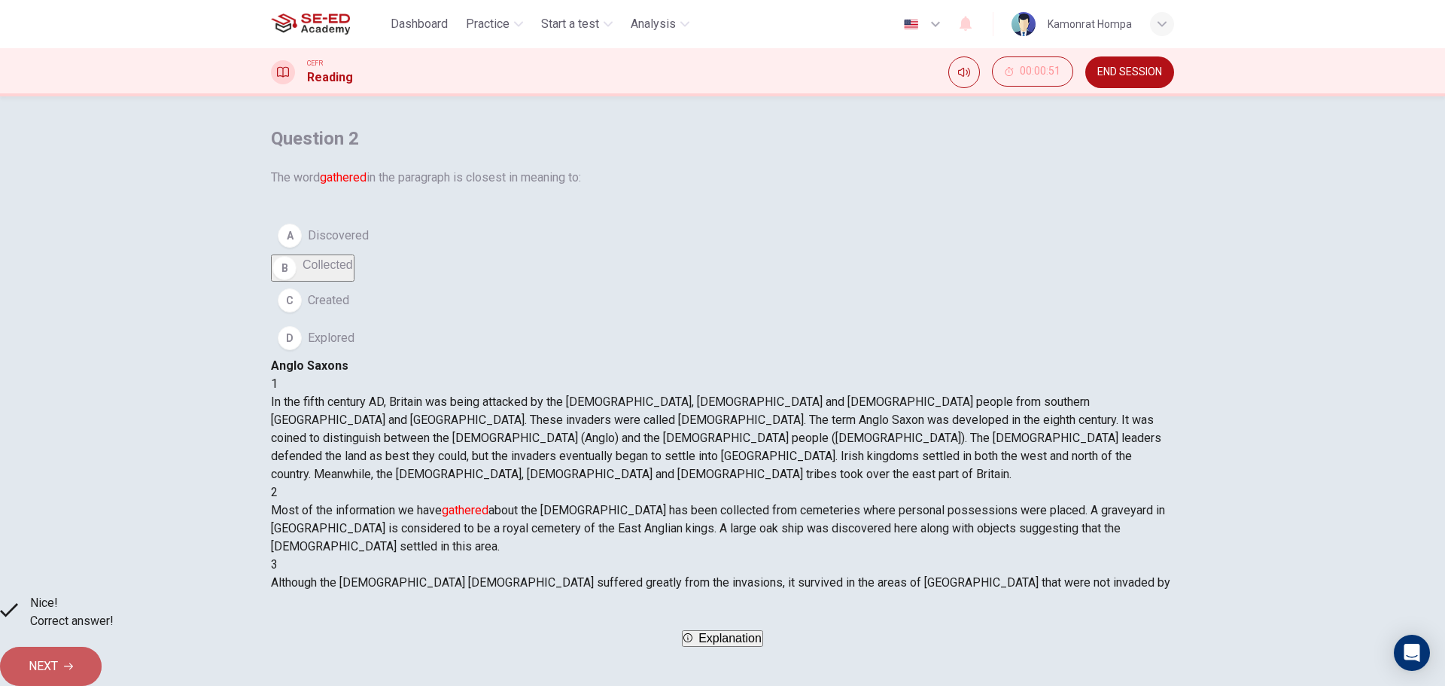
click at [102, 649] on button "NEXT" at bounding box center [51, 666] width 102 height 39
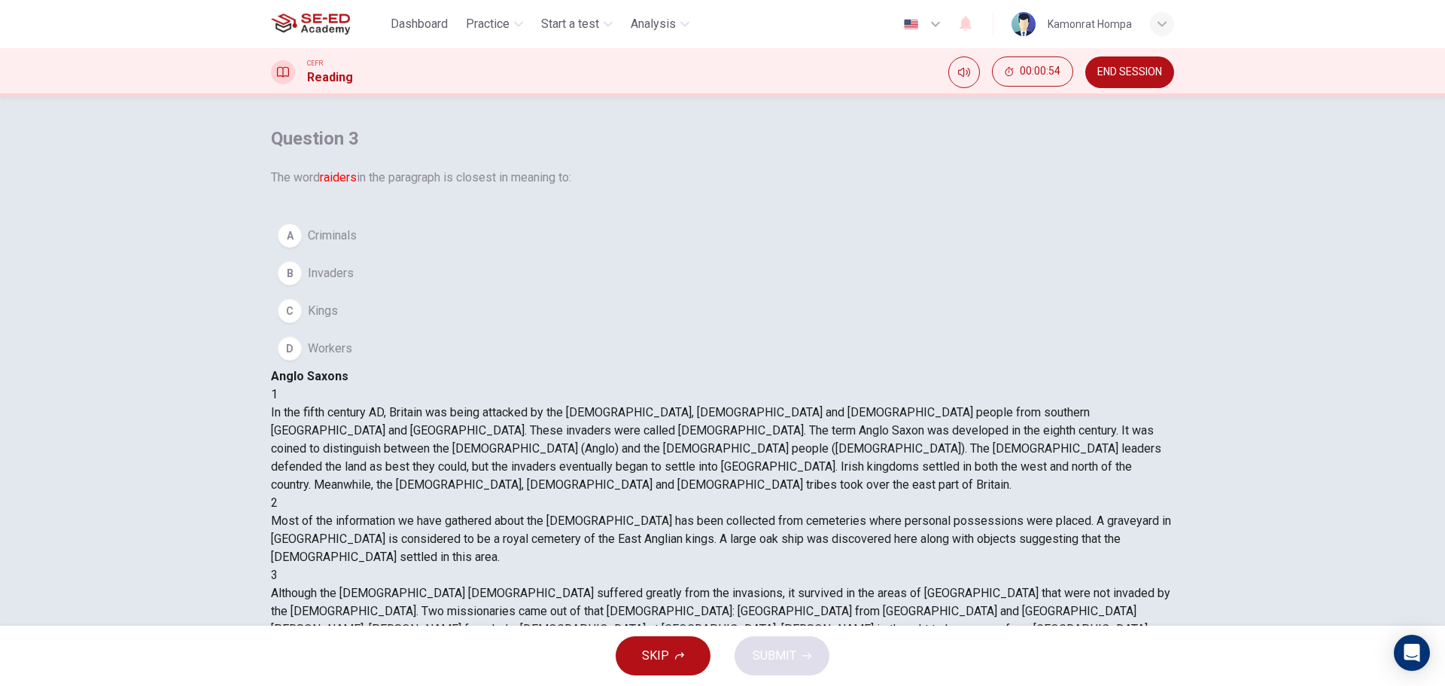
scroll to position [75, 0]
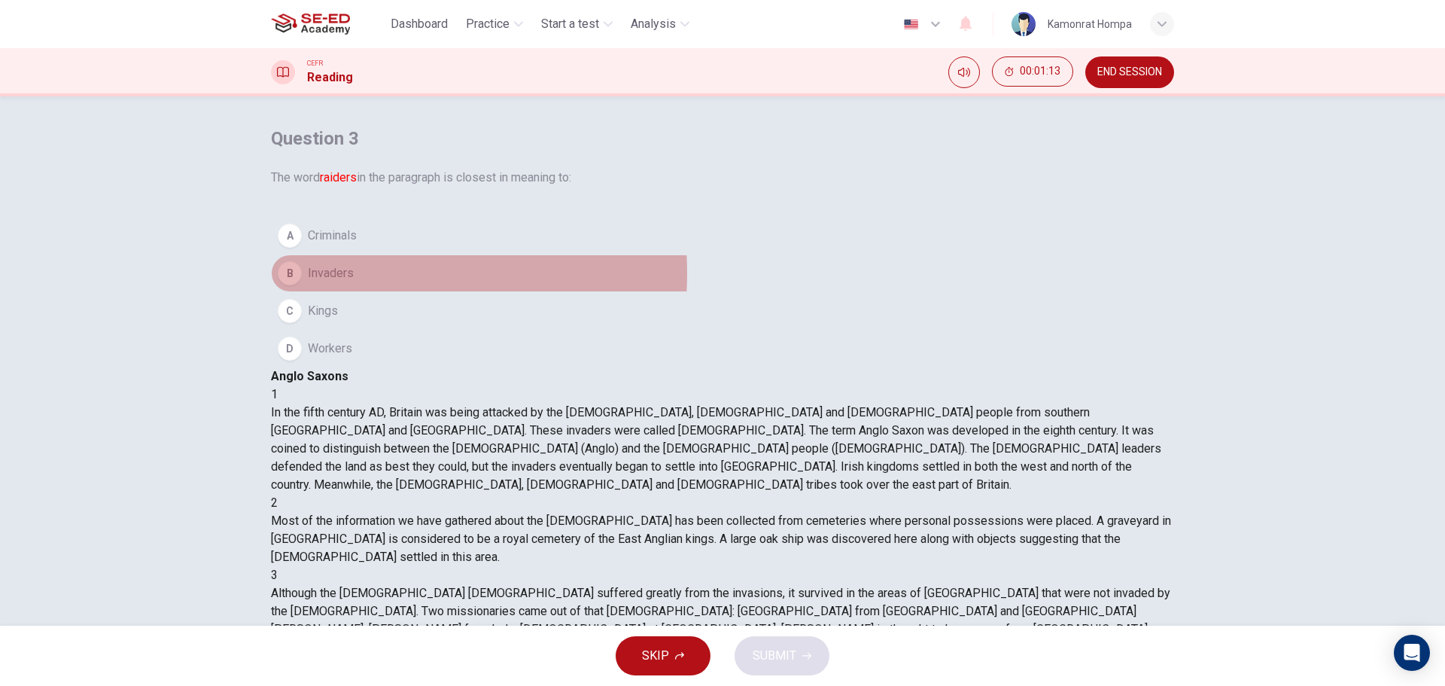
drag, startPoint x: 388, startPoint y: 321, endPoint x: 342, endPoint y: 328, distance: 45.7
click at [342, 292] on button "B Invaders" at bounding box center [722, 273] width 903 height 38
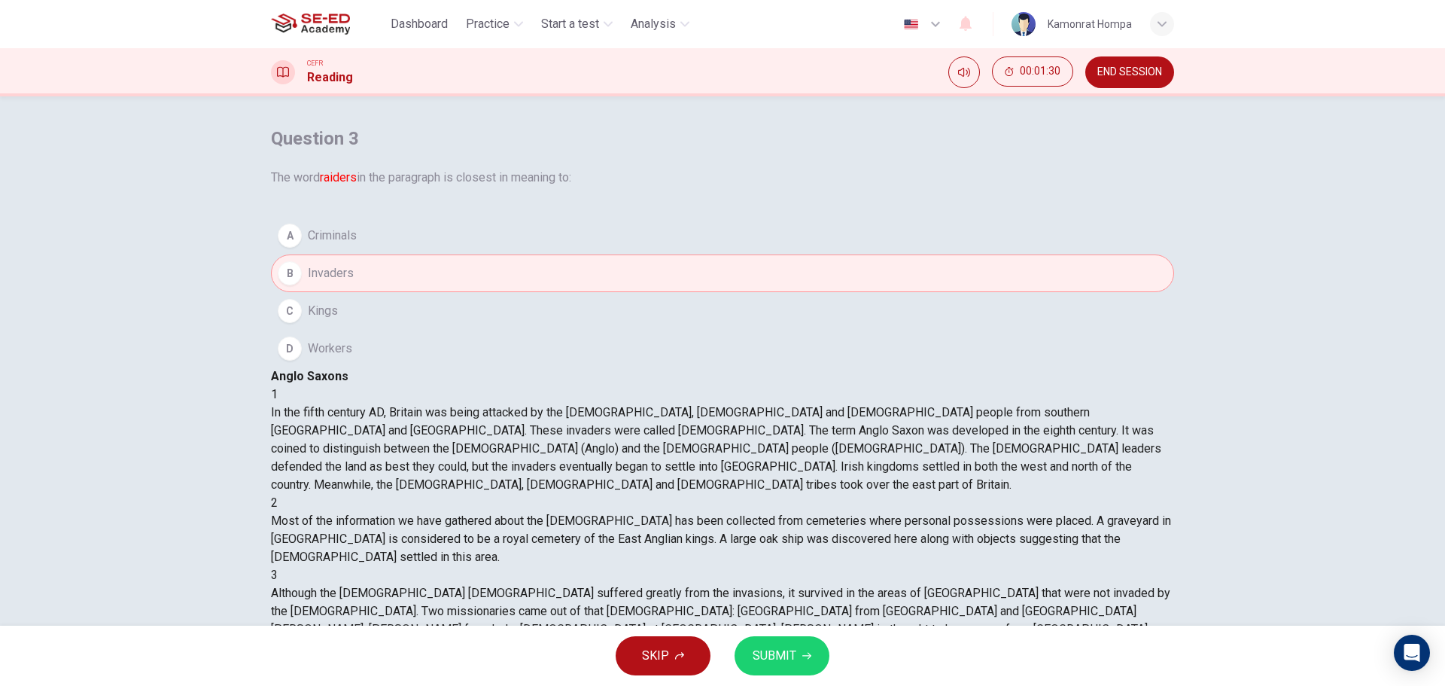
click at [473, 367] on button "D Workers" at bounding box center [722, 349] width 903 height 38
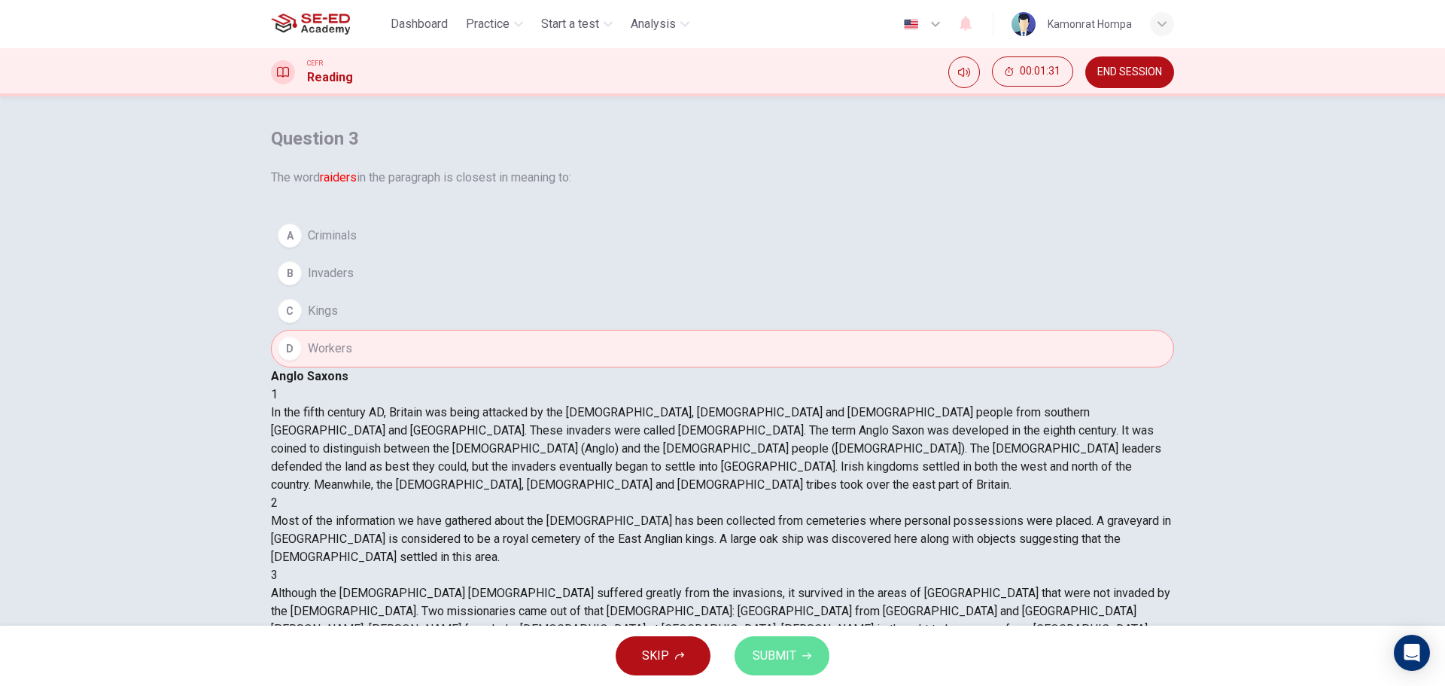
click at [768, 653] on span "SUBMIT" at bounding box center [775, 655] width 44 height 21
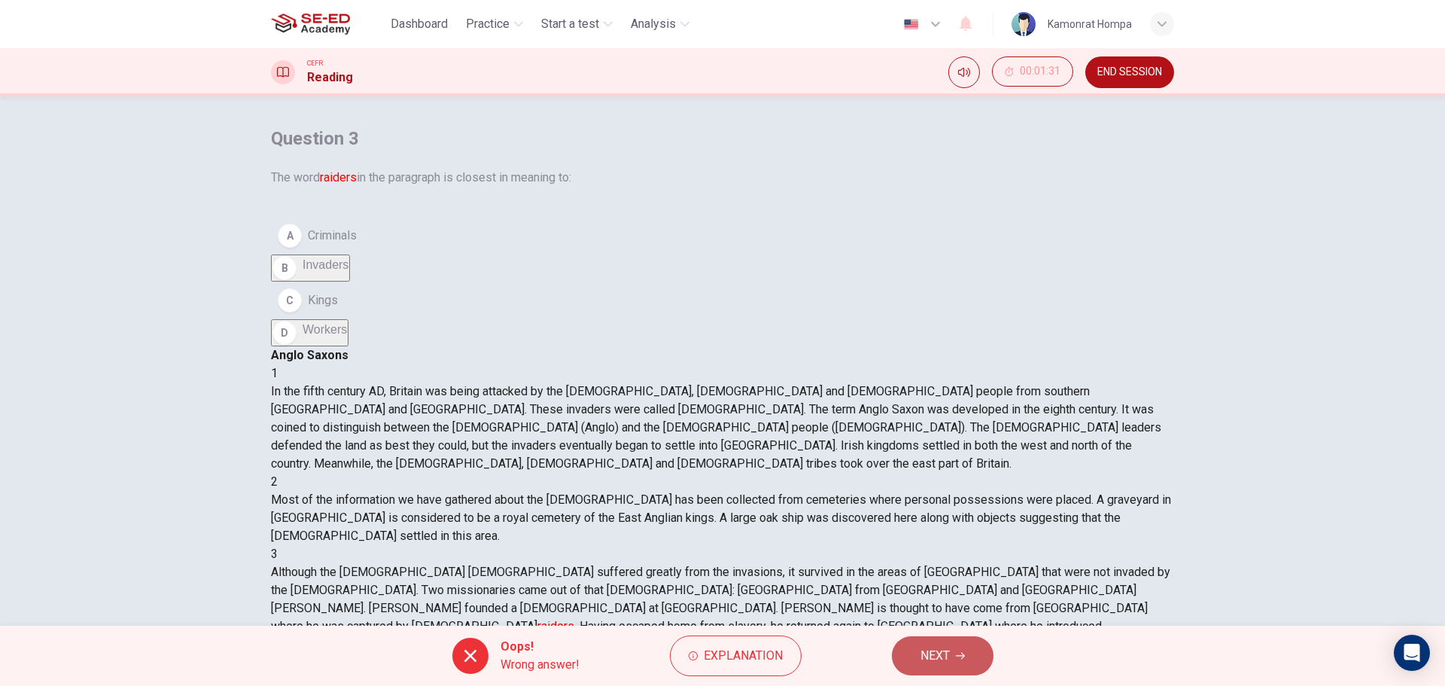
click at [944, 644] on button "NEXT" at bounding box center [943, 655] width 102 height 39
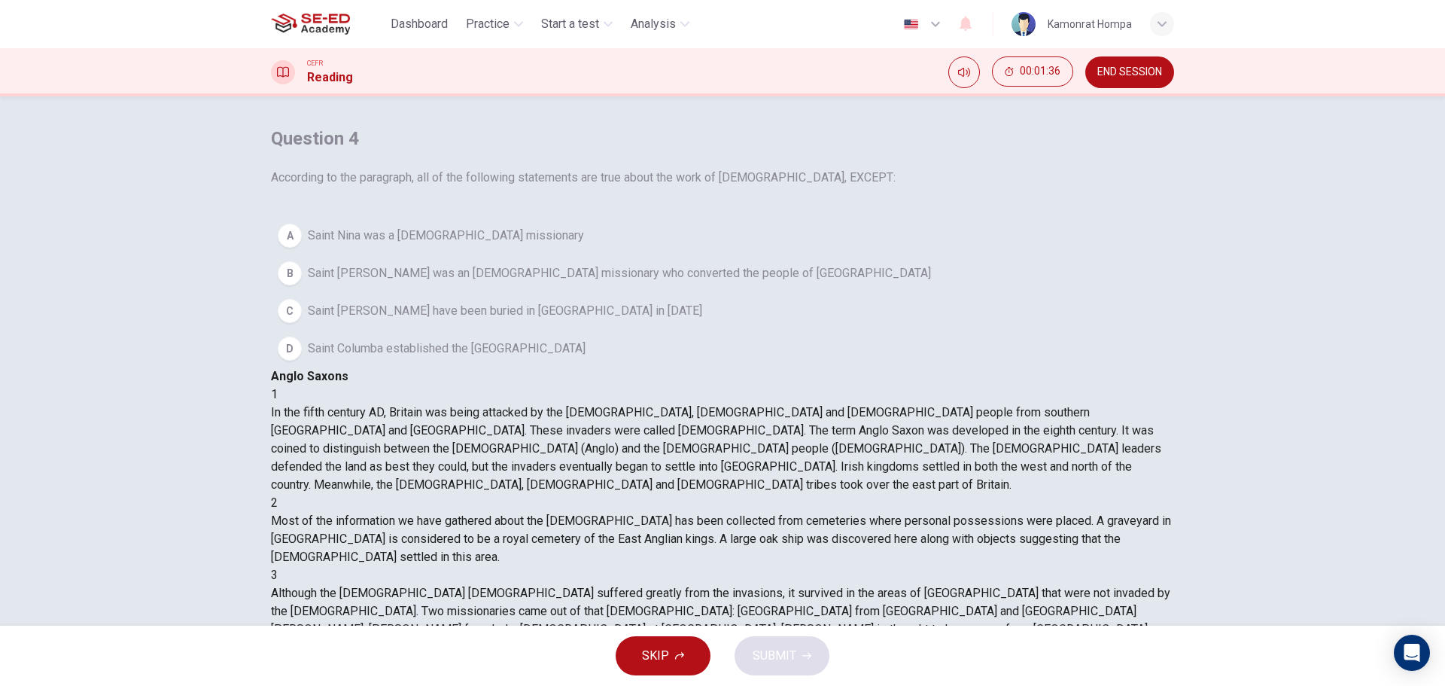
scroll to position [226, 0]
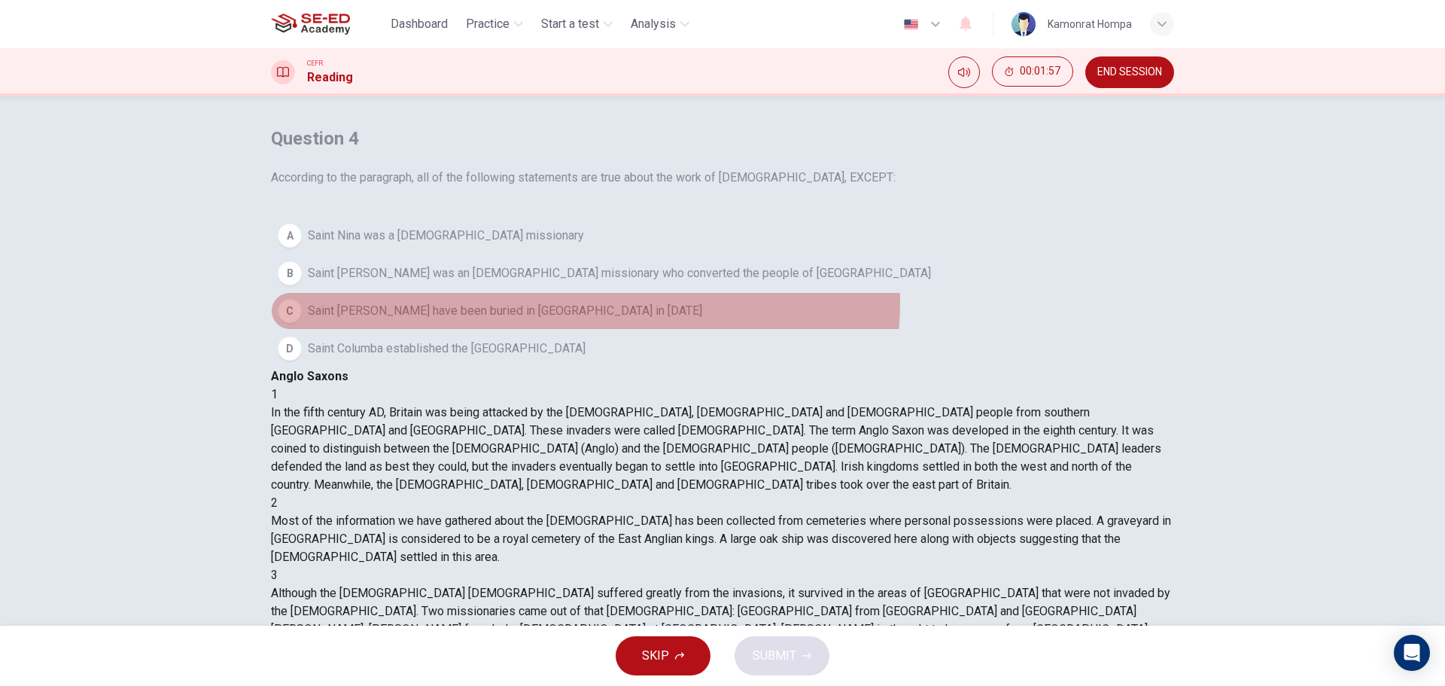
click at [605, 320] on span "Saint Patrick may have been buried in Country Down in 590 AD" at bounding box center [505, 311] width 394 height 18
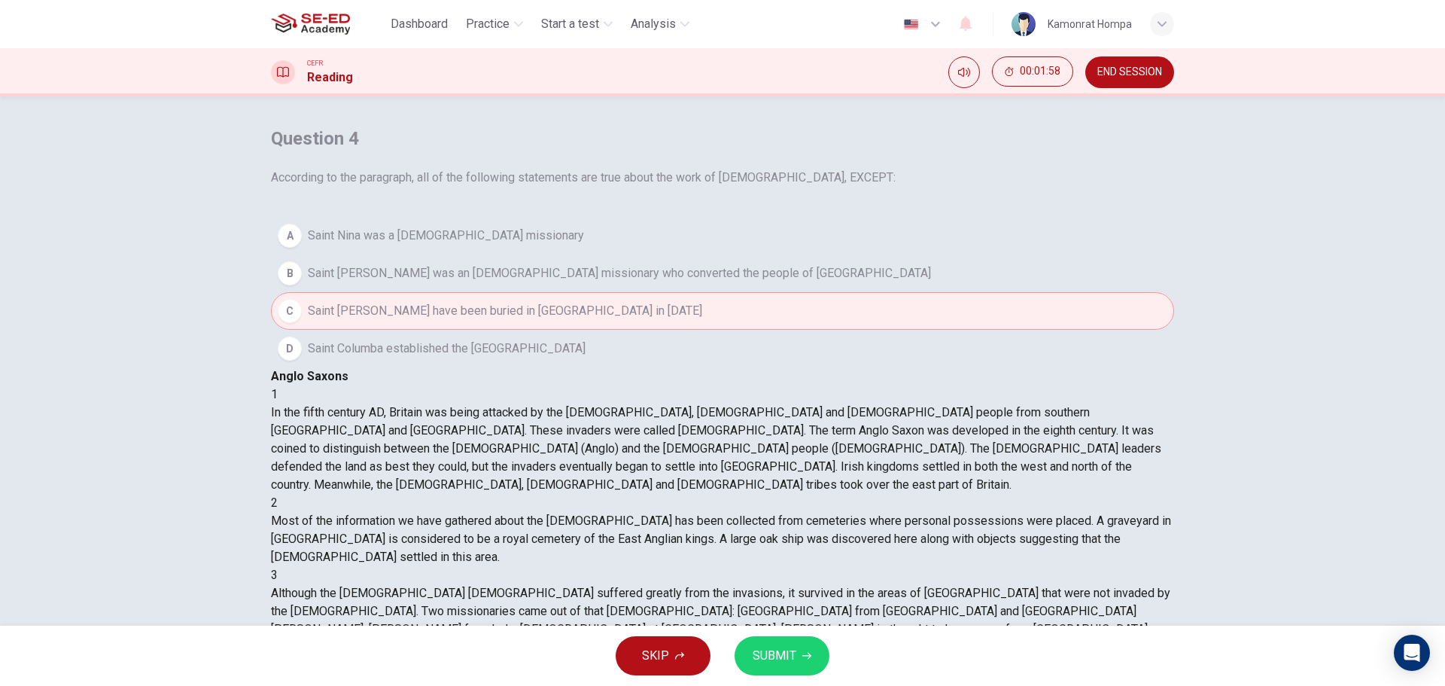
click at [793, 653] on span "SUBMIT" at bounding box center [775, 655] width 44 height 21
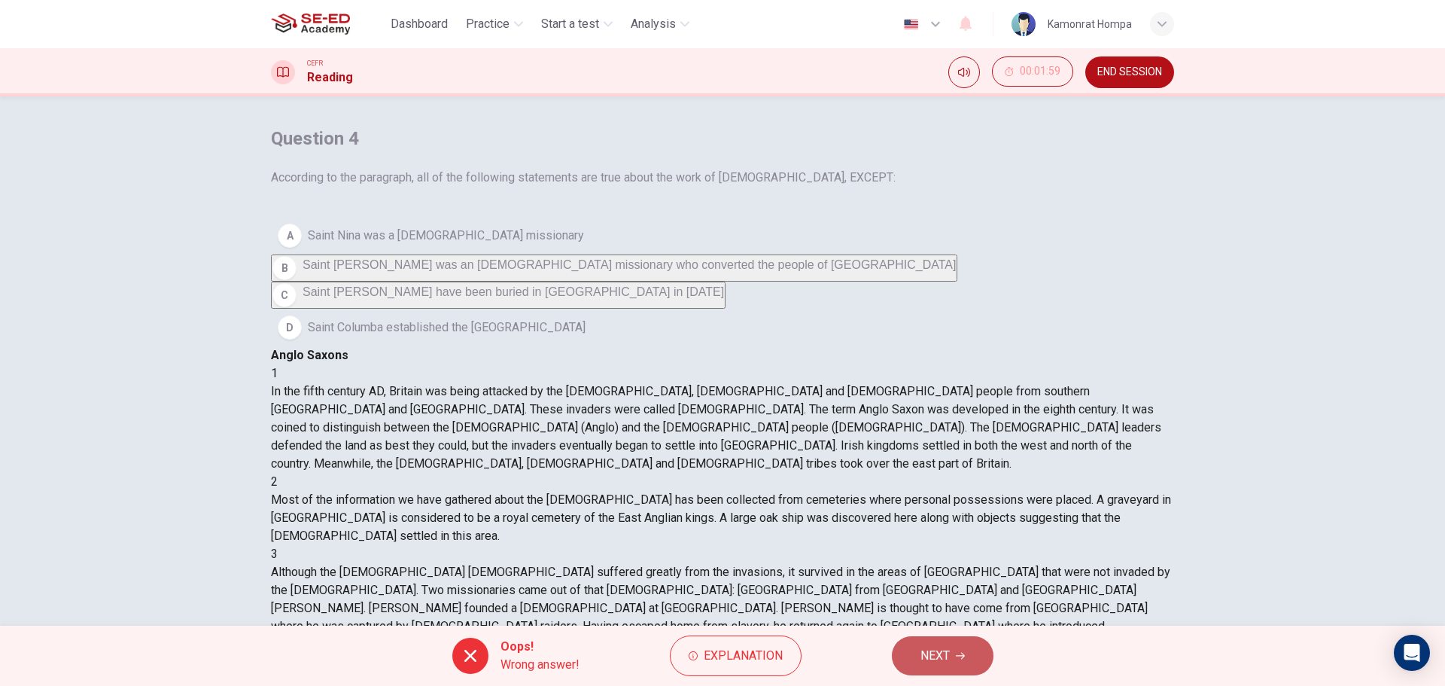
click at [923, 646] on span "NEXT" at bounding box center [934, 655] width 29 height 21
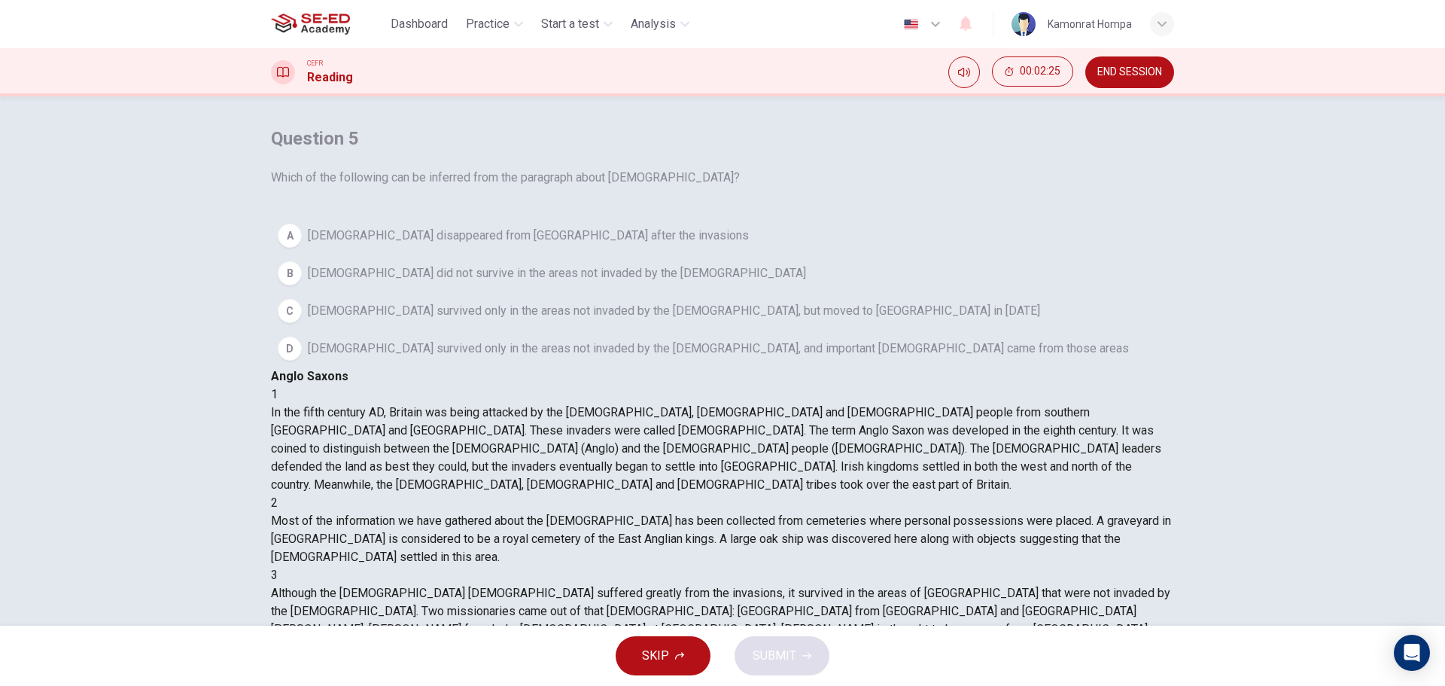
click at [565, 320] on span "Christianity survived only in the areas not invaded by the Anglo-Saxons, but mo…" at bounding box center [674, 311] width 732 height 18
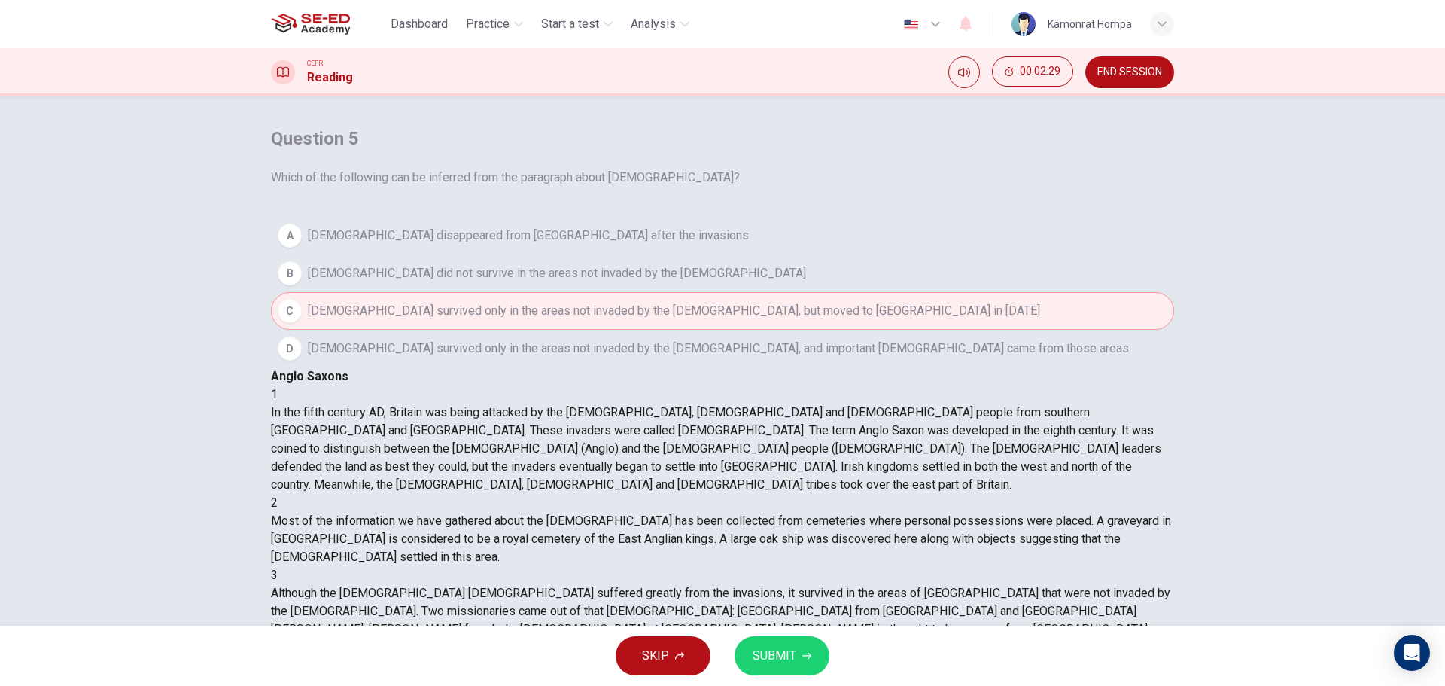
click at [786, 628] on div "SKIP SUBMIT" at bounding box center [722, 655] width 1445 height 60
click at [637, 358] on span "Christianity survived only in the areas not invaded by the Anglo-Saxons, and im…" at bounding box center [718, 348] width 821 height 18
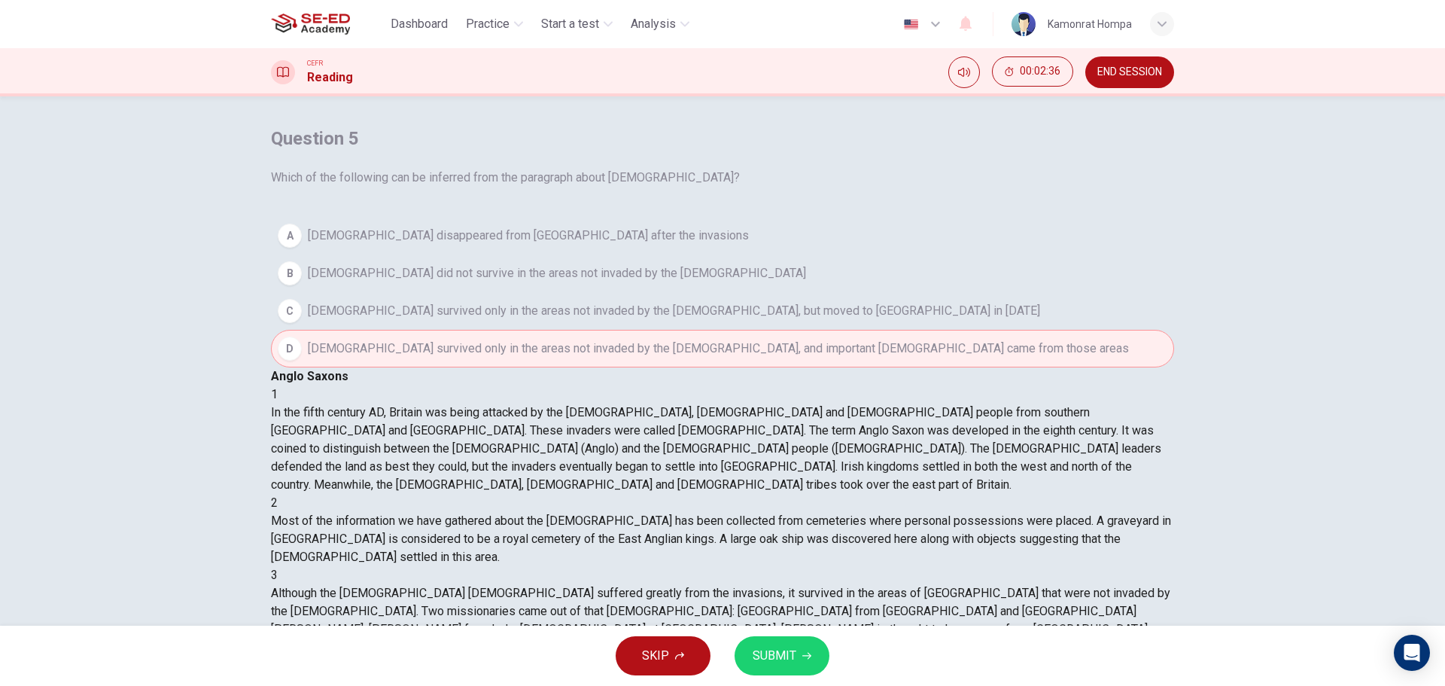
click at [814, 654] on button "SUBMIT" at bounding box center [782, 655] width 95 height 39
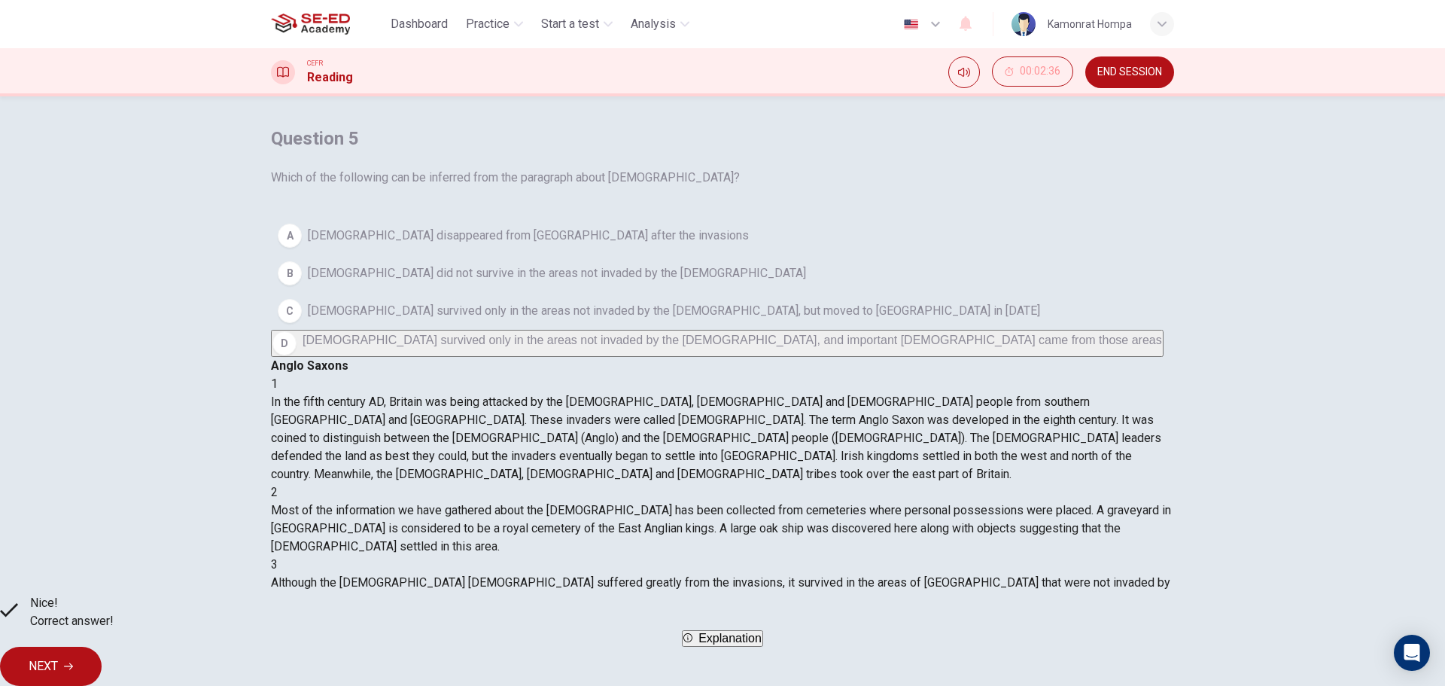
click at [58, 656] on span "NEXT" at bounding box center [43, 666] width 29 height 21
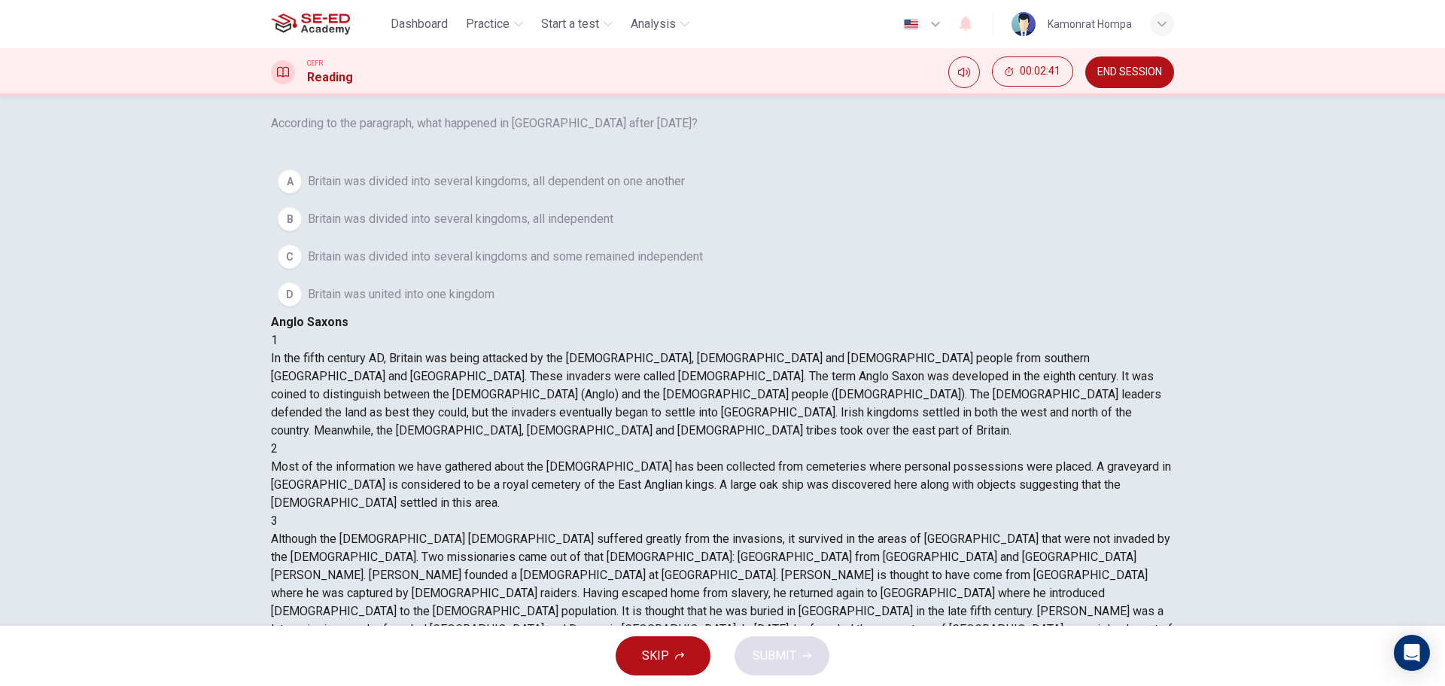
scroll to position [527, 0]
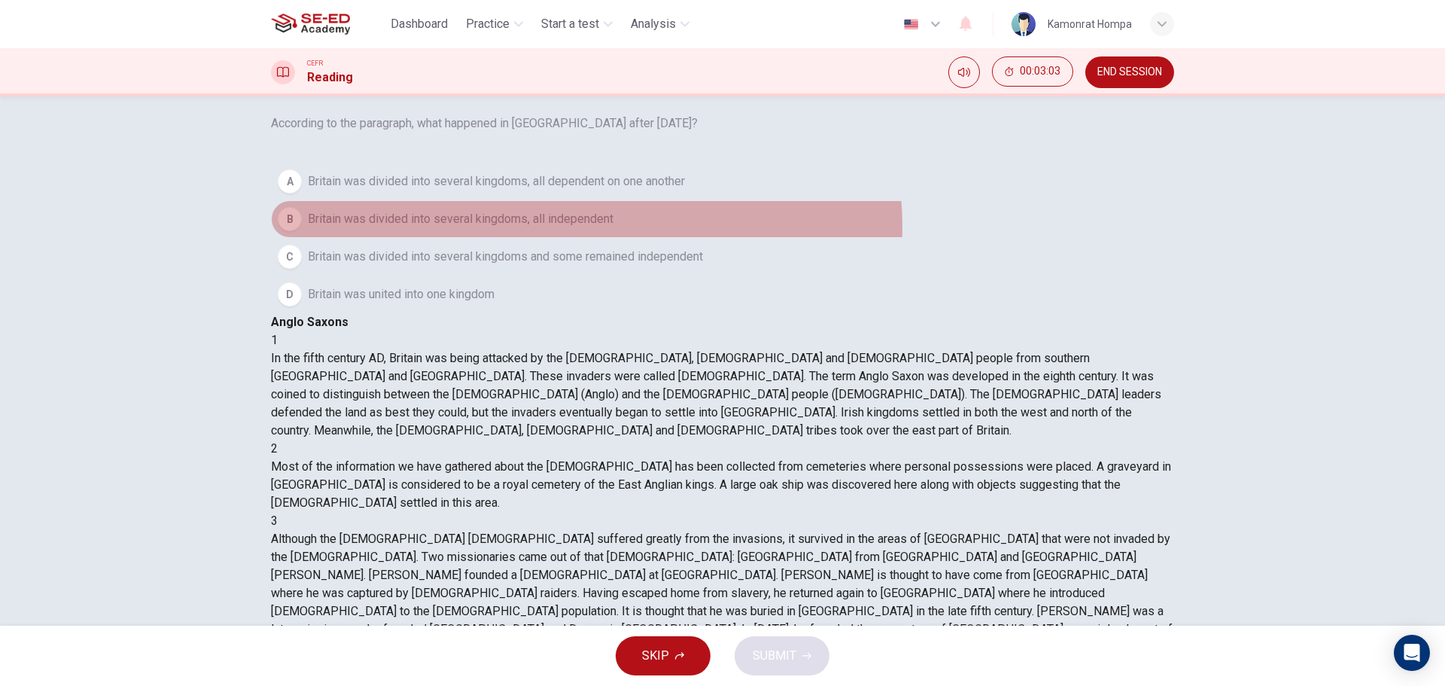
click at [607, 228] on span "Britain was divided into several kingdoms, all independent" at bounding box center [461, 219] width 306 height 18
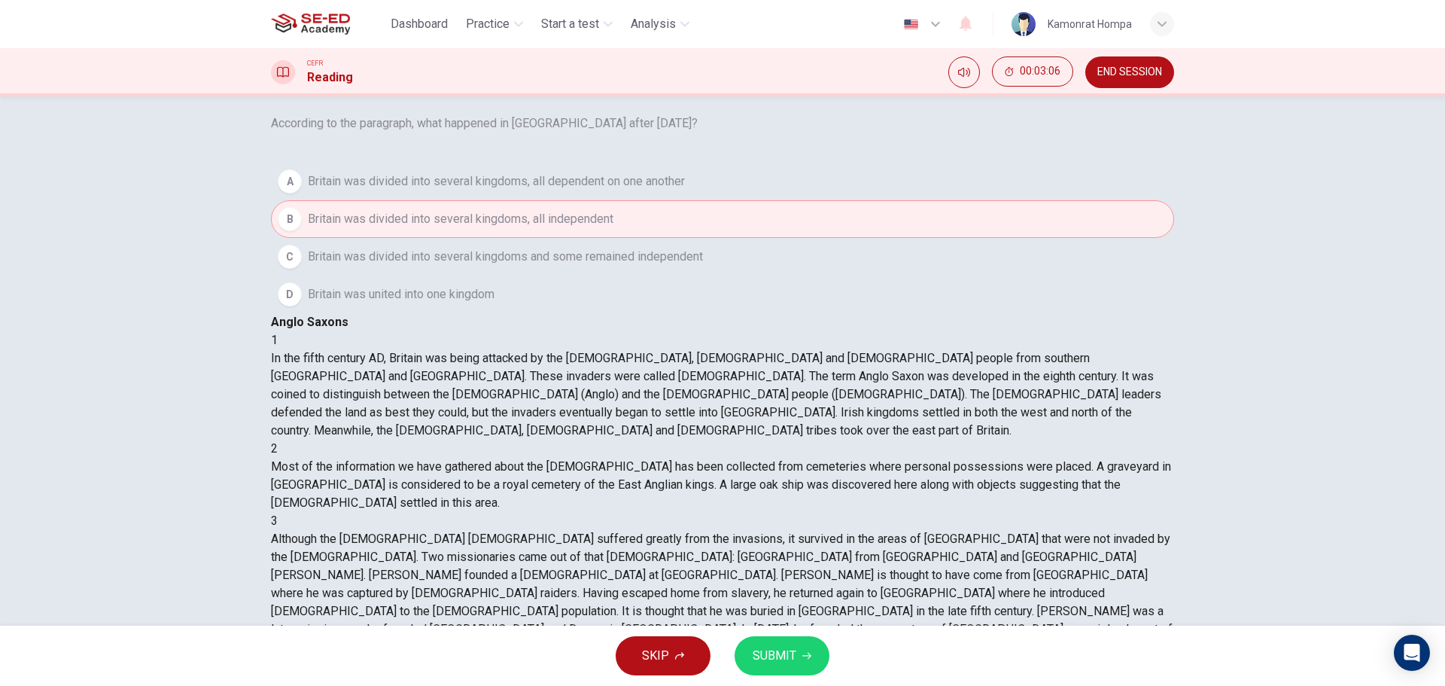
click at [814, 644] on button "SUBMIT" at bounding box center [782, 655] width 95 height 39
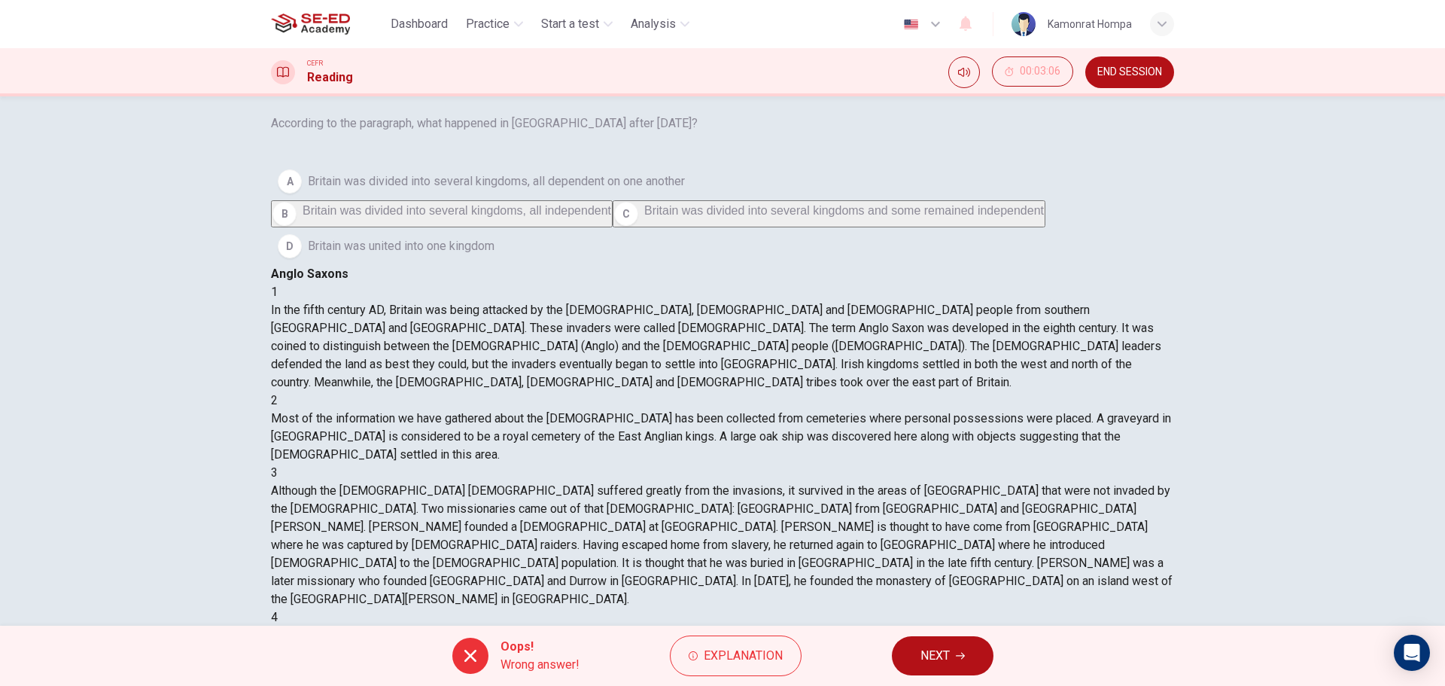
click at [953, 661] on button "NEXT" at bounding box center [943, 655] width 102 height 39
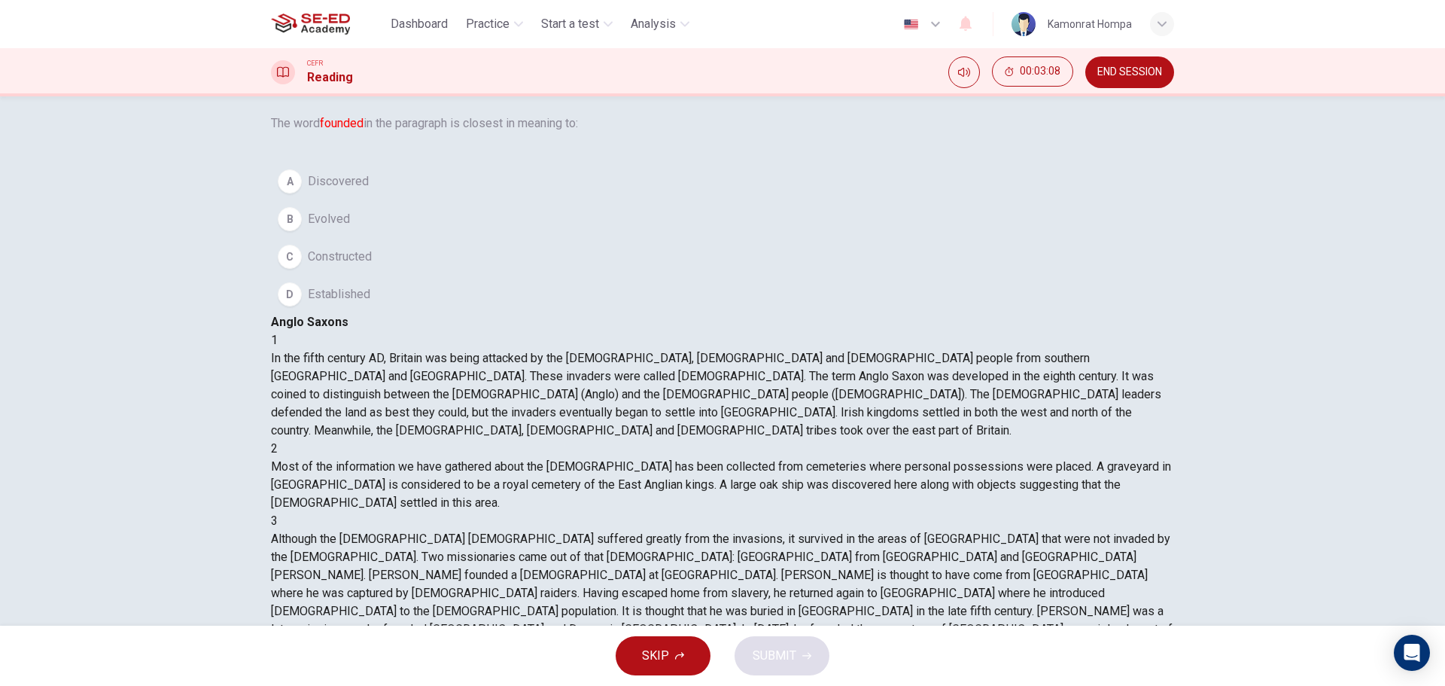
click at [369, 190] on span "Discovered" at bounding box center [338, 181] width 61 height 18
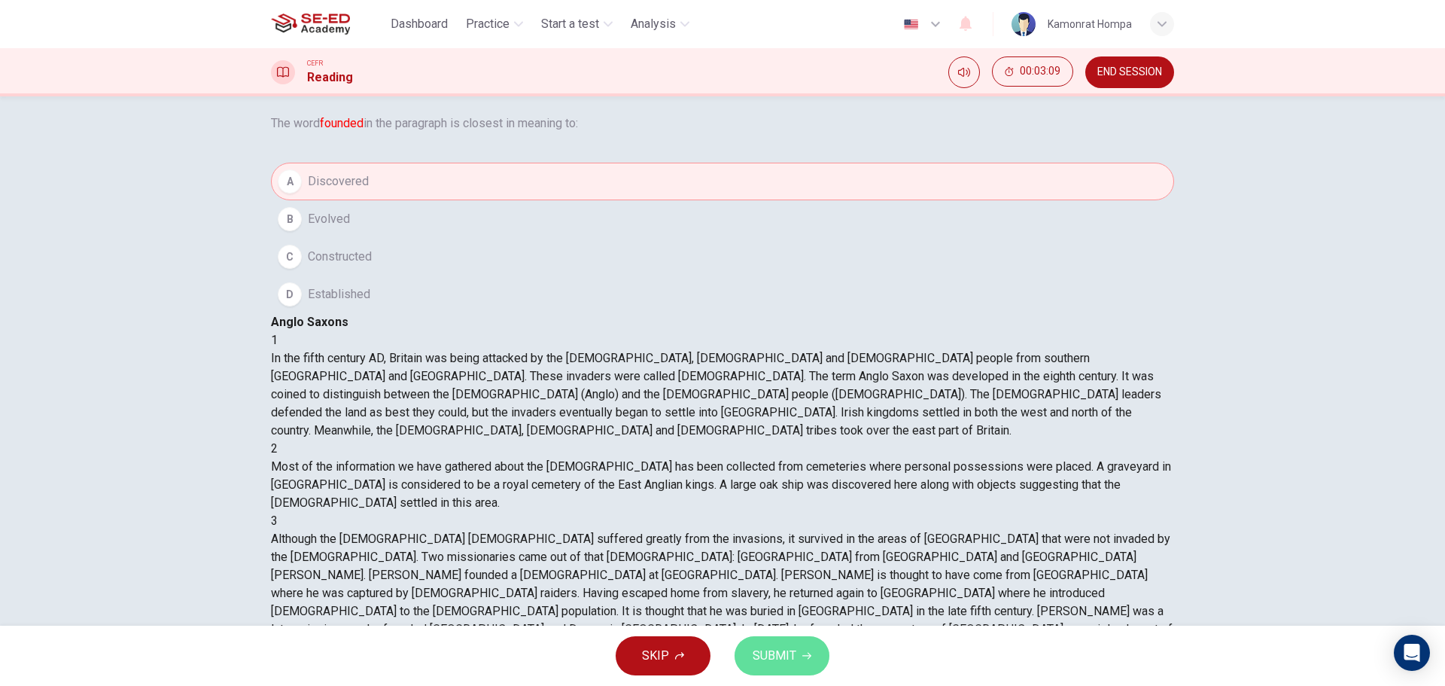
click at [785, 665] on span "SUBMIT" at bounding box center [775, 655] width 44 height 21
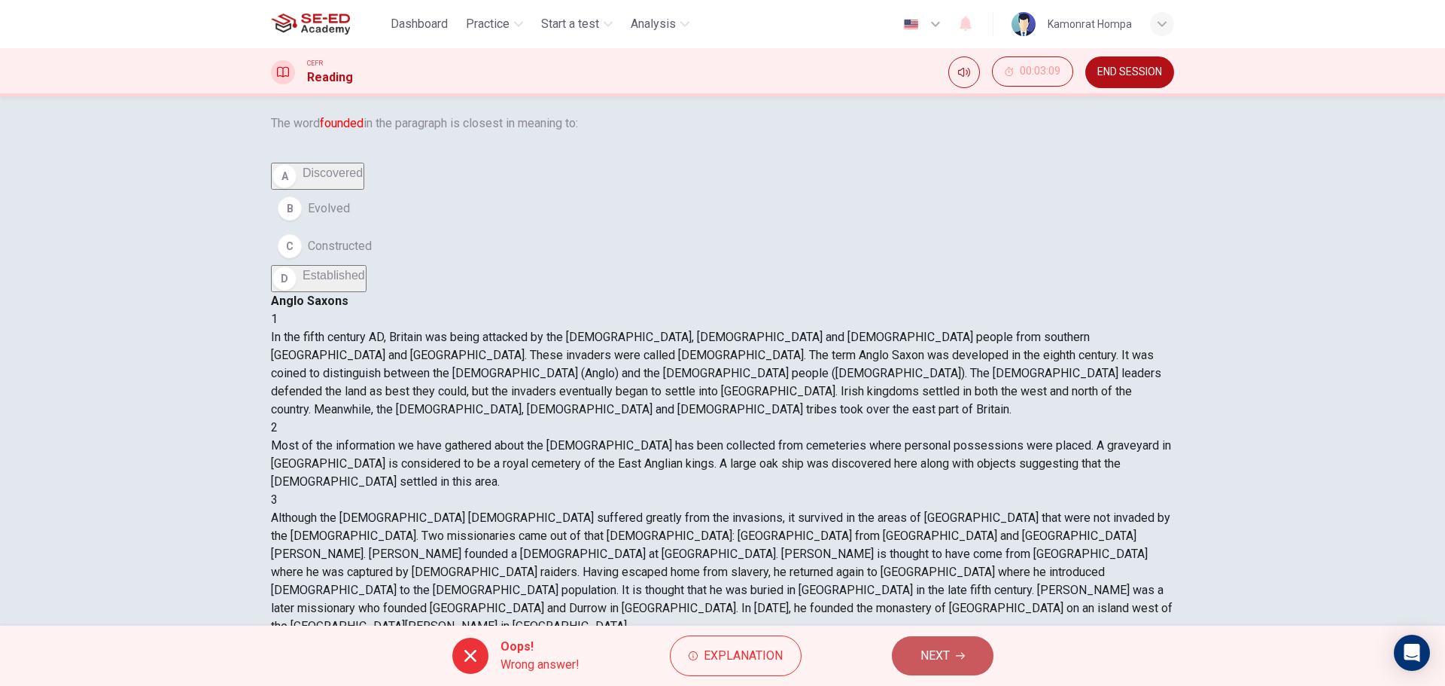
click at [942, 646] on span "NEXT" at bounding box center [934, 655] width 29 height 21
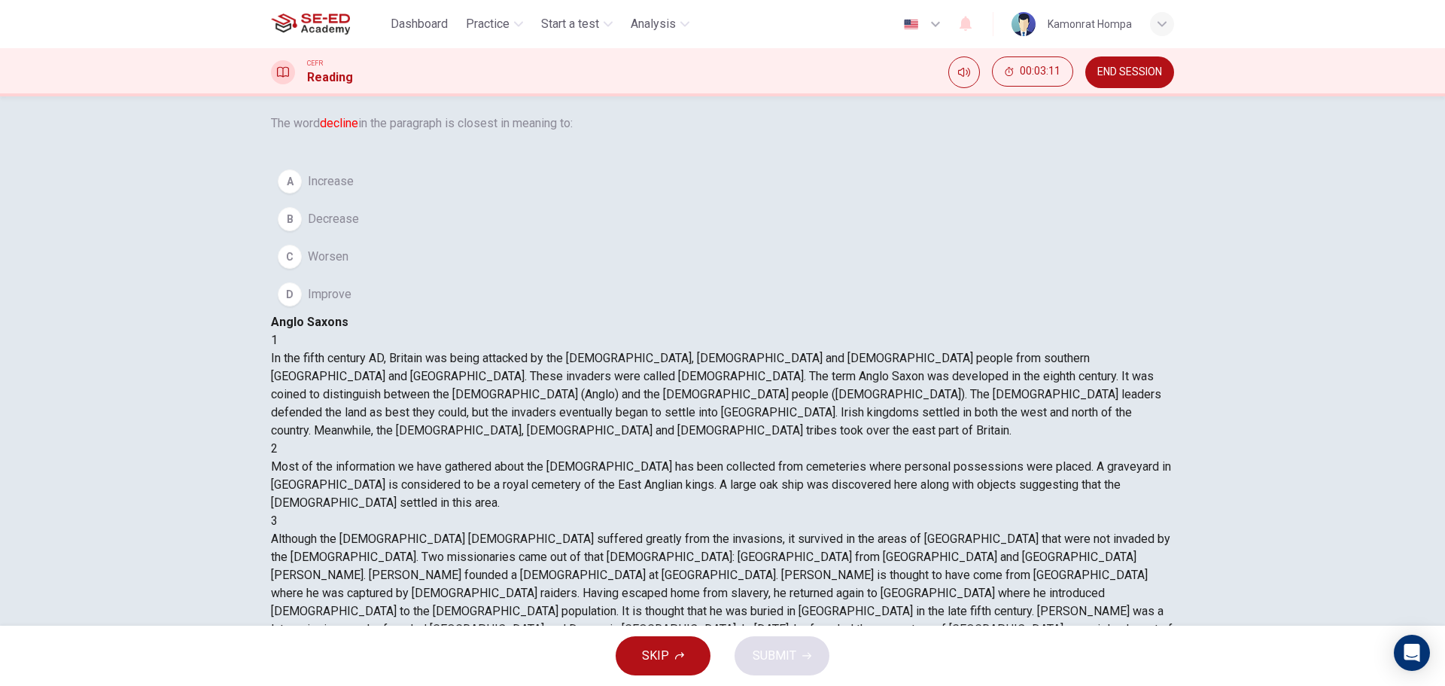
scroll to position [629, 0]
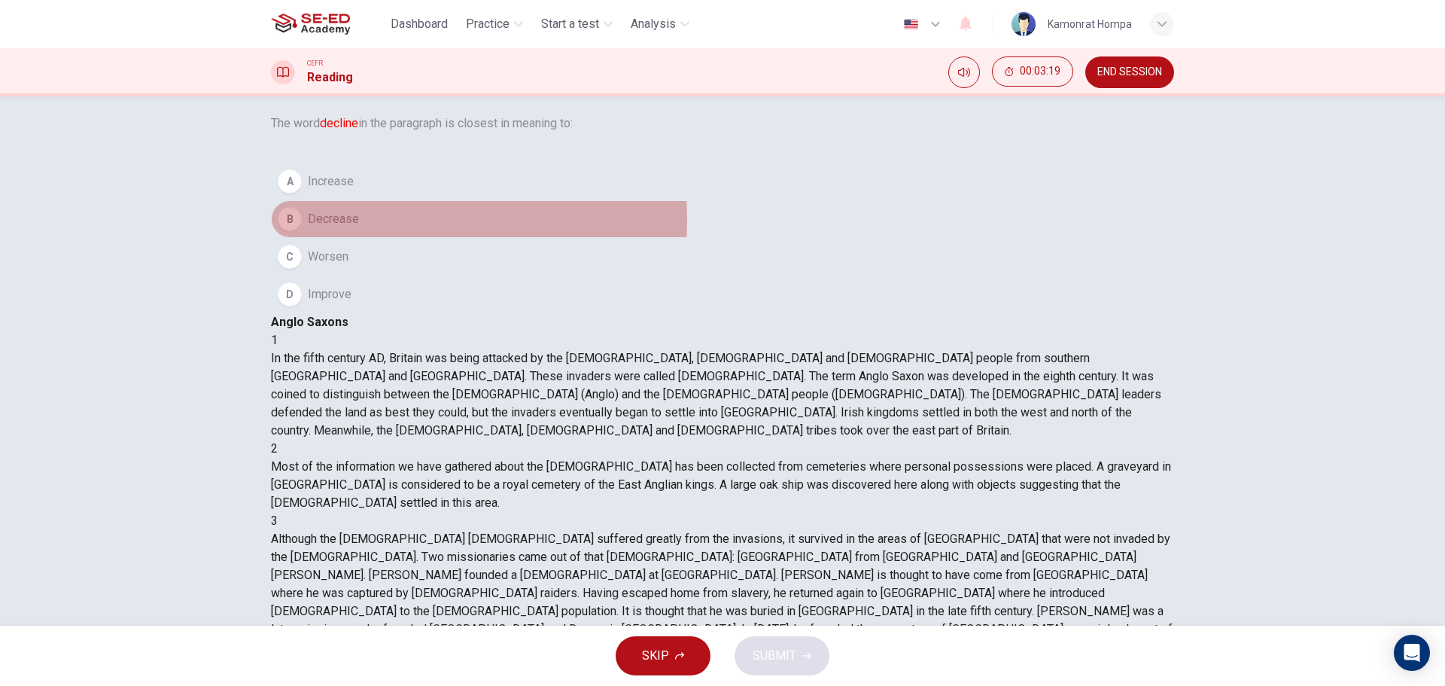
click at [359, 228] on span "Decrease" at bounding box center [333, 219] width 51 height 18
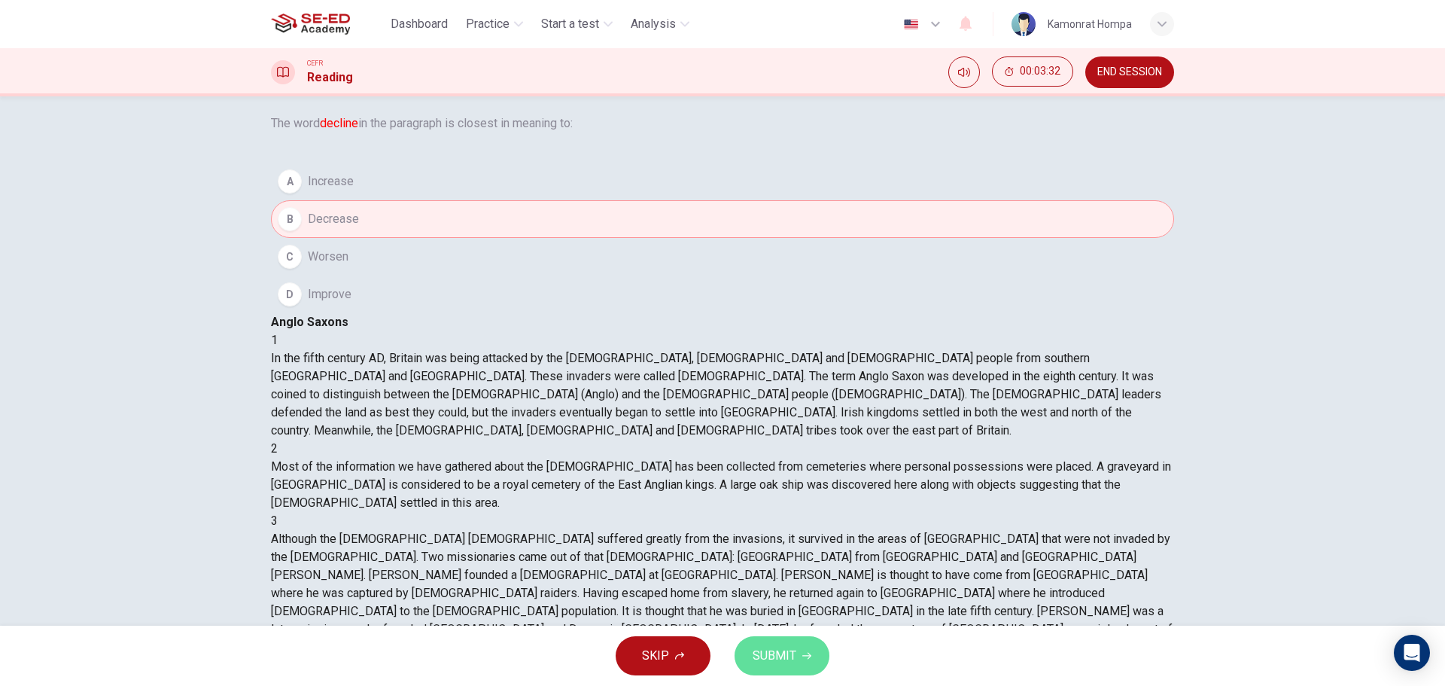
click at [746, 657] on button "SUBMIT" at bounding box center [782, 655] width 95 height 39
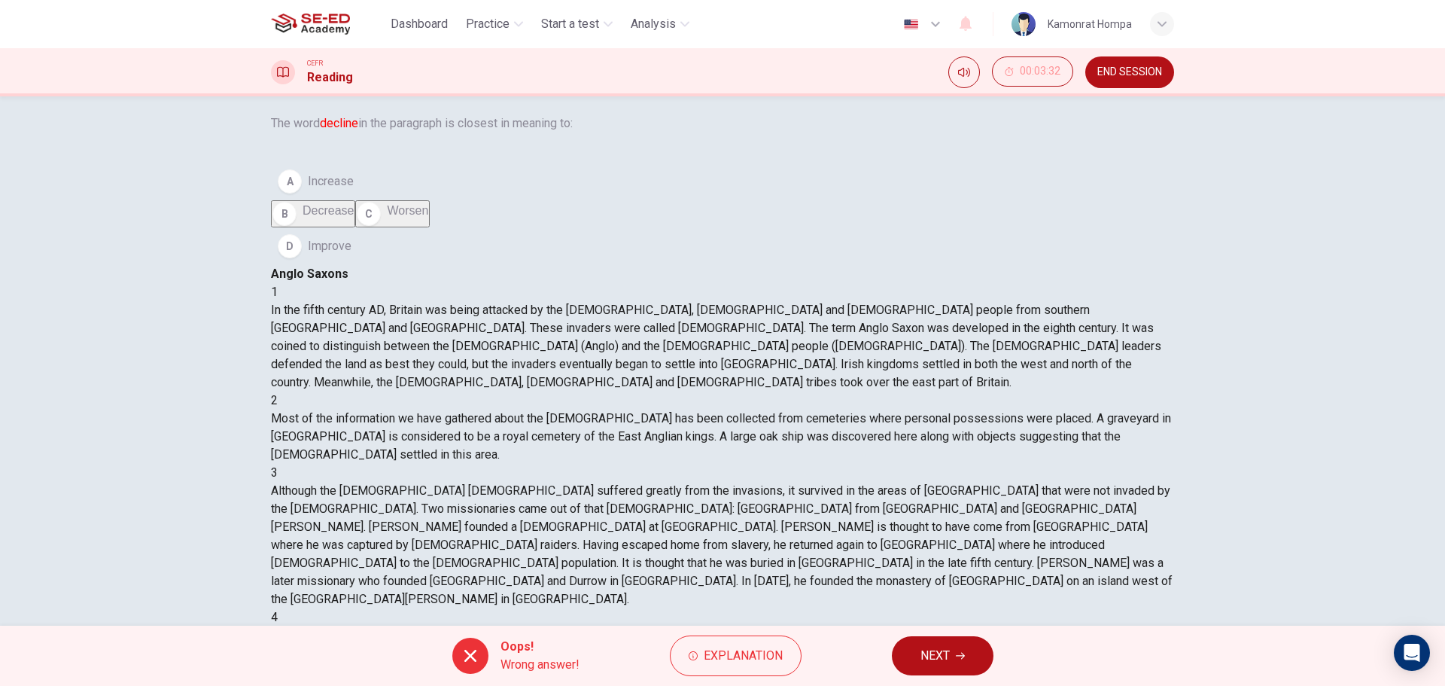
click at [948, 640] on button "NEXT" at bounding box center [943, 655] width 102 height 39
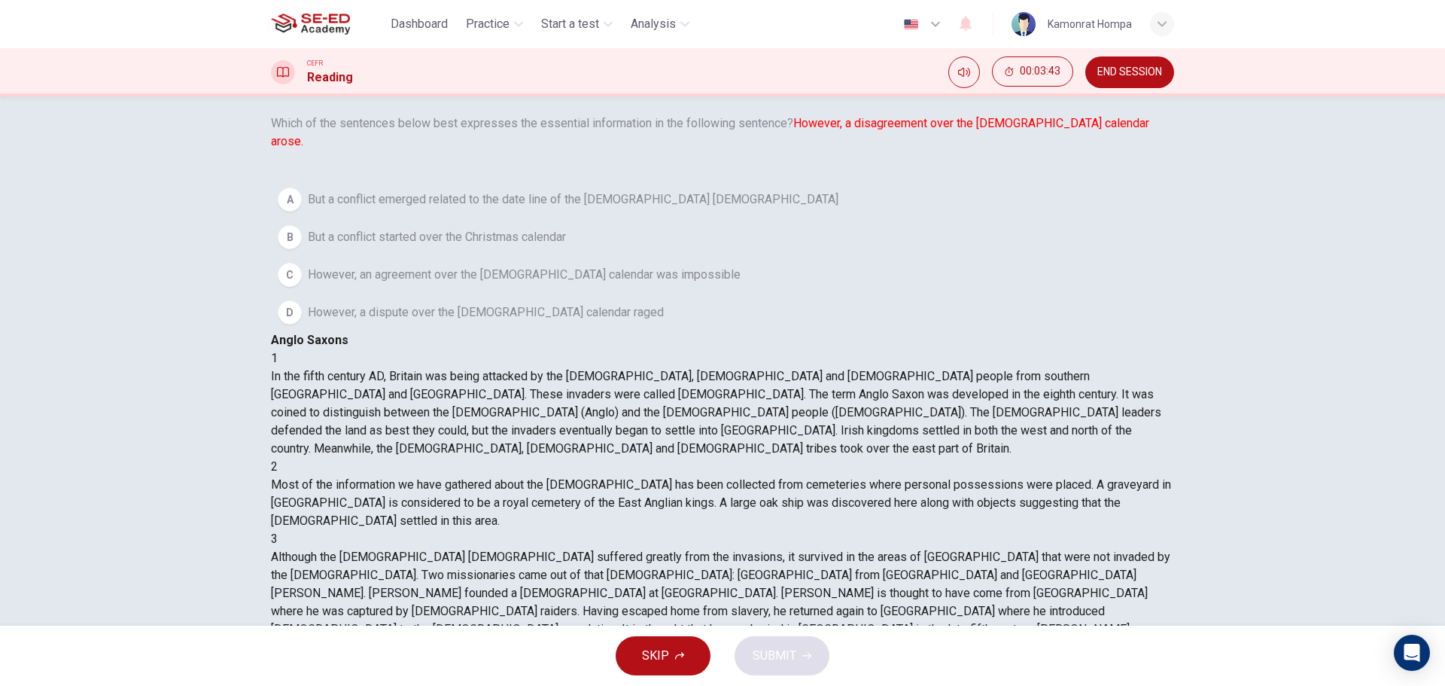
click at [641, 294] on button "C However, an agreement over the Christian calendar was impossible" at bounding box center [722, 275] width 903 height 38
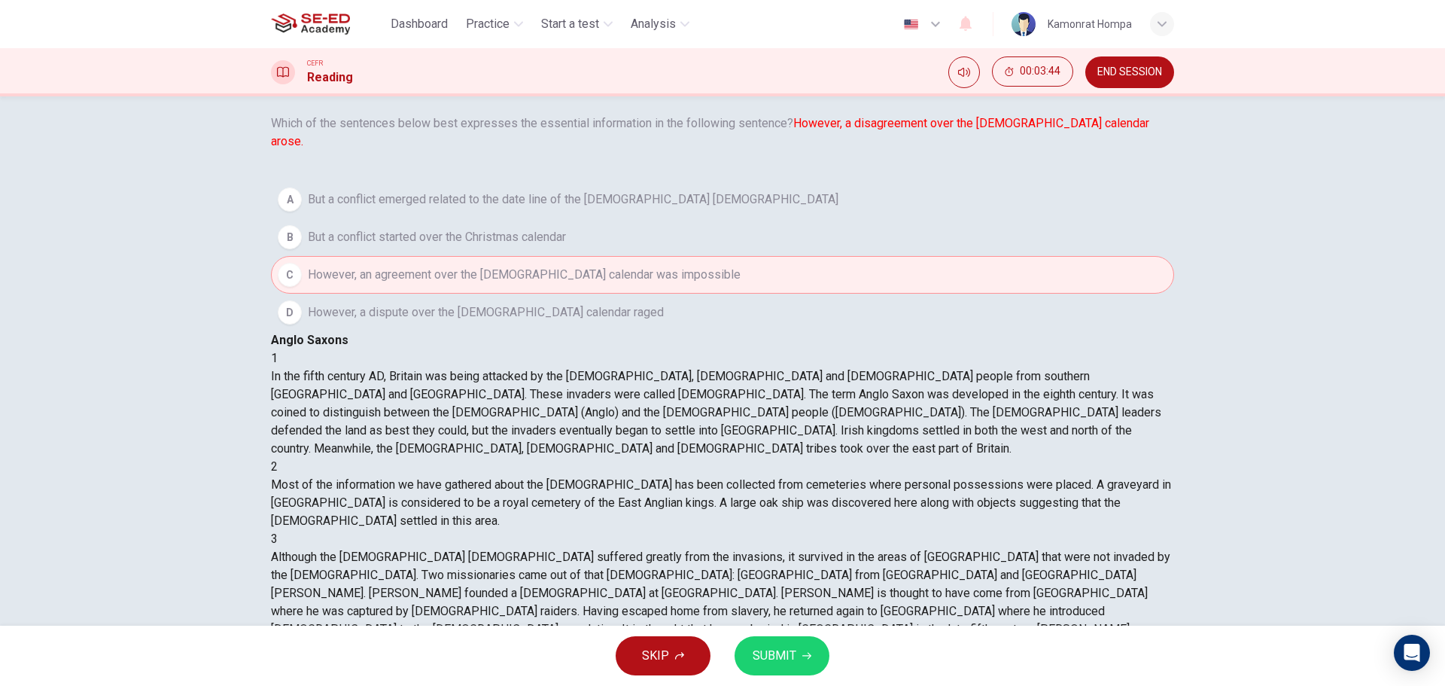
click at [629, 331] on button "D However, a dispute over the Christian calendar raged" at bounding box center [722, 313] width 903 height 38
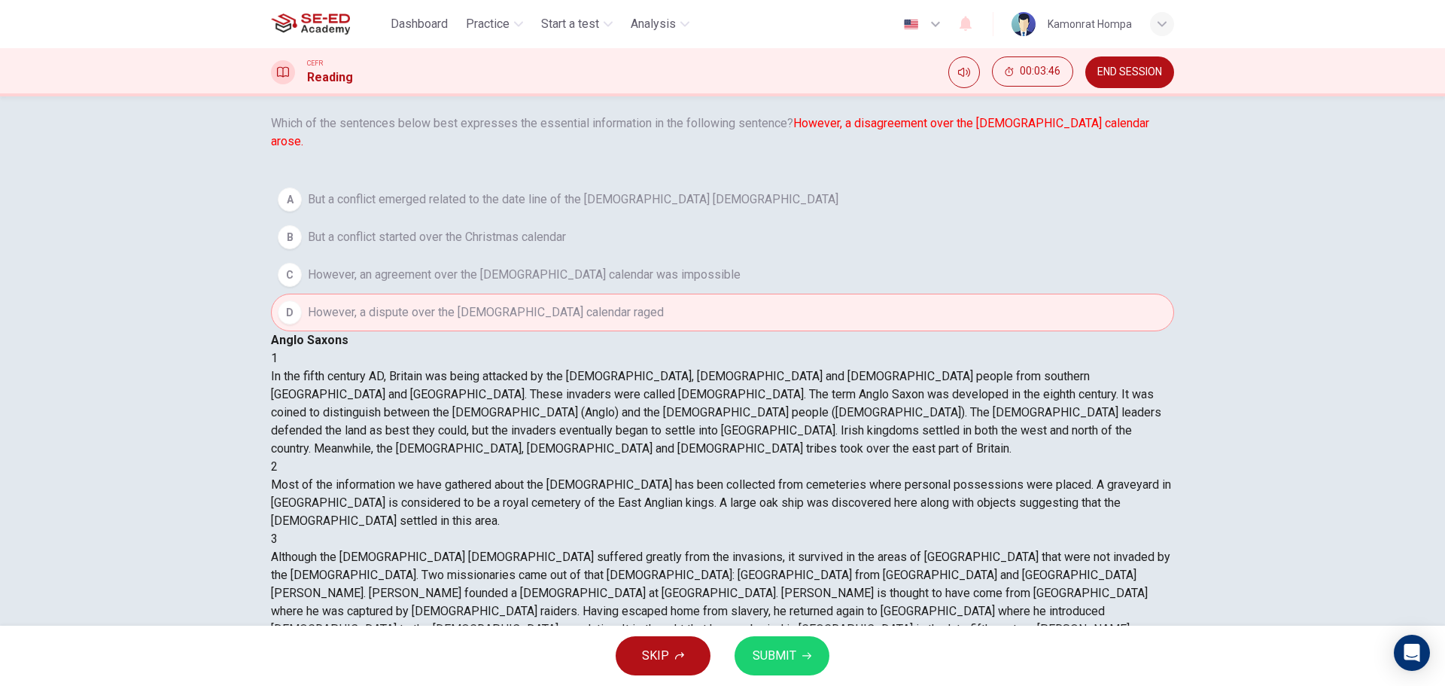
click at [656, 294] on button "C However, an agreement over the Christian calendar was impossible" at bounding box center [722, 275] width 903 height 38
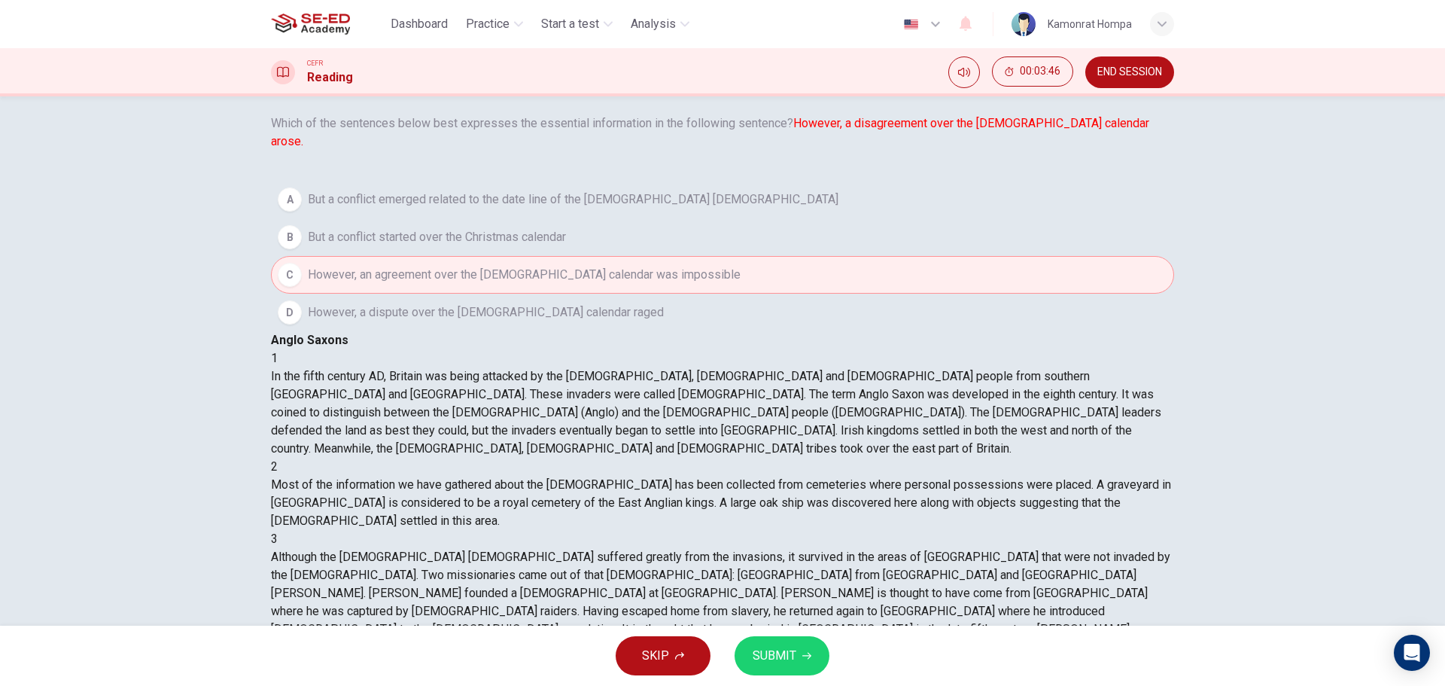
click at [815, 680] on div "SKIP SUBMIT" at bounding box center [722, 655] width 1445 height 60
click at [804, 661] on button "SUBMIT" at bounding box center [782, 655] width 95 height 39
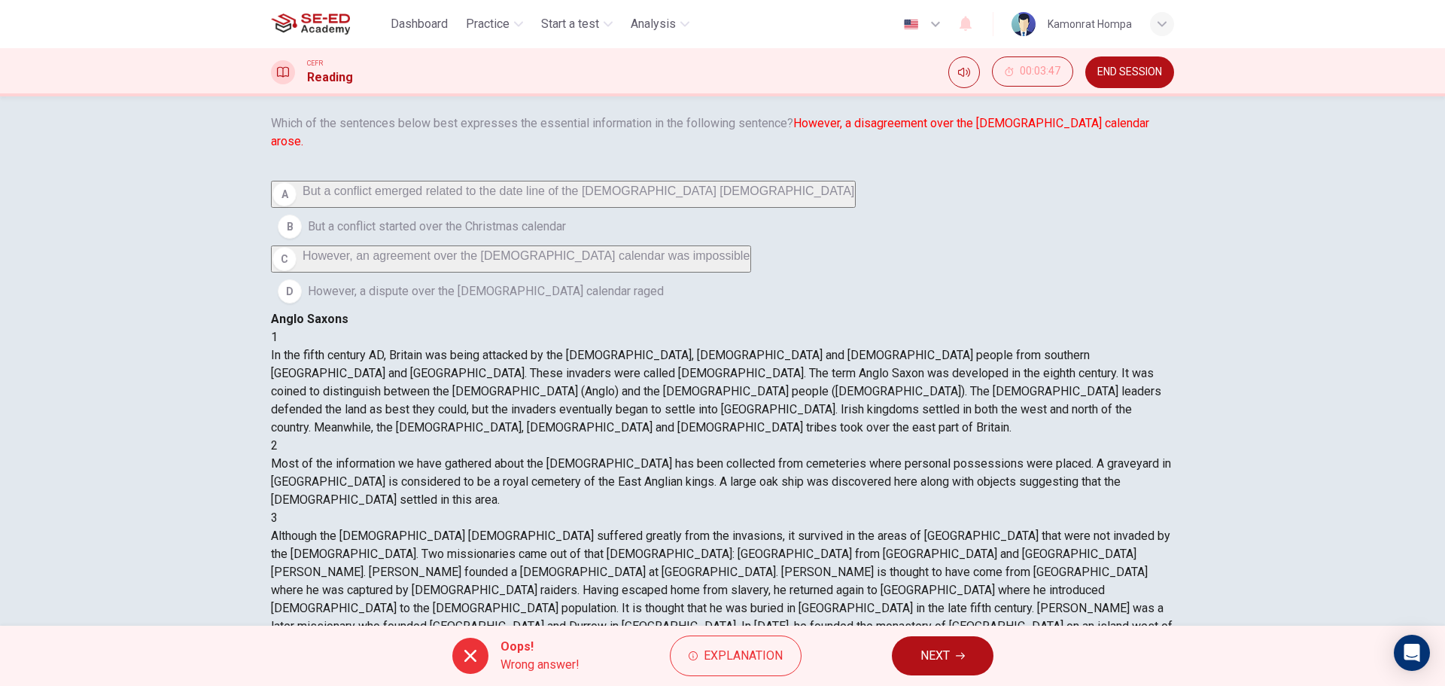
click at [930, 658] on span "NEXT" at bounding box center [934, 655] width 29 height 21
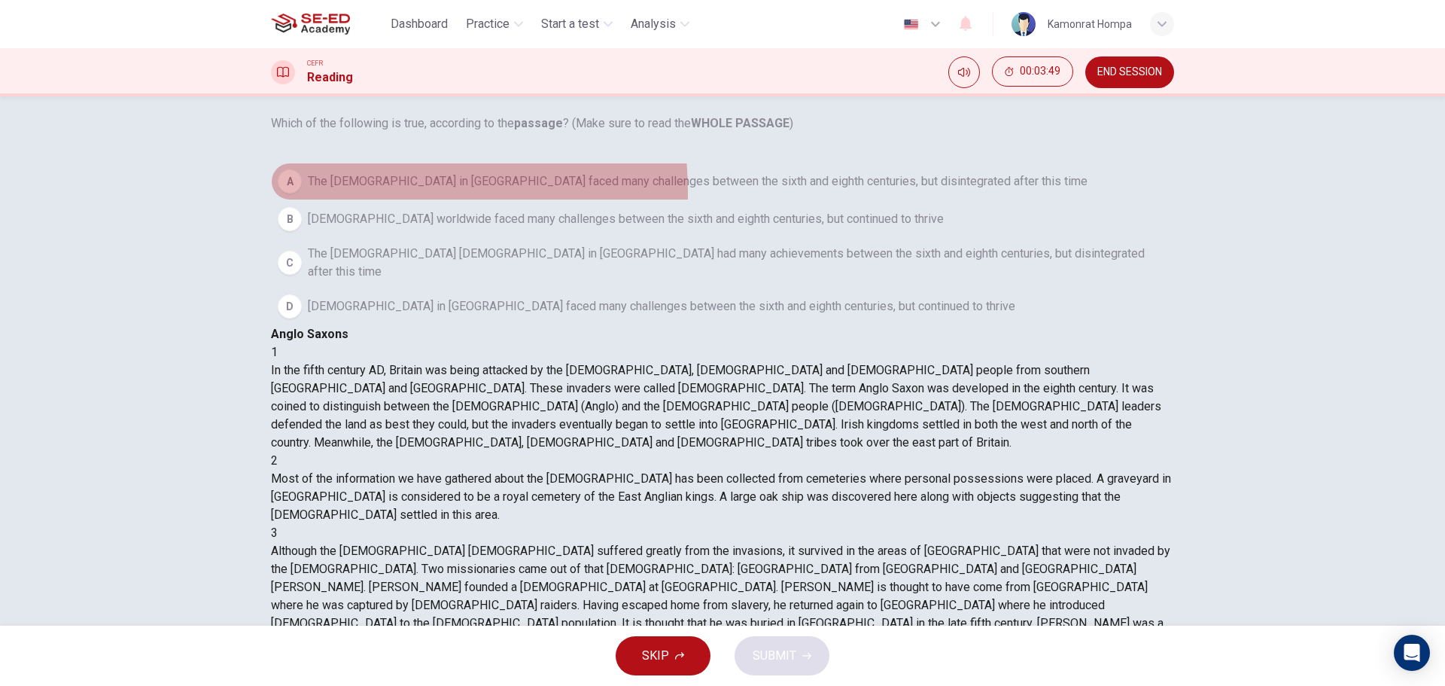
click at [302, 193] on div "A" at bounding box center [290, 181] width 24 height 24
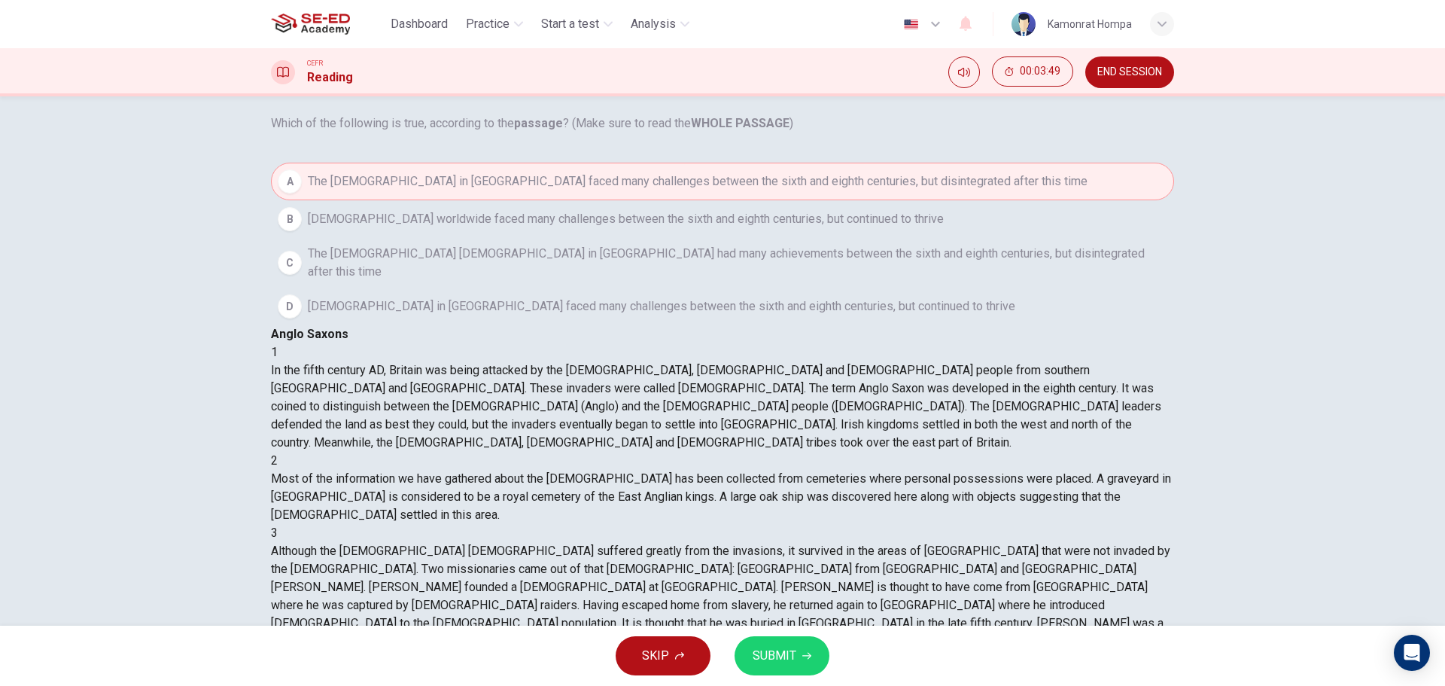
click at [797, 634] on div "SKIP SUBMIT" at bounding box center [722, 655] width 1445 height 60
click at [802, 646] on button "SUBMIT" at bounding box center [782, 655] width 95 height 39
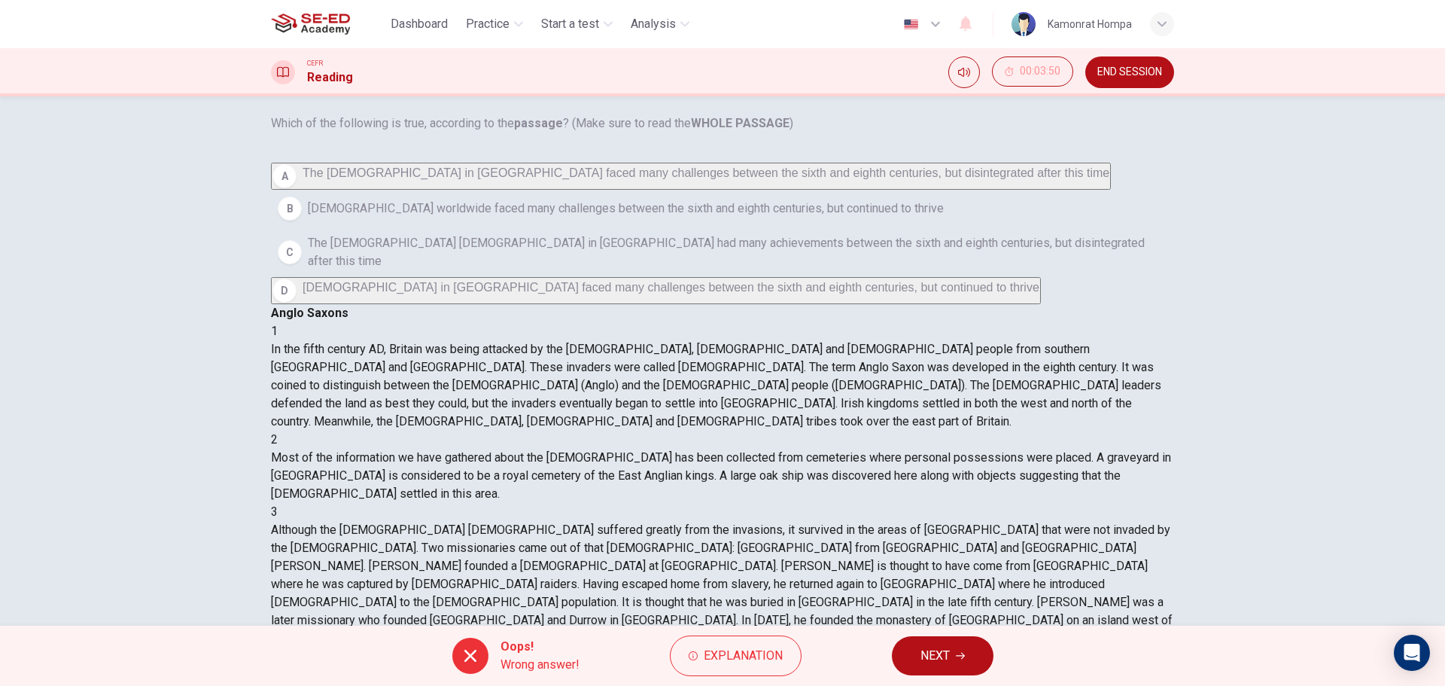
click at [896, 671] on div "Oops! Wrong answer! Explanation NEXT" at bounding box center [722, 655] width 1445 height 60
click at [904, 663] on button "NEXT" at bounding box center [943, 655] width 102 height 39
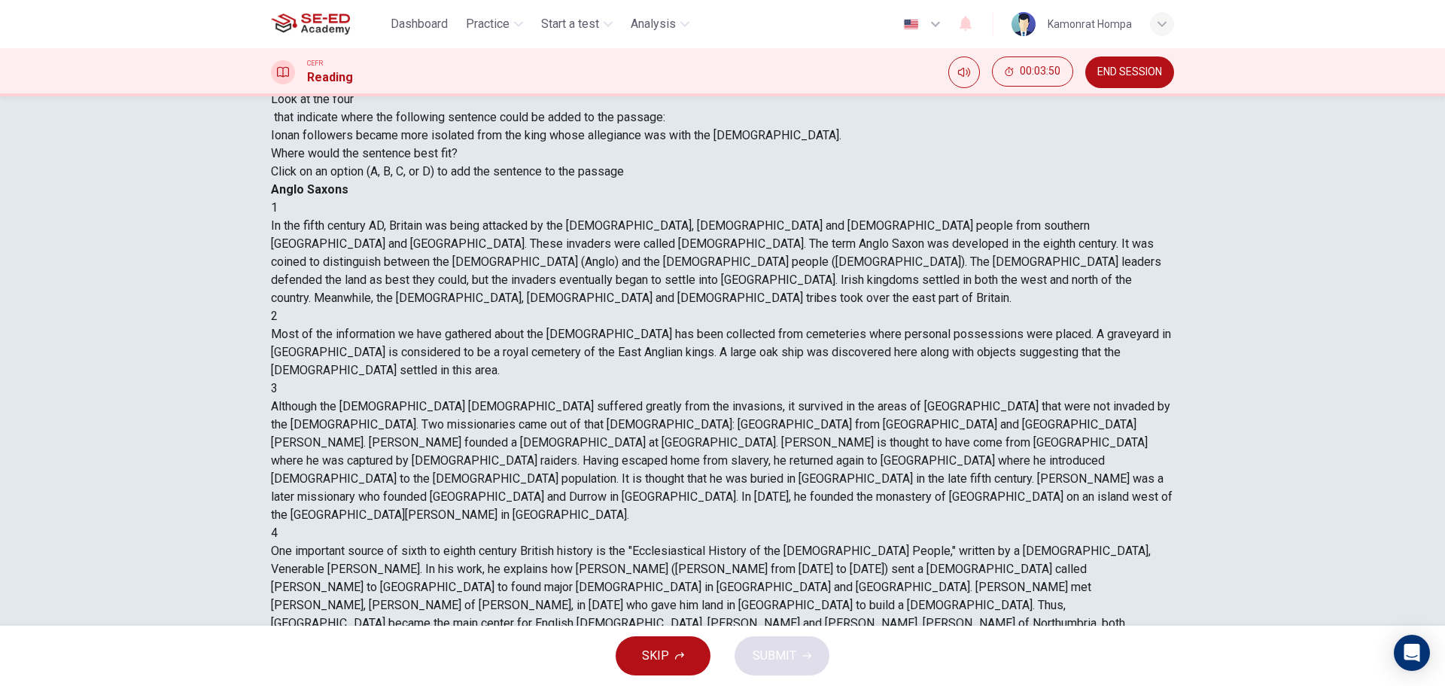
scroll to position [647, 0]
click at [799, 636] on button "SUBMIT" at bounding box center [782, 655] width 95 height 39
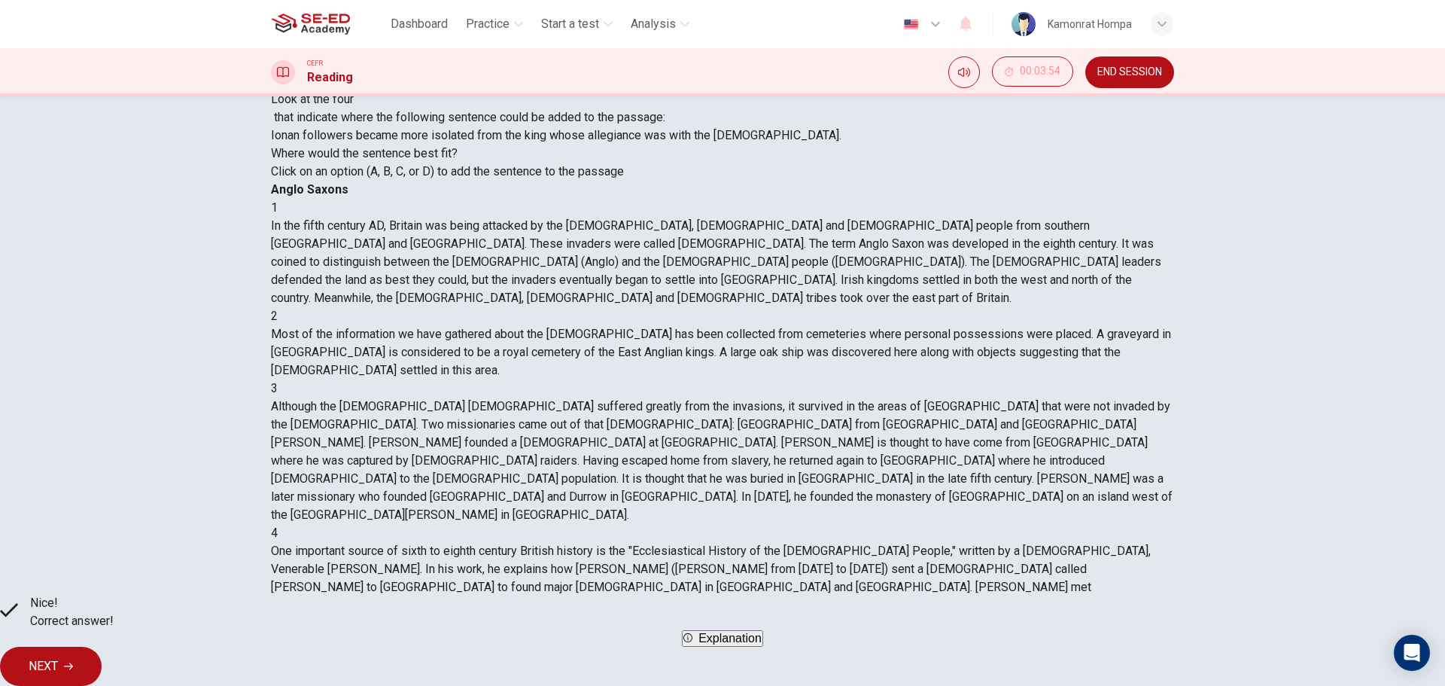
click at [102, 658] on button "NEXT" at bounding box center [51, 666] width 102 height 39
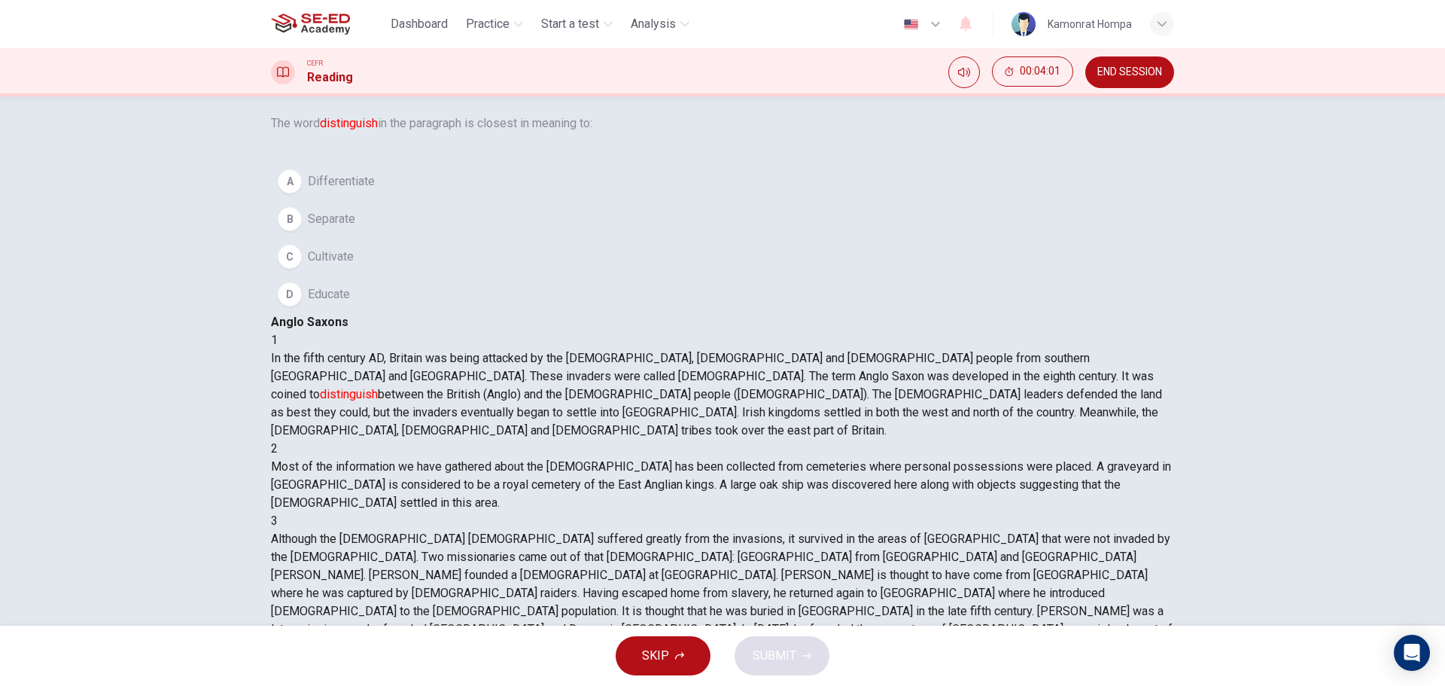
click at [384, 313] on button "D Educate" at bounding box center [722, 294] width 903 height 38
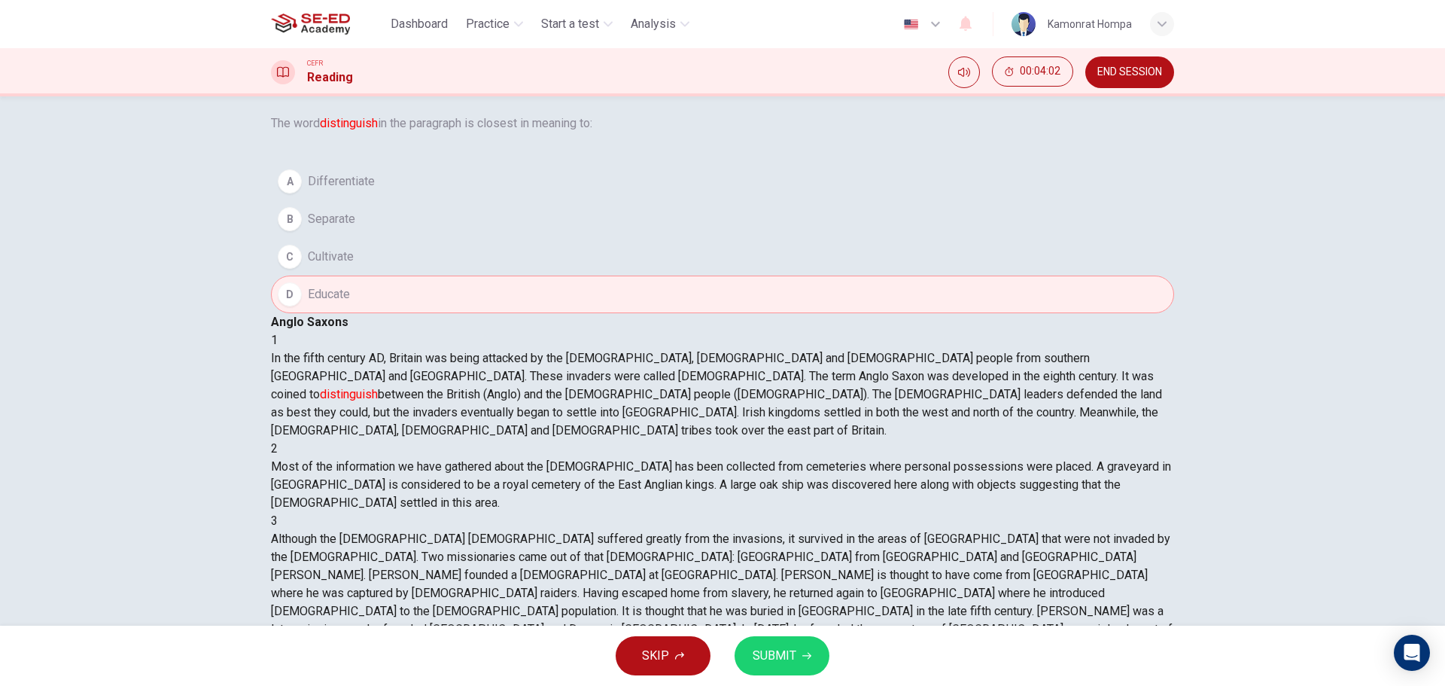
click at [790, 662] on span "SUBMIT" at bounding box center [775, 655] width 44 height 21
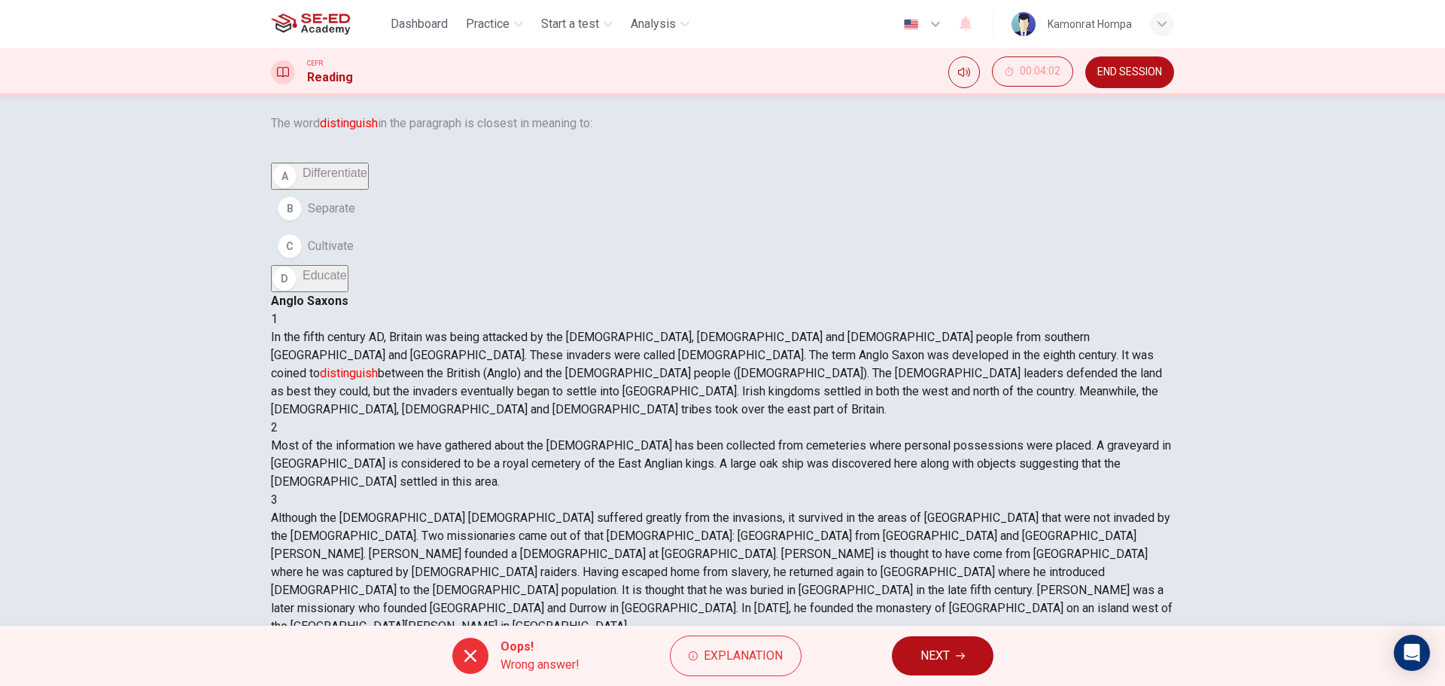
click at [957, 651] on icon "button" at bounding box center [960, 655] width 9 height 9
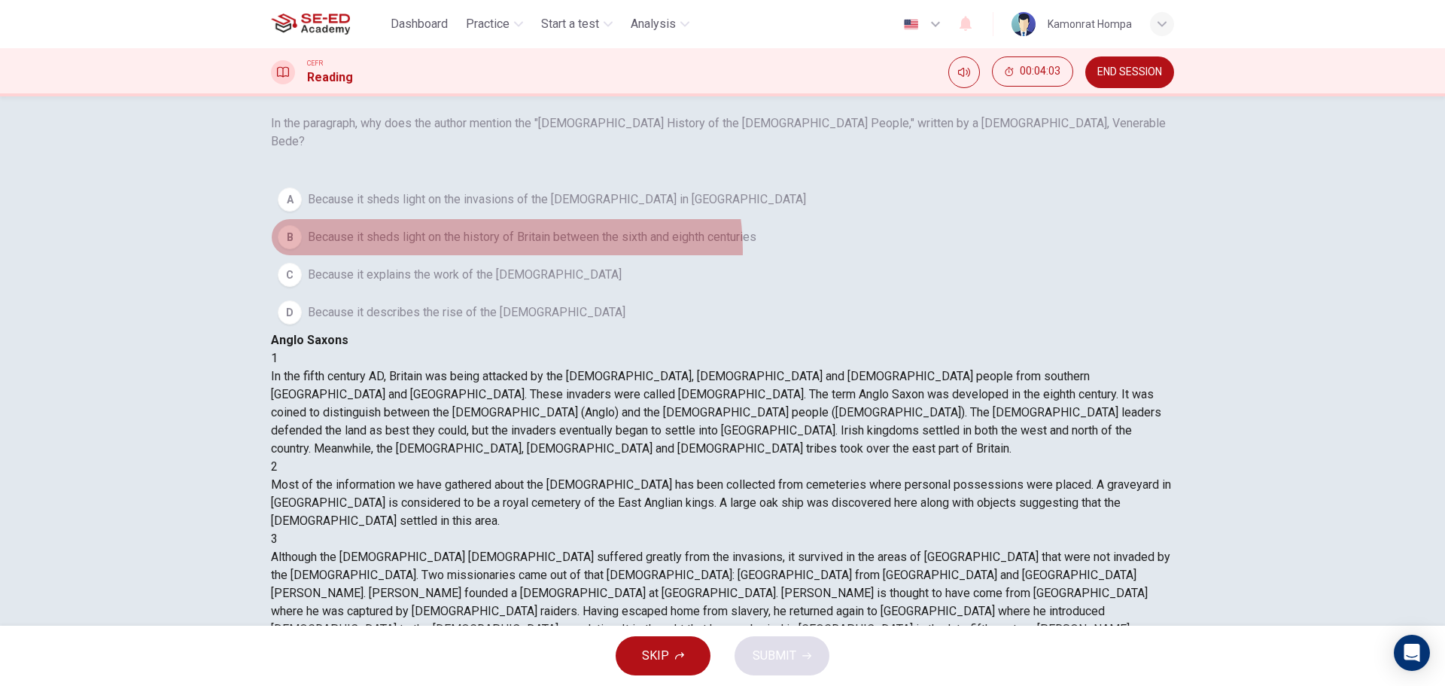
click at [526, 246] on span "Because it sheds light on the history of Britain between the sixth and eighth c…" at bounding box center [532, 237] width 449 height 18
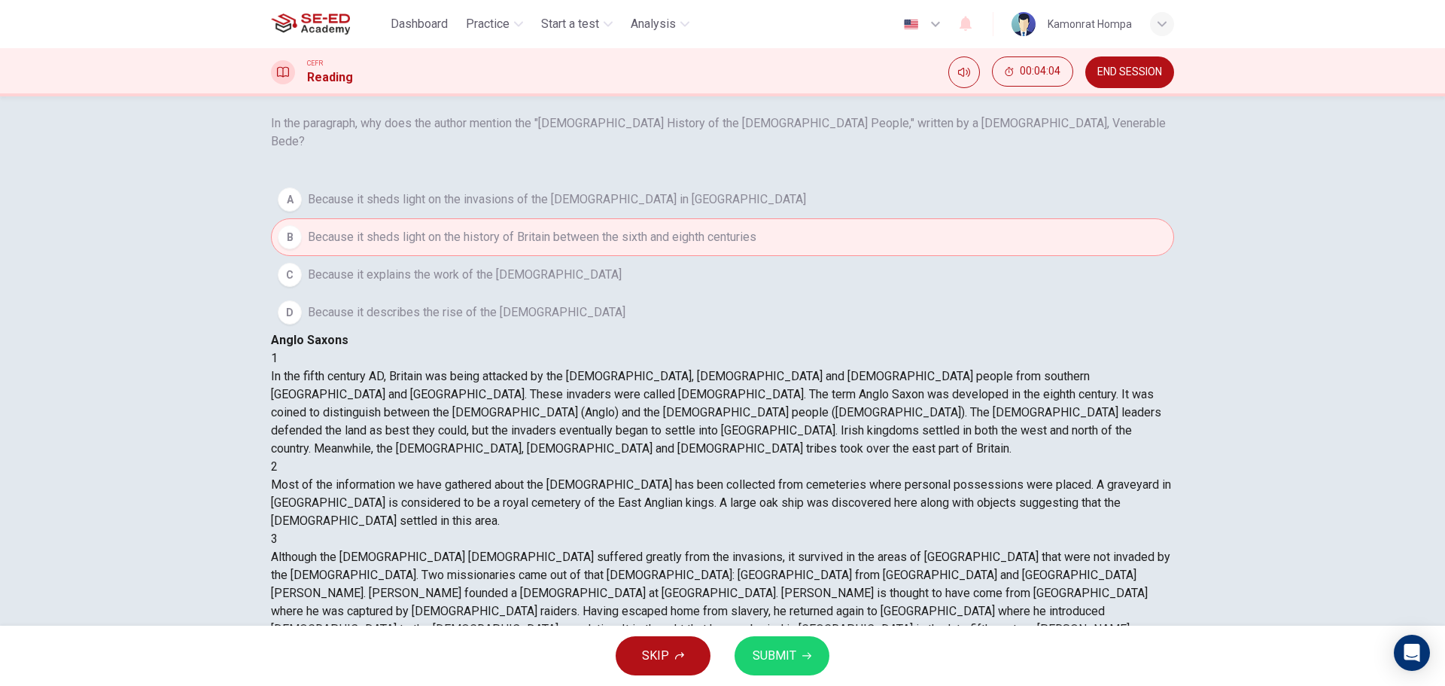
click at [829, 679] on div "SKIP SUBMIT" at bounding box center [722, 655] width 1445 height 60
click at [818, 659] on button "SUBMIT" at bounding box center [782, 655] width 95 height 39
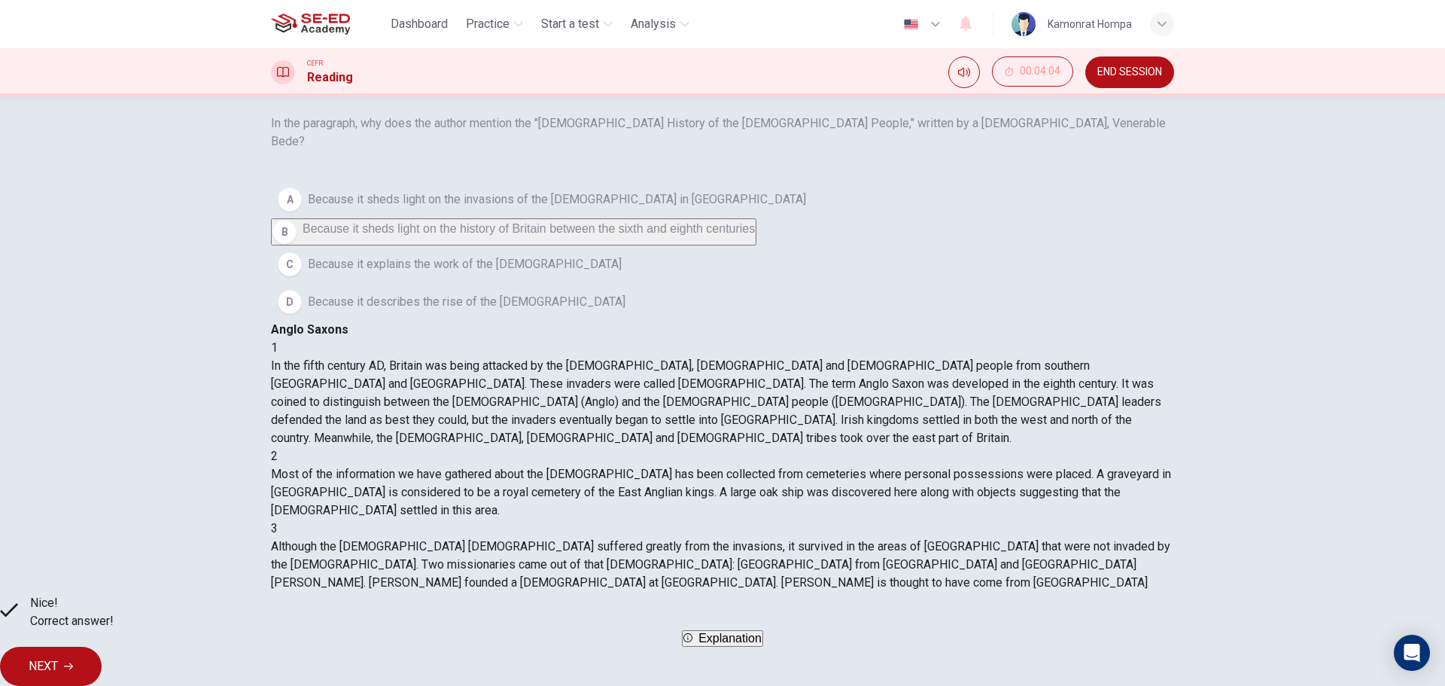
click at [58, 656] on span "NEXT" at bounding box center [43, 666] width 29 height 21
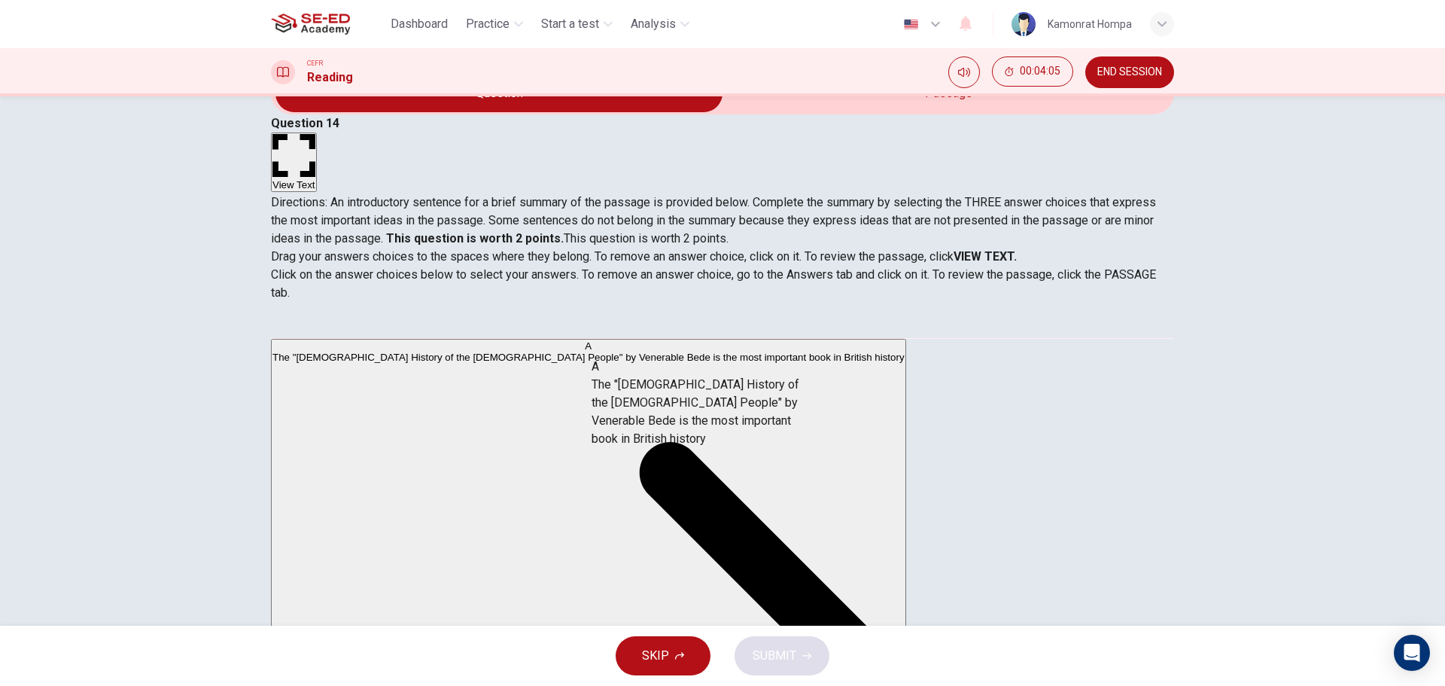
drag, startPoint x: 321, startPoint y: 393, endPoint x: 650, endPoint y: 418, distance: 330.6
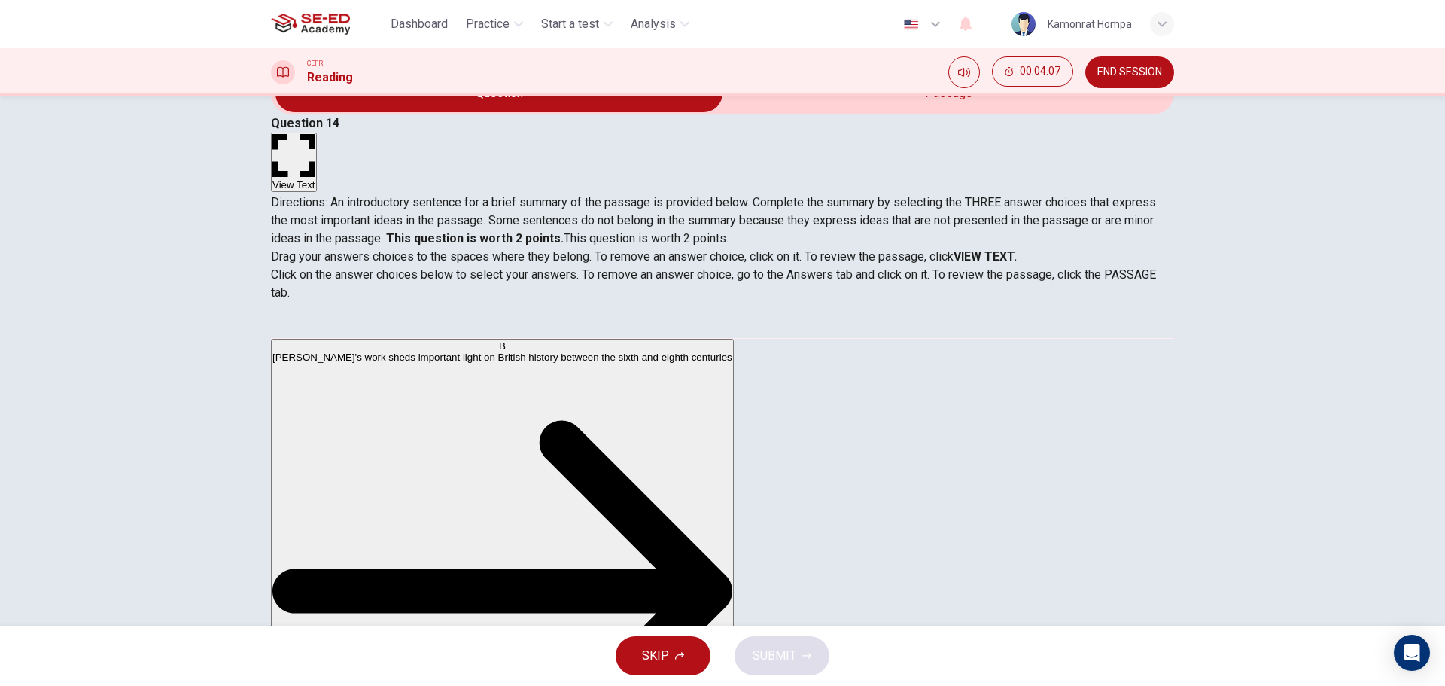
drag, startPoint x: 329, startPoint y: 527, endPoint x: 603, endPoint y: 510, distance: 274.5
drag, startPoint x: 473, startPoint y: 445, endPoint x: 673, endPoint y: 488, distance: 204.8
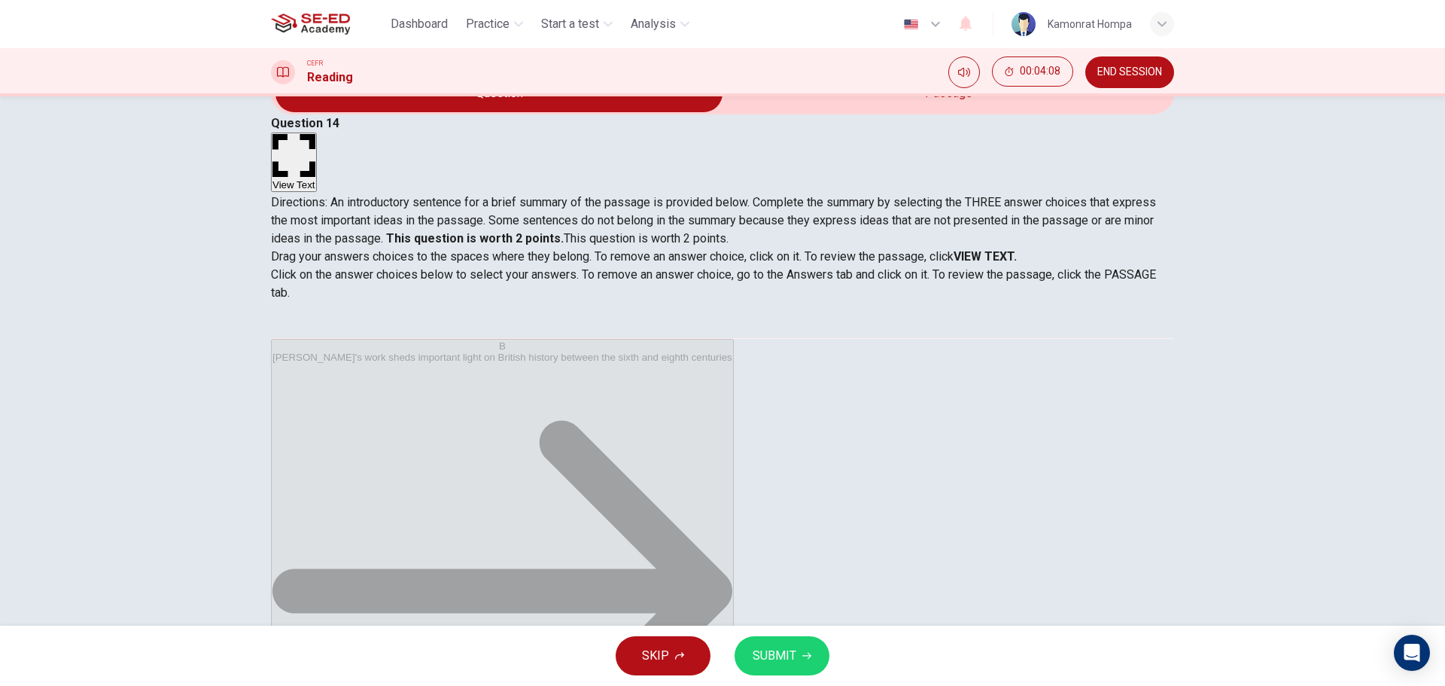
scroll to position [27, 0]
click at [794, 654] on span "SUBMIT" at bounding box center [775, 655] width 44 height 21
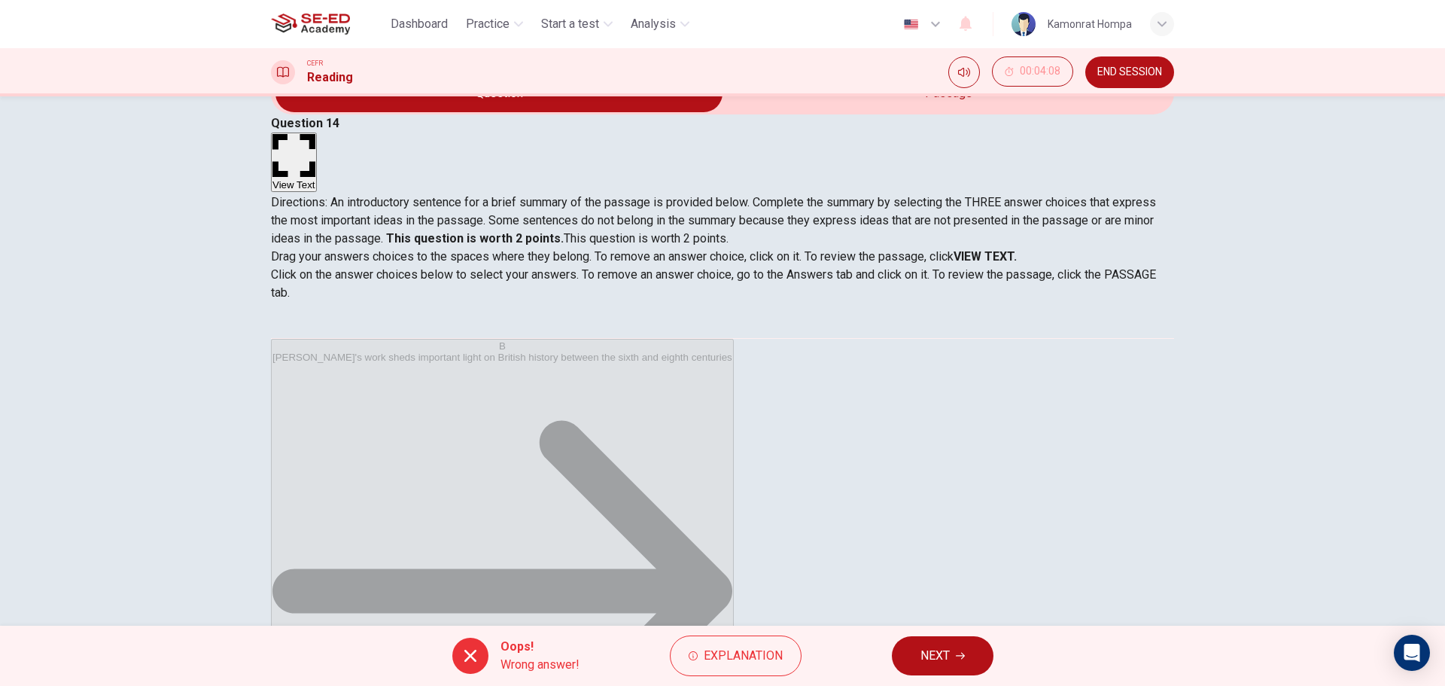
click at [961, 636] on button "NEXT" at bounding box center [943, 655] width 102 height 39
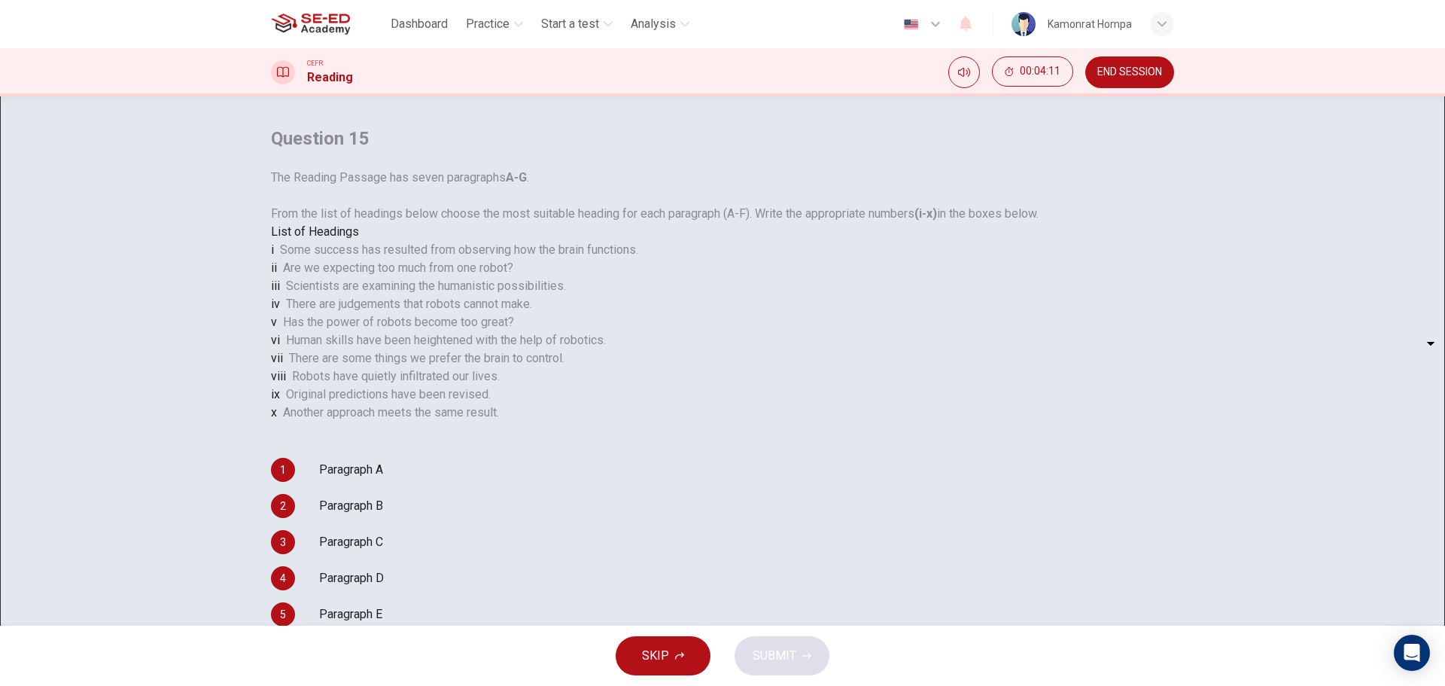
scroll to position [0, 0]
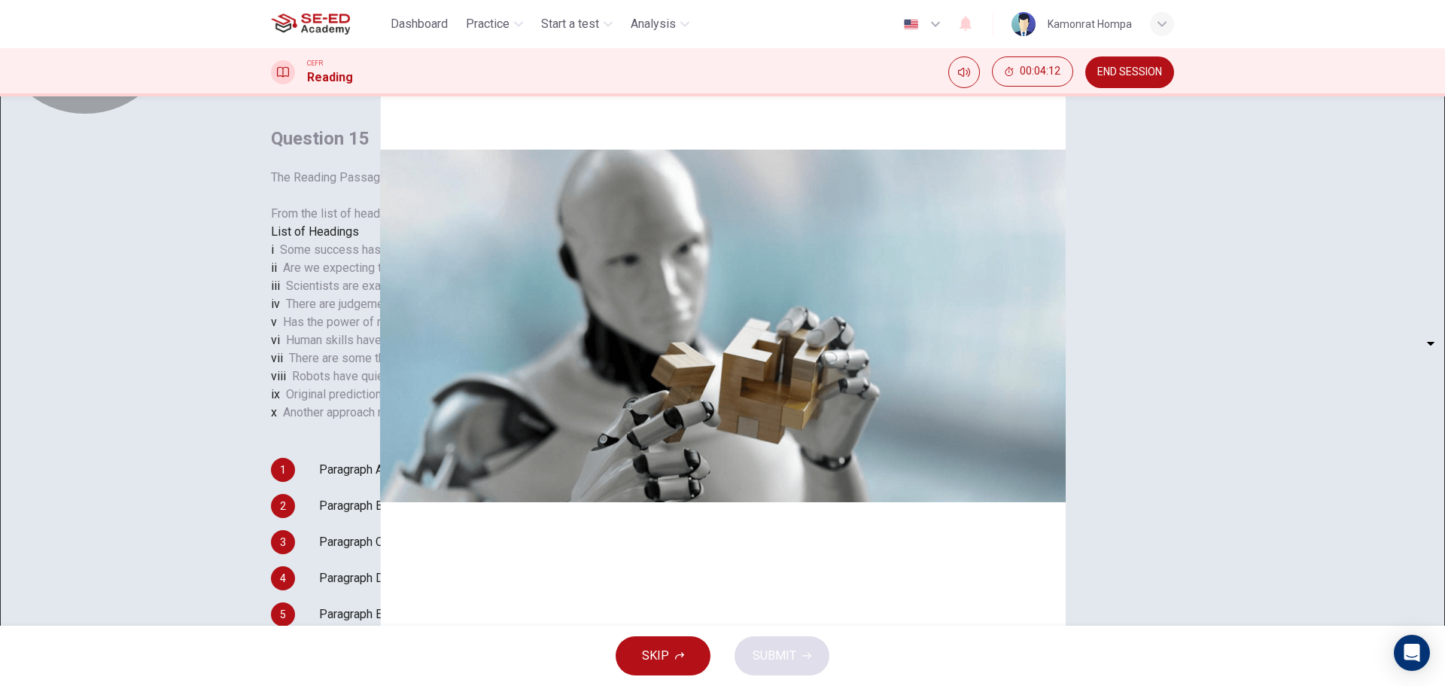
click at [1444, 685] on div at bounding box center [722, 686] width 1445 height 0
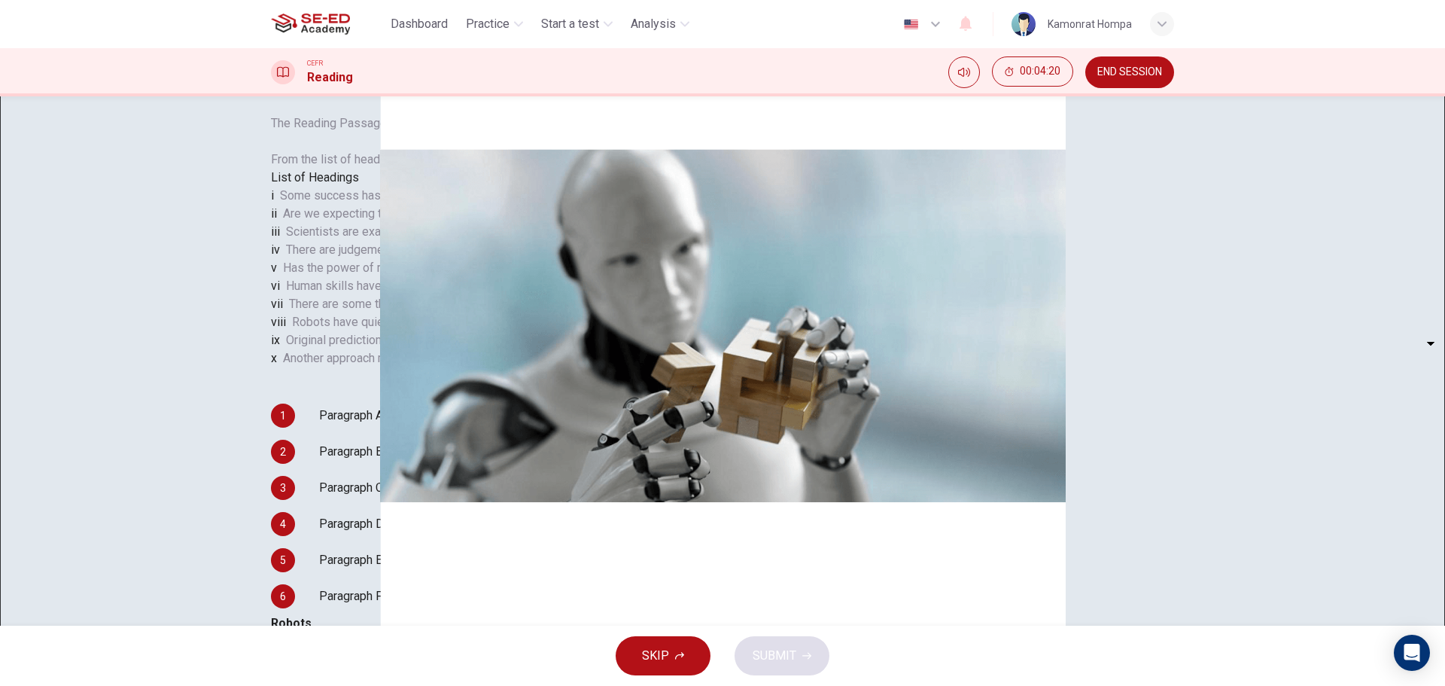
scroll to position [569, 0]
click at [659, 631] on div "SKIP SUBMIT" at bounding box center [722, 655] width 1445 height 60
click at [664, 643] on button "SKIP" at bounding box center [663, 655] width 95 height 39
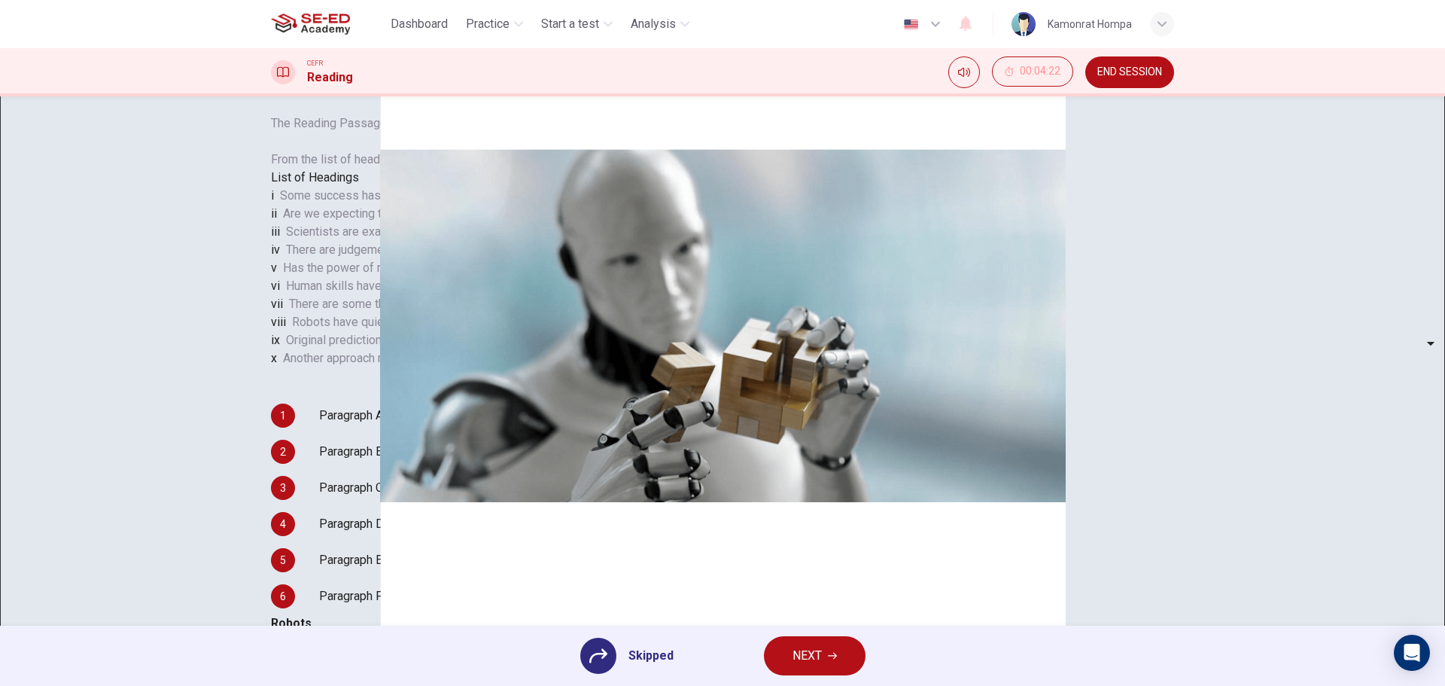
click at [822, 668] on button "NEXT" at bounding box center [815, 655] width 102 height 39
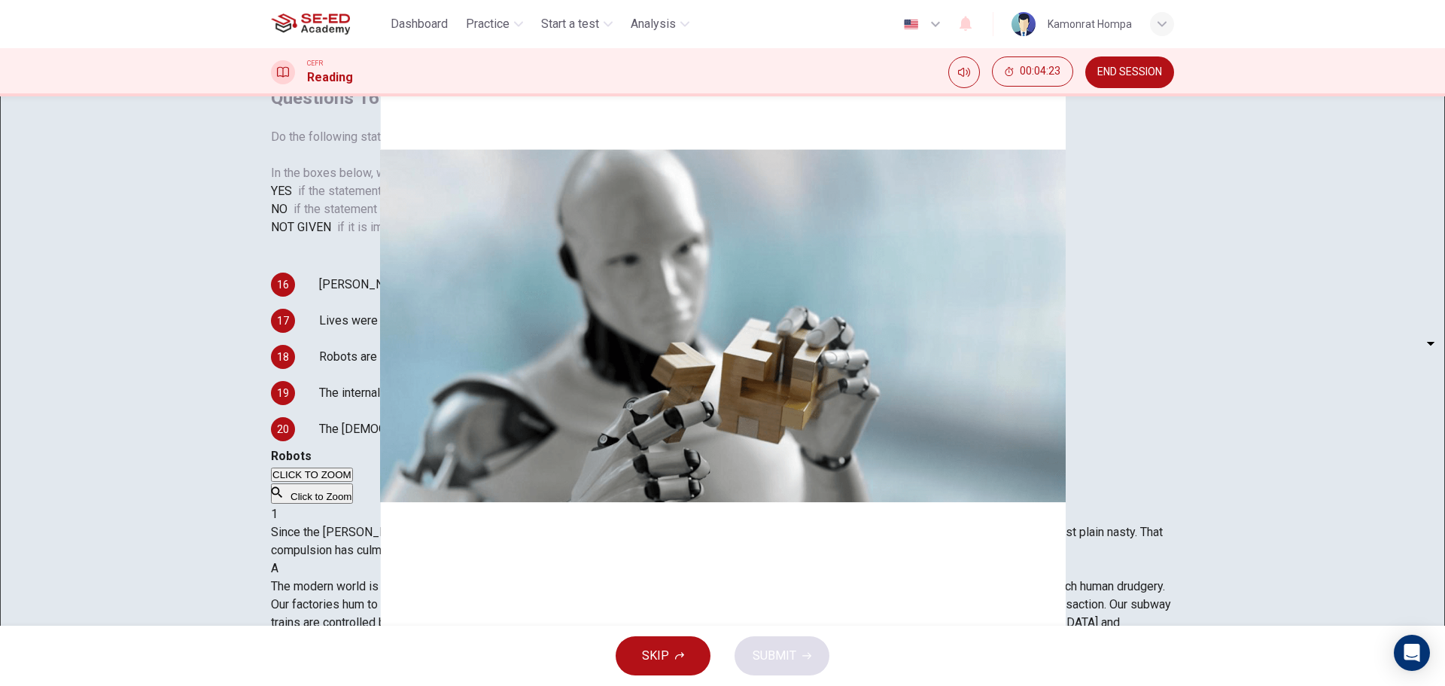
scroll to position [0, 0]
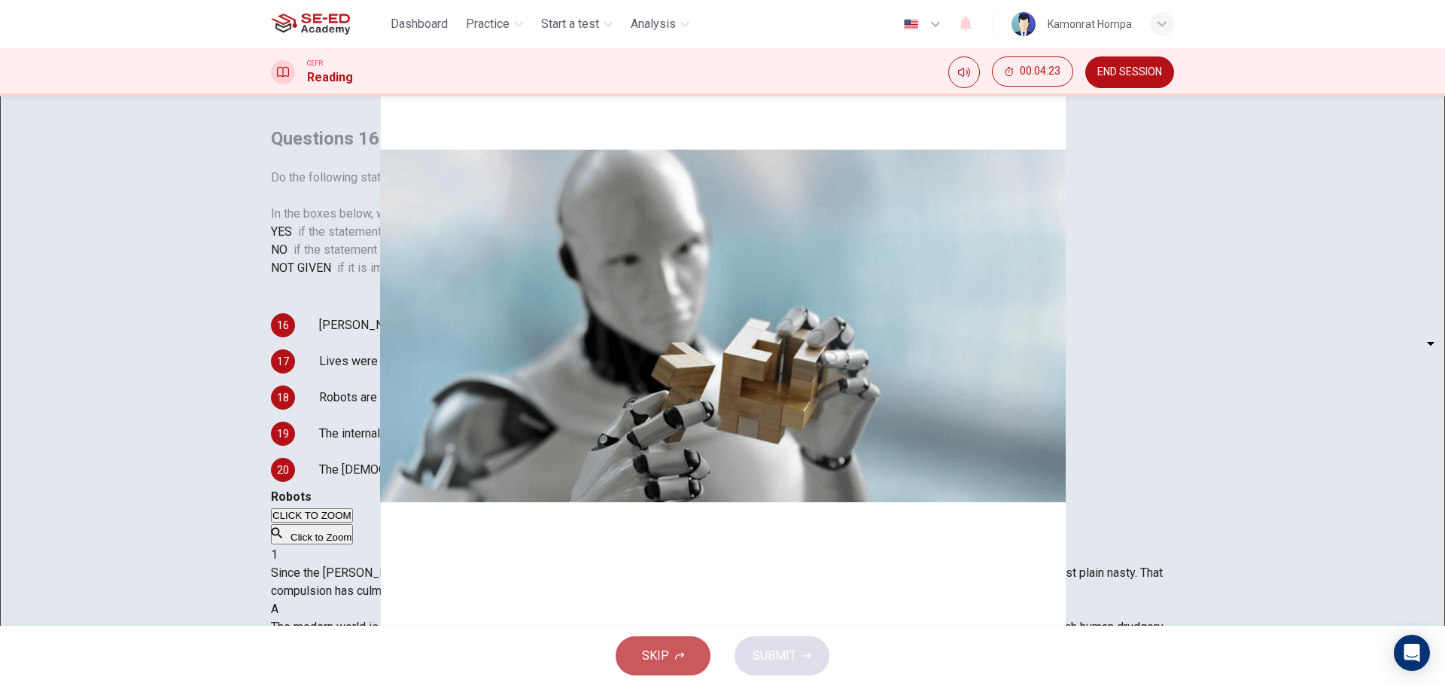
click at [666, 644] on button "SKIP" at bounding box center [663, 655] width 95 height 39
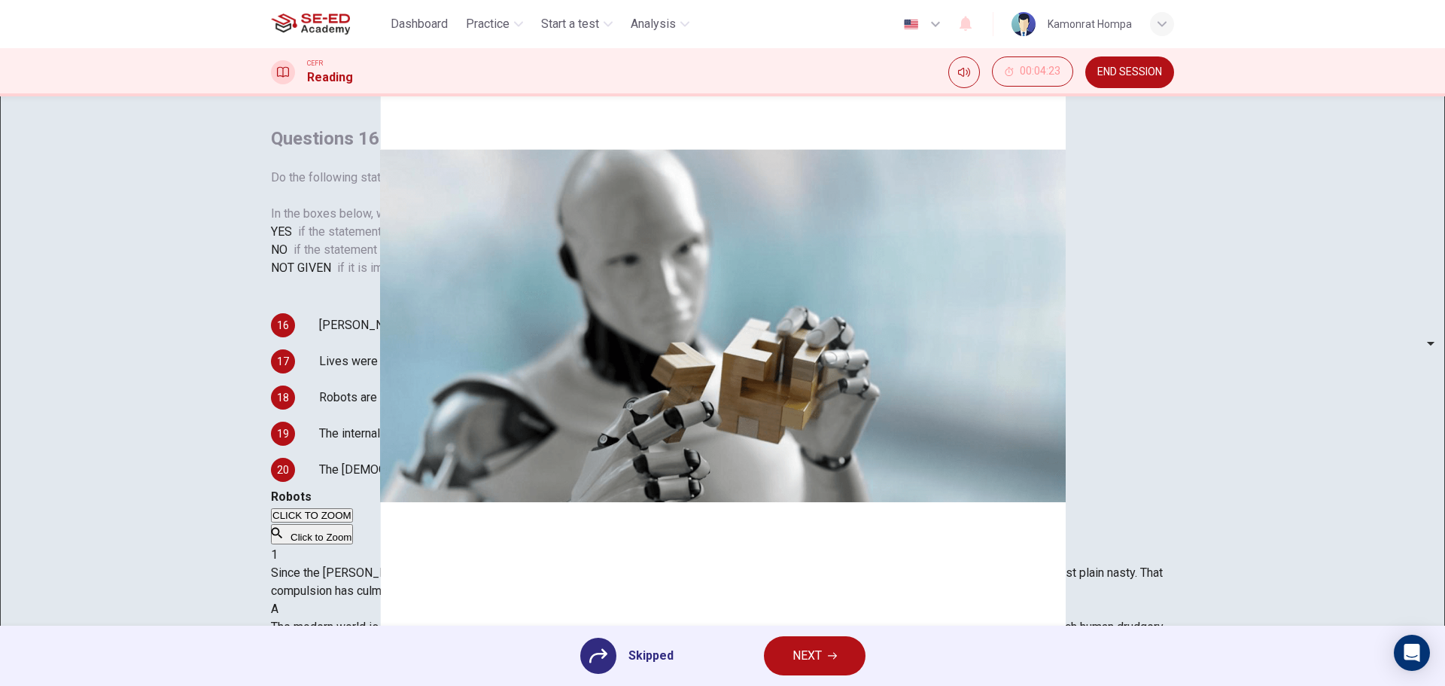
click at [826, 662] on button "NEXT" at bounding box center [815, 655] width 102 height 39
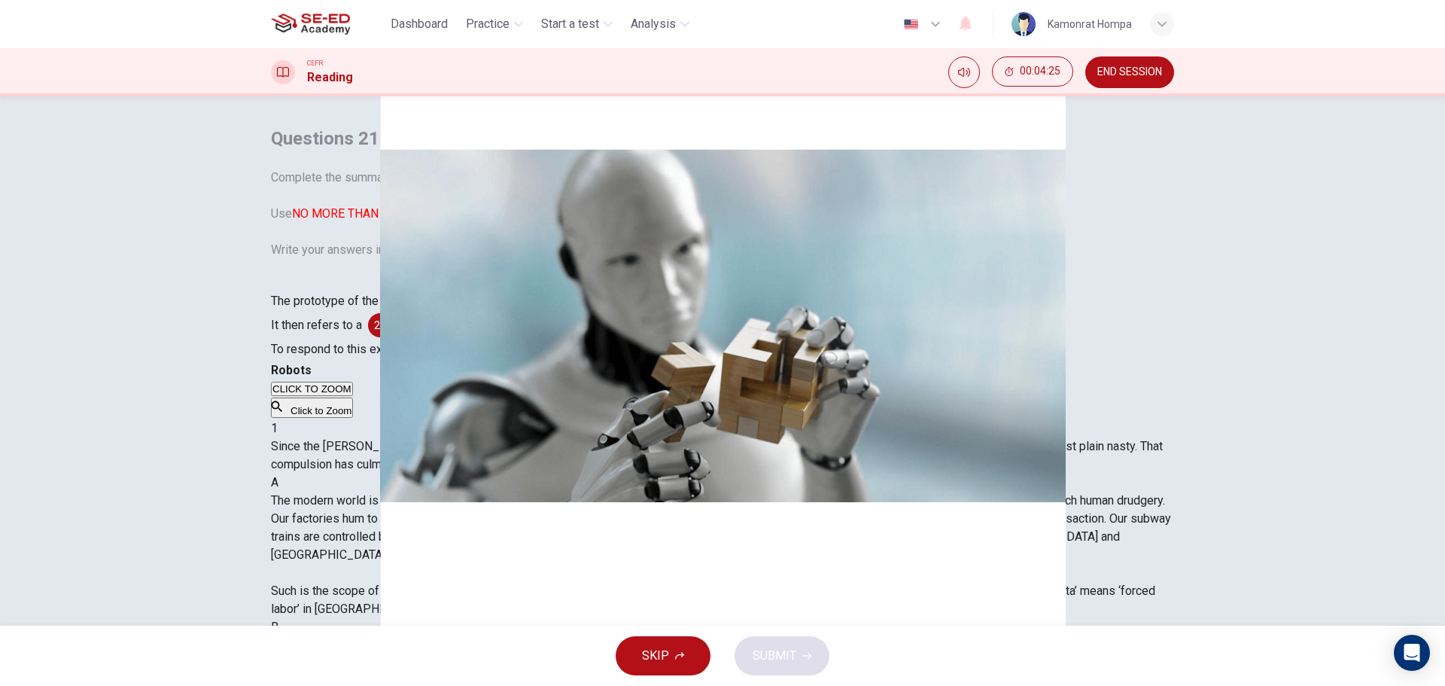
click at [665, 658] on span "SKIP" at bounding box center [655, 655] width 27 height 21
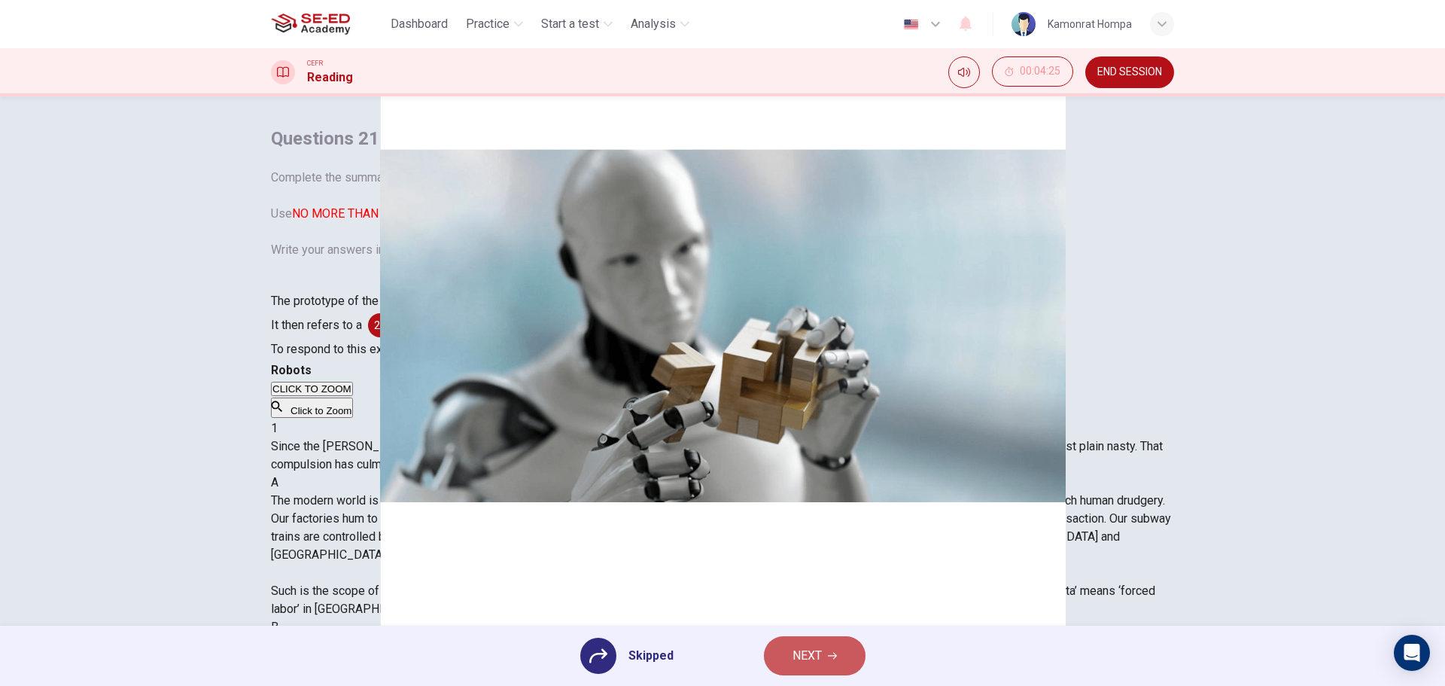
click at [816, 647] on span "NEXT" at bounding box center [807, 655] width 29 height 21
